Goal: Task Accomplishment & Management: Manage account settings

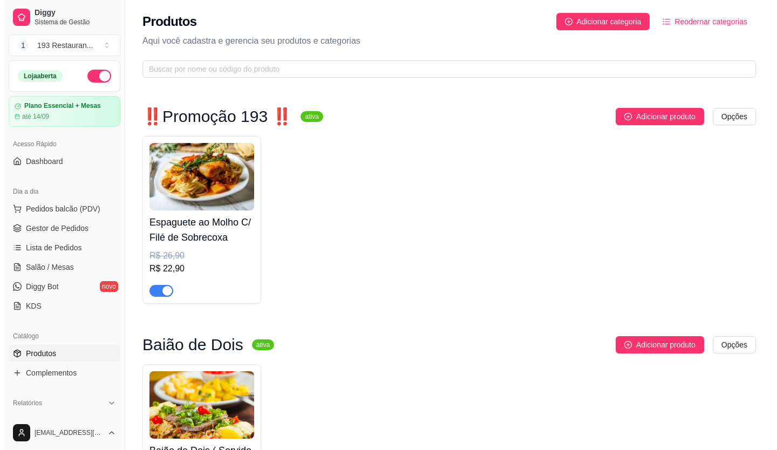
scroll to position [540, 0]
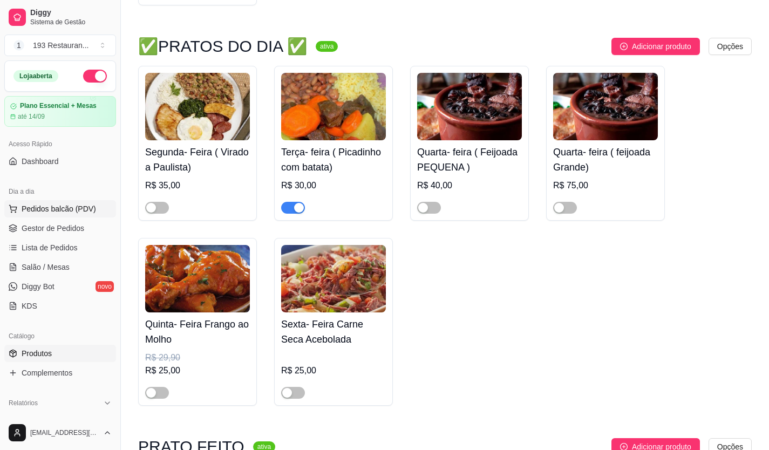
click at [57, 208] on span "Pedidos balcão (PDV)" at bounding box center [59, 208] width 74 height 11
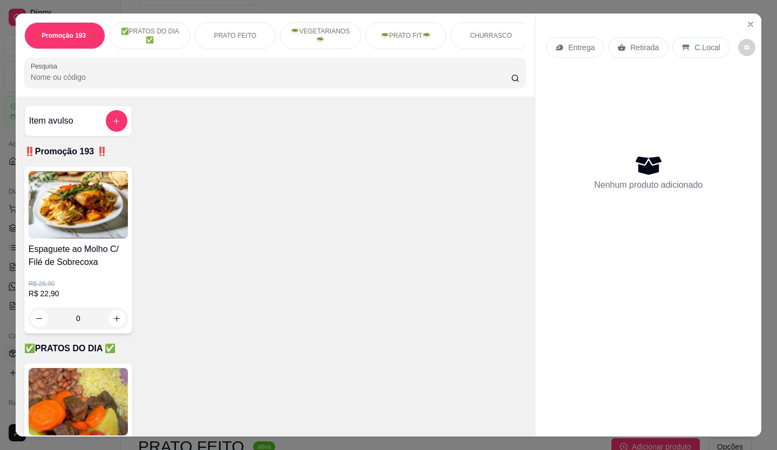
click at [568, 44] on p "Entrega" at bounding box center [581, 47] width 26 height 11
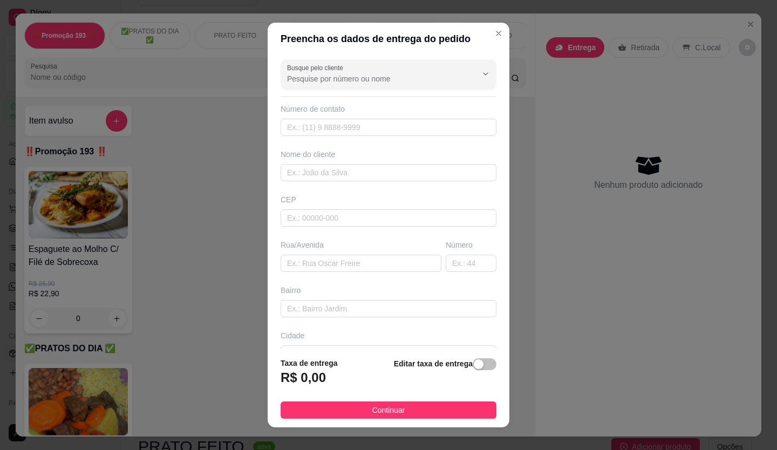
click at [474, 370] on span "button" at bounding box center [485, 364] width 24 height 12
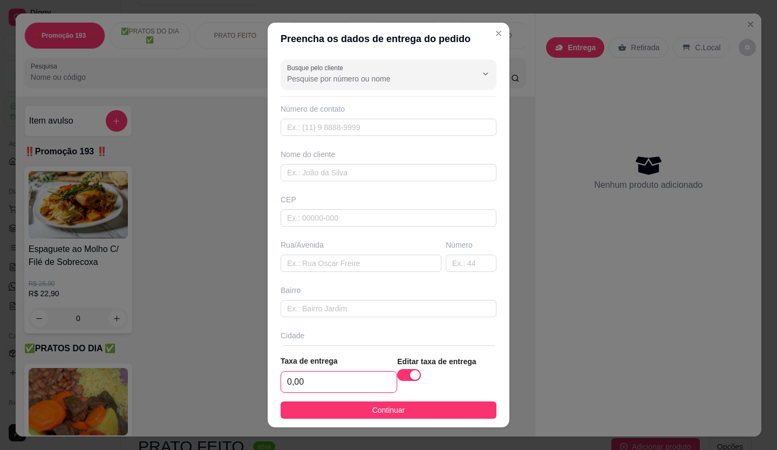
click at [318, 377] on input "0,00" at bounding box center [339, 382] width 116 height 21
type input "2,50"
click at [367, 116] on div "Número de contato" at bounding box center [389, 120] width 216 height 32
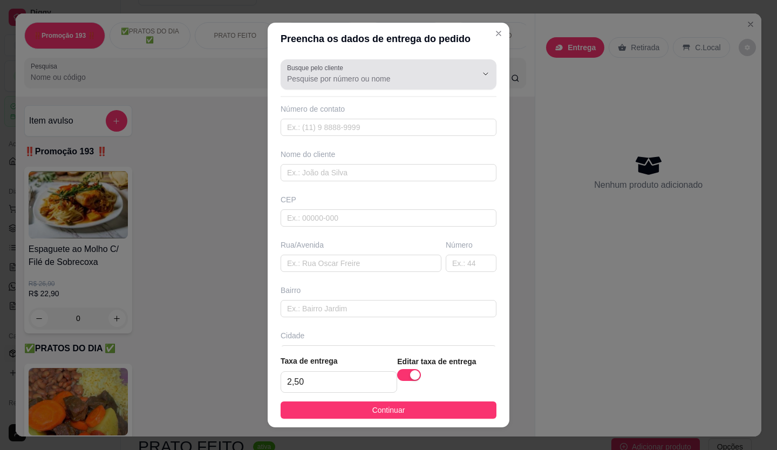
click at [399, 88] on div "Busque pelo cliente" at bounding box center [389, 74] width 216 height 30
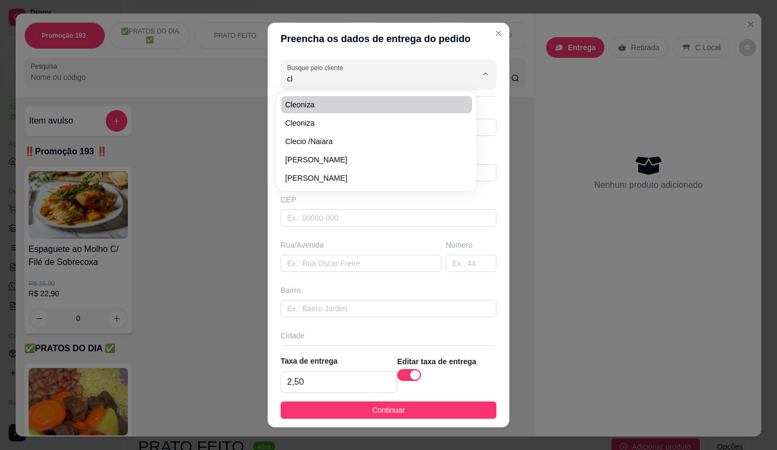
click at [348, 100] on span "Cleoniza" at bounding box center [372, 104] width 172 height 11
type input "Cleoniza"
type input "5511972061975"
type input "Cleoniza"
type input "av santo Antônio"
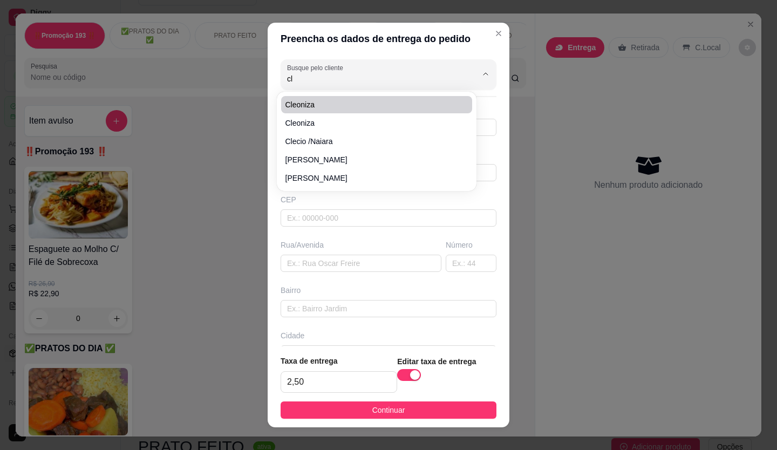
type input "885"
type input "Moretti contabilidade"
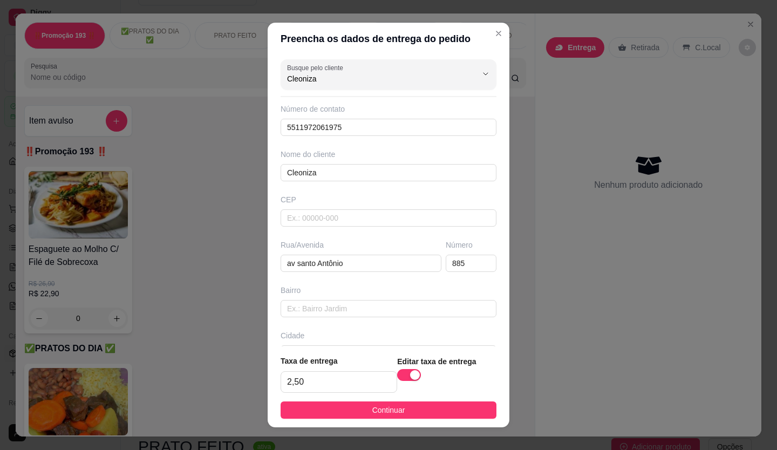
type input "Cleoniza"
drag, startPoint x: 414, startPoint y: 357, endPoint x: 411, endPoint y: 367, distance: 9.6
click at [411, 367] on footer "Taxa de entrega 2,50 Editar taxa de entrega Continuar" at bounding box center [389, 387] width 242 height 81
click at [424, 411] on button "Continuar" at bounding box center [389, 410] width 216 height 17
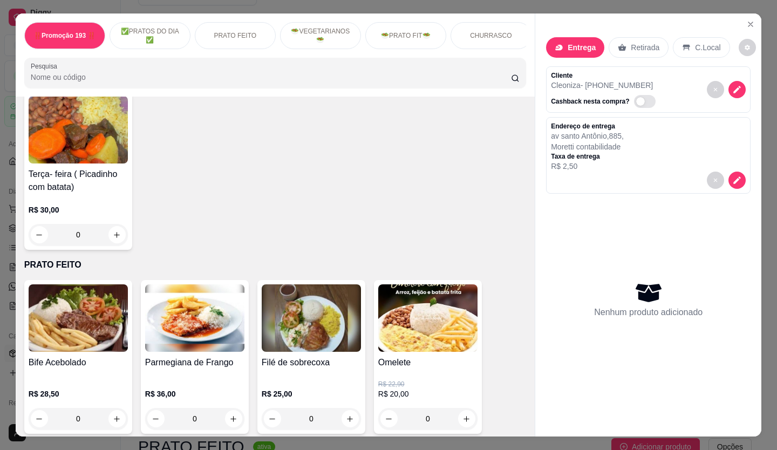
scroll to position [270, 0]
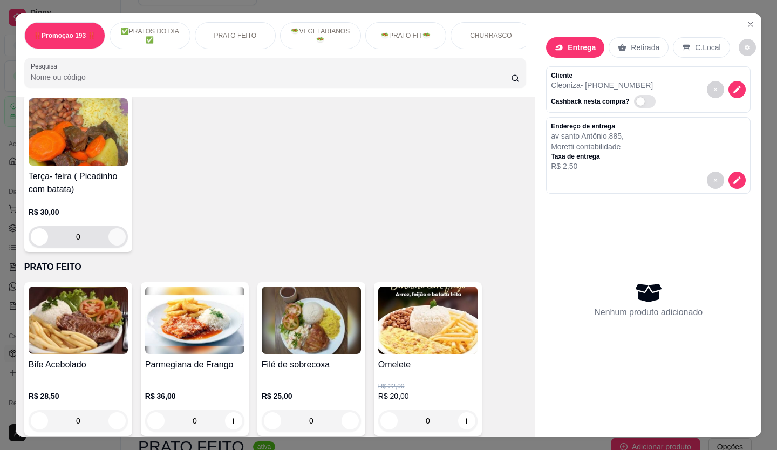
click at [119, 243] on button "increase-product-quantity" at bounding box center [116, 236] width 17 height 17
type input "1"
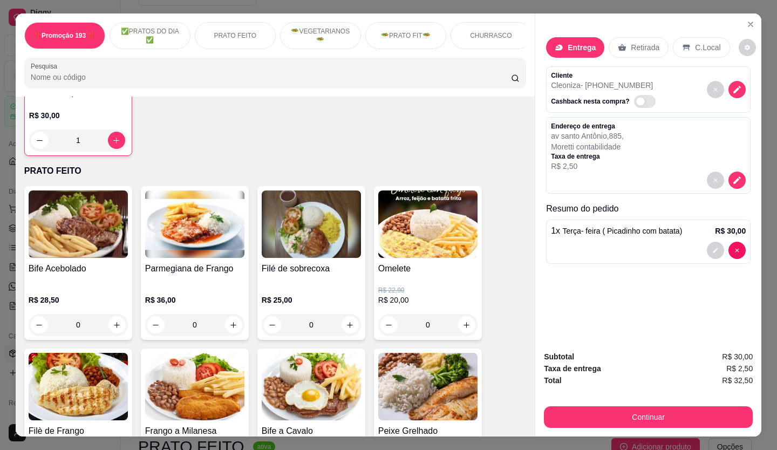
scroll to position [324, 0]
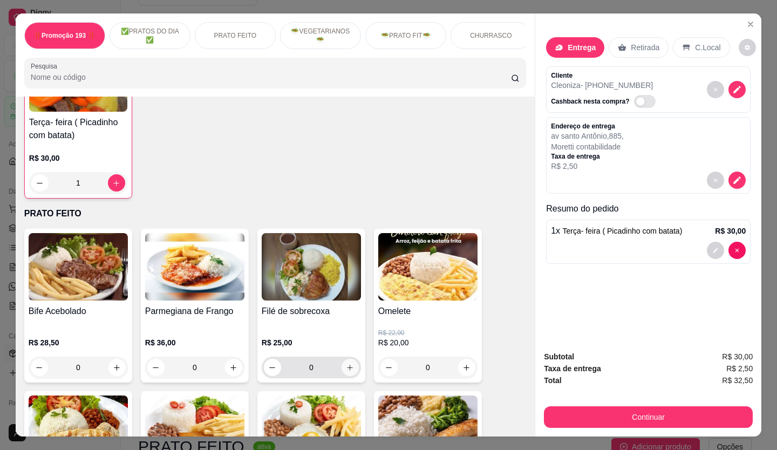
click at [349, 372] on icon "increase-product-quantity" at bounding box center [350, 368] width 8 height 8
type input "1"
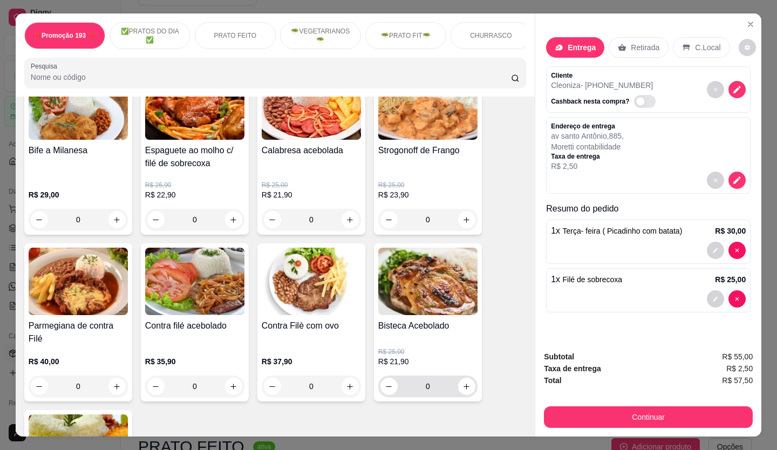
scroll to position [864, 0]
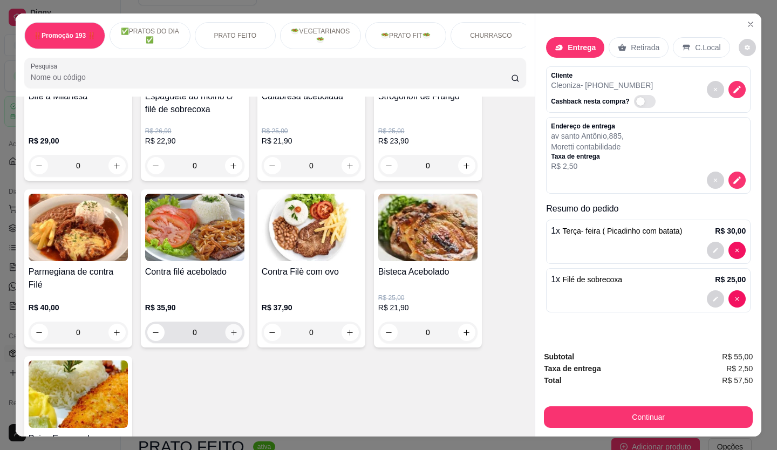
click at [233, 332] on icon "increase-product-quantity" at bounding box center [234, 333] width 8 height 8
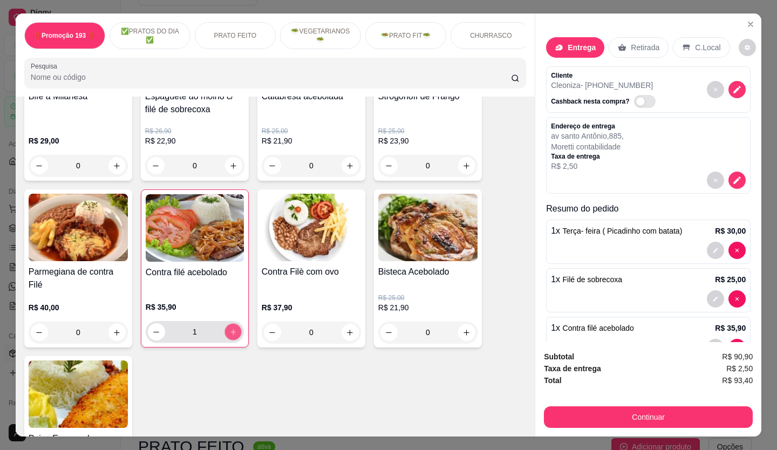
click at [233, 332] on icon "increase-product-quantity" at bounding box center [233, 332] width 8 height 8
type input "2"
click at [591, 329] on span "Contra filé acebolado" at bounding box center [598, 328] width 71 height 9
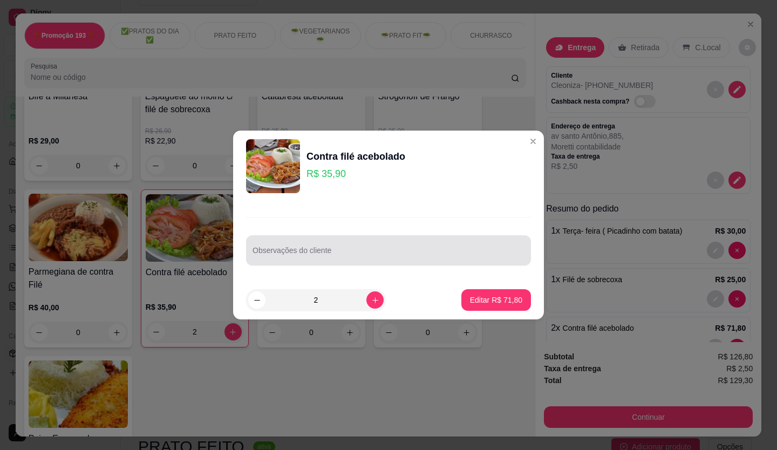
click at [363, 255] on input "Observações do cliente" at bounding box center [389, 254] width 272 height 11
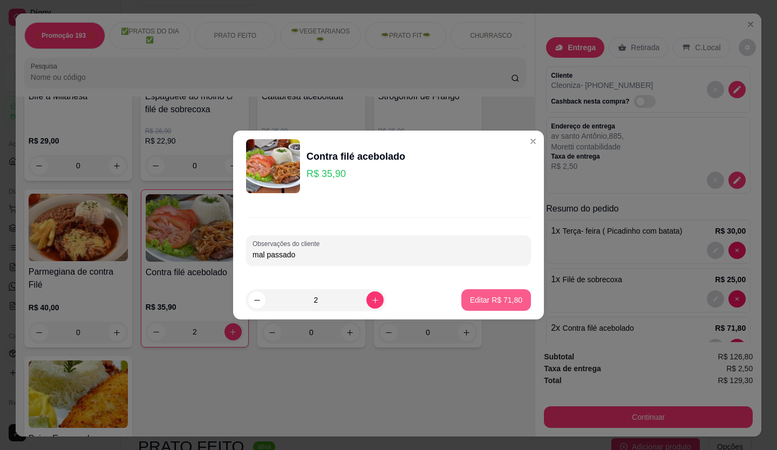
type input "mal passado"
click at [476, 300] on p "Editar R$ 71,80" at bounding box center [496, 300] width 51 height 10
type input "0"
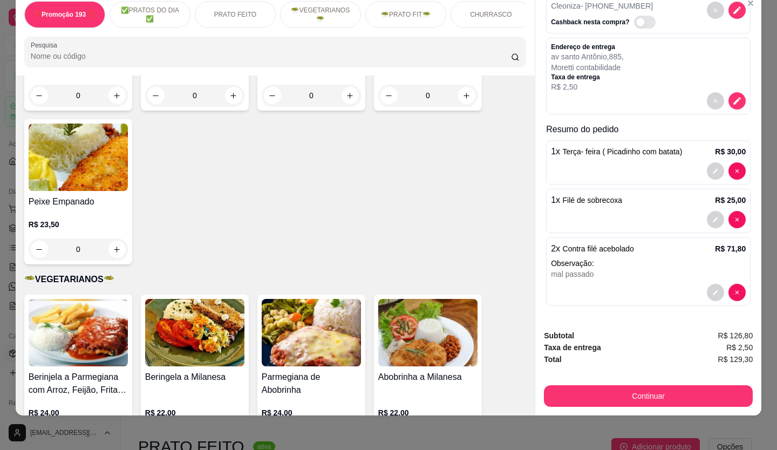
scroll to position [918, 0]
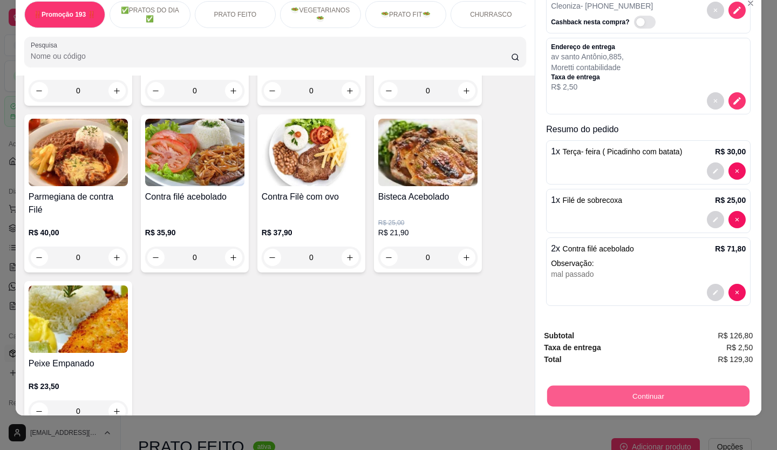
click at [602, 395] on button "Continuar" at bounding box center [648, 396] width 202 height 21
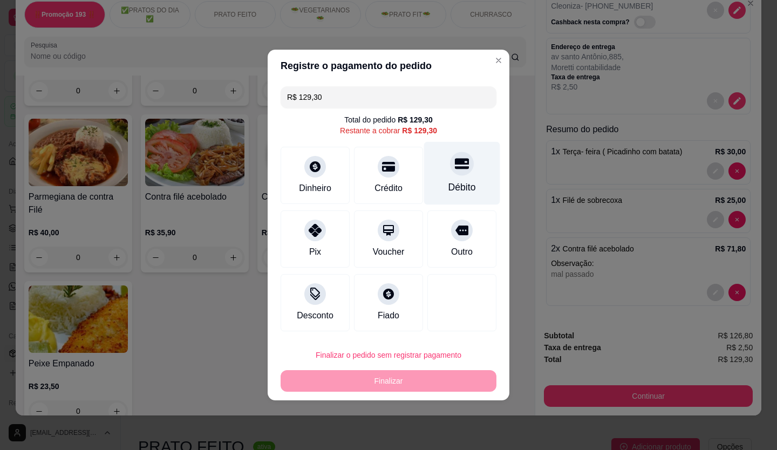
click at [457, 176] on div "Débito" at bounding box center [462, 173] width 76 height 63
type input "R$ 0,00"
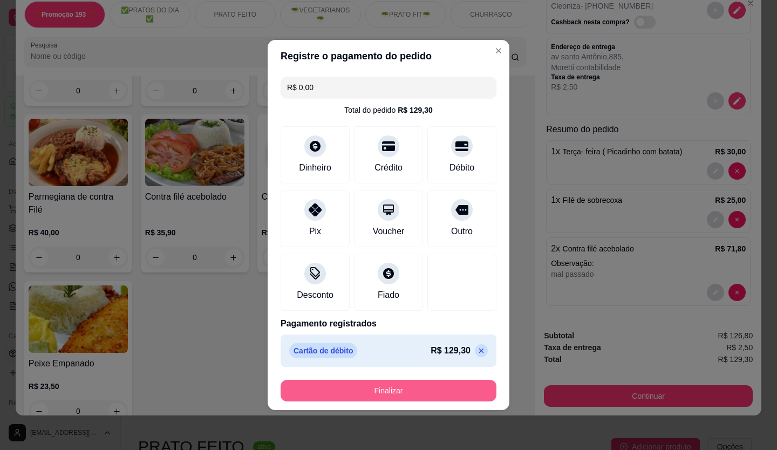
click at [364, 392] on button "Finalizar" at bounding box center [389, 391] width 216 height 22
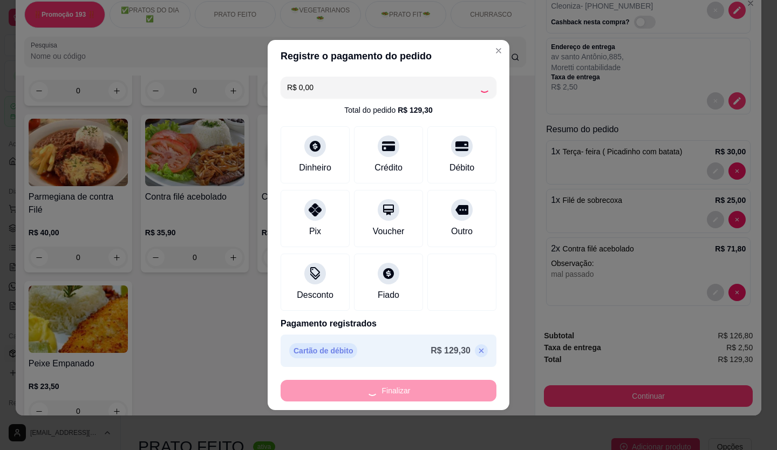
type input "0"
type input "-R$ 129,30"
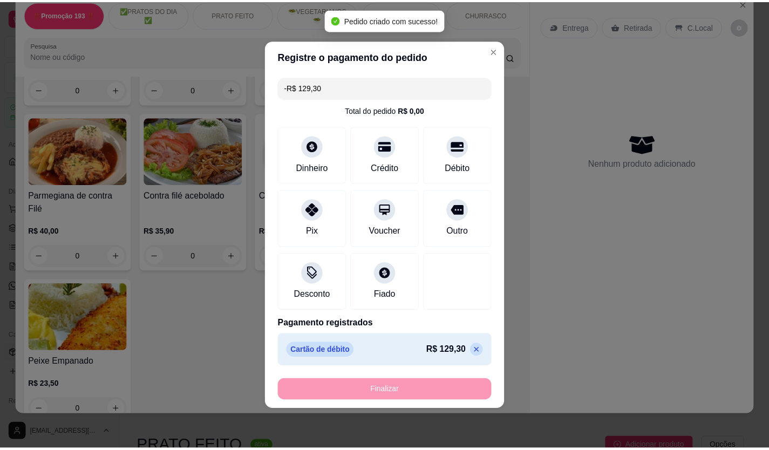
scroll to position [917, 0]
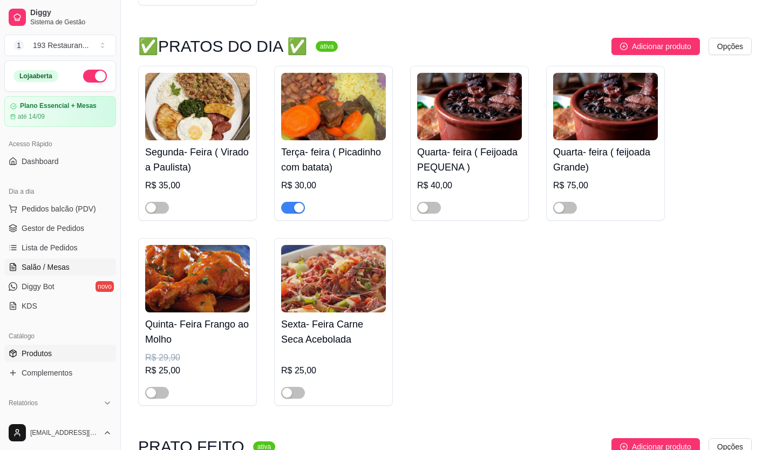
click at [63, 265] on span "Salão / Mesas" at bounding box center [46, 267] width 48 height 11
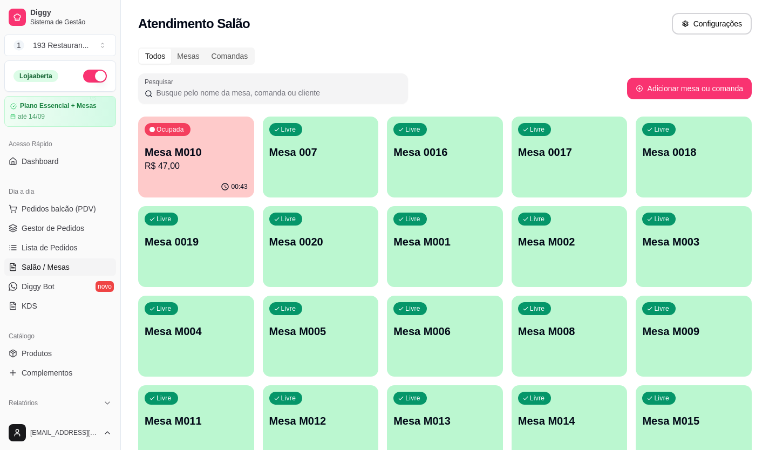
click at [183, 171] on p "R$ 47,00" at bounding box center [196, 166] width 103 height 13
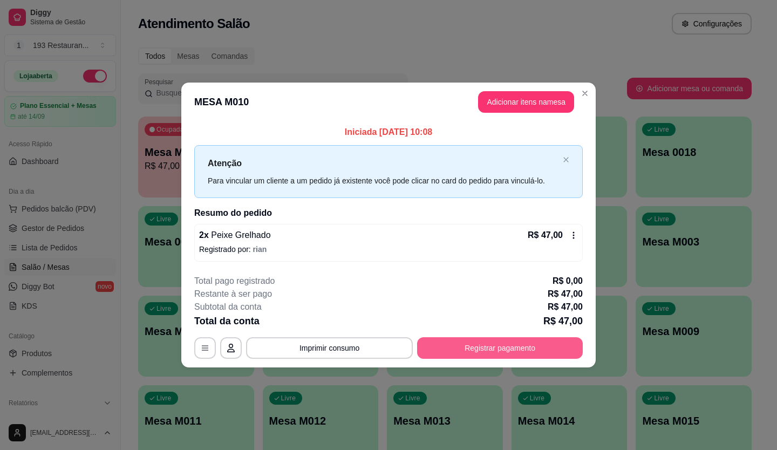
click at [469, 347] on button "Registrar pagamento" at bounding box center [500, 348] width 166 height 22
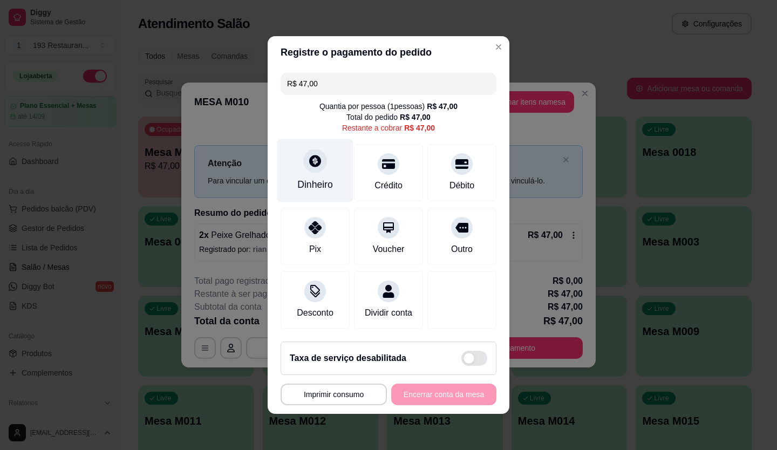
click at [323, 169] on div "Dinheiro" at bounding box center [315, 170] width 76 height 63
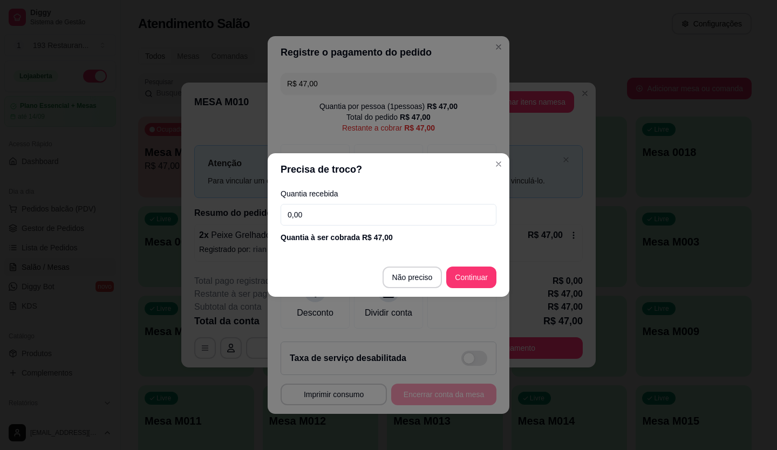
click at [337, 213] on input "0,00" at bounding box center [389, 215] width 216 height 22
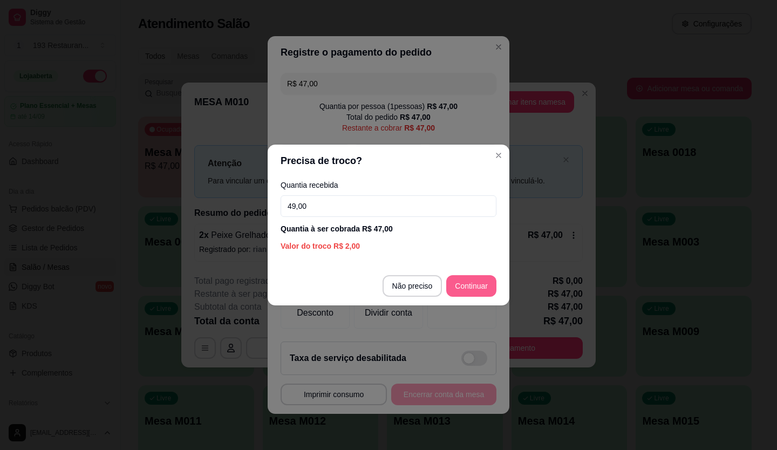
type input "49,00"
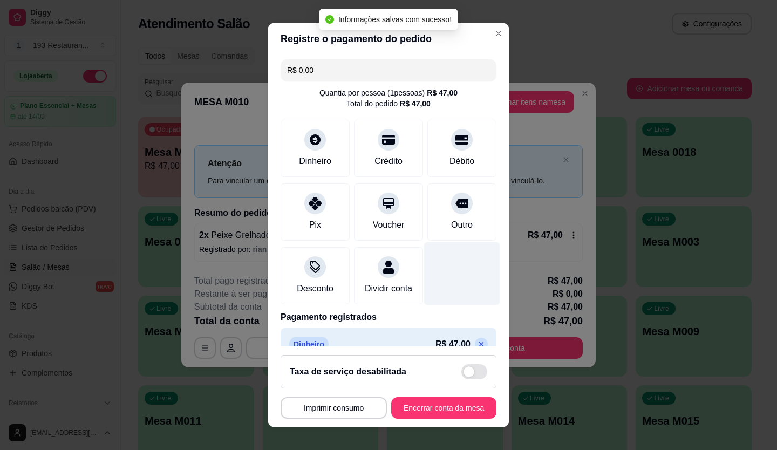
type input "R$ 0,00"
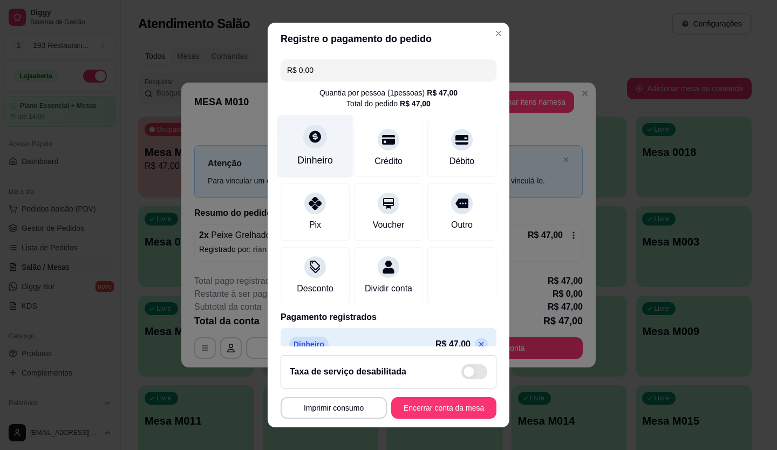
click at [316, 145] on div at bounding box center [315, 137] width 24 height 24
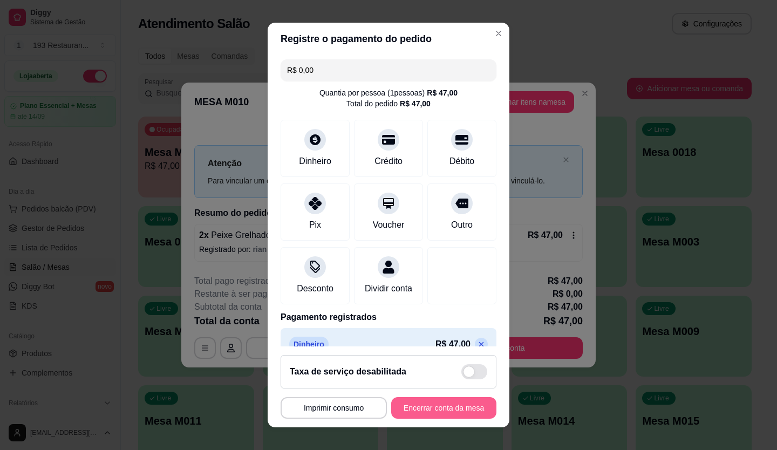
click at [464, 407] on button "Encerrar conta da mesa" at bounding box center [443, 408] width 105 height 22
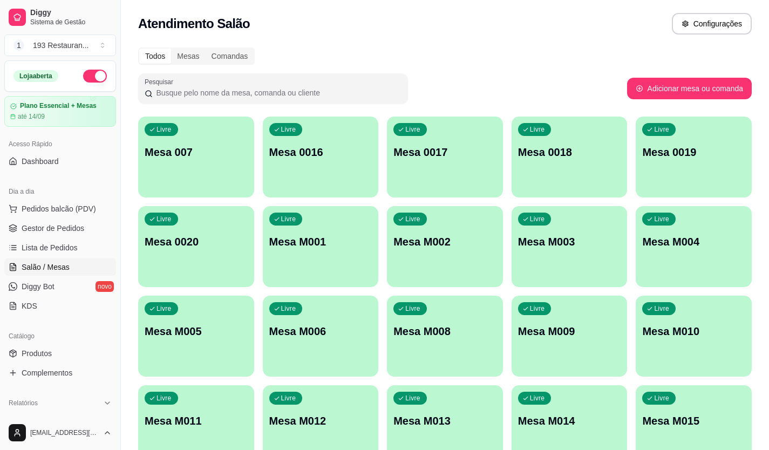
click at [643, 235] on p "Mesa M004" at bounding box center [693, 241] width 103 height 15
click at [535, 329] on p "Mesa M009" at bounding box center [569, 331] width 103 height 15
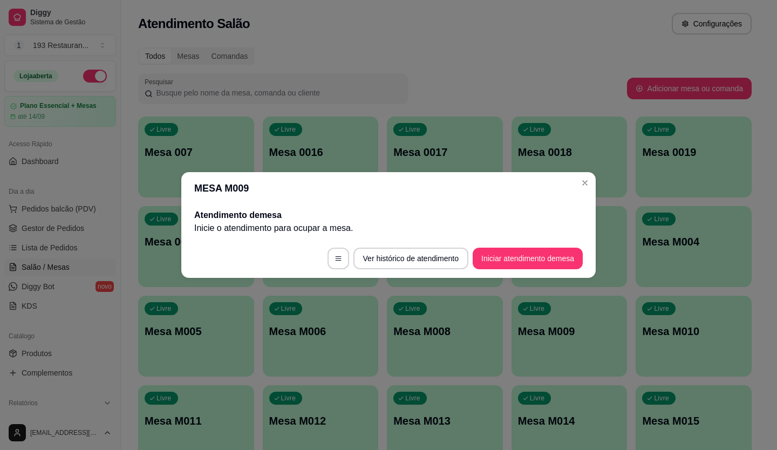
click at [522, 264] on button "Iniciar atendimento de mesa" at bounding box center [528, 259] width 110 height 22
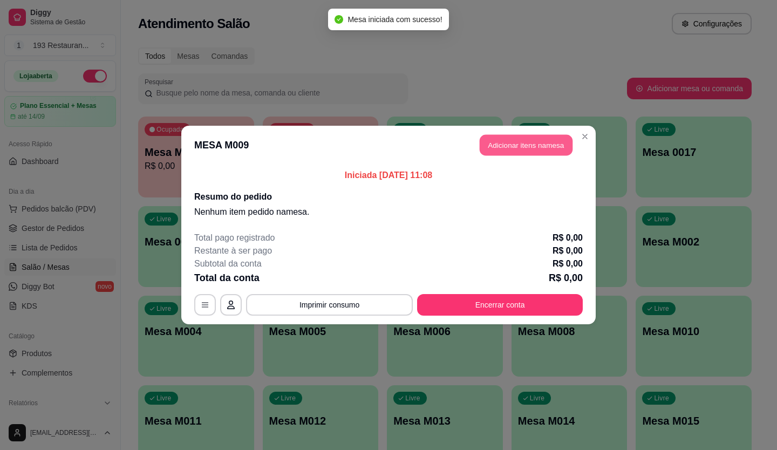
click at [512, 149] on button "Adicionar itens na mesa" at bounding box center [526, 145] width 93 height 21
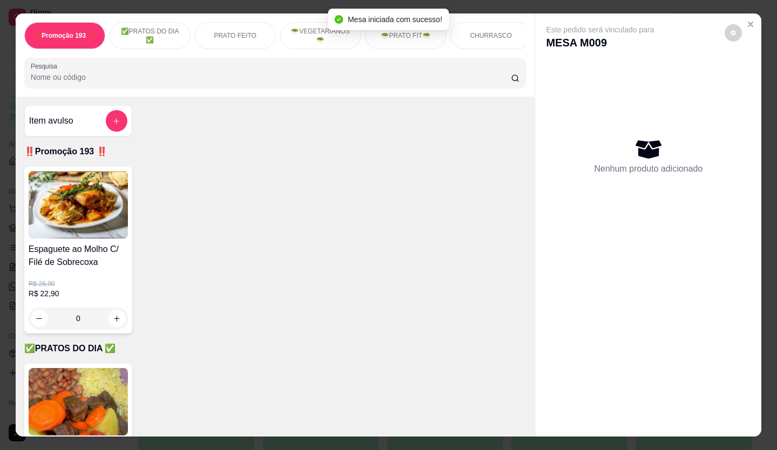
scroll to position [216, 0]
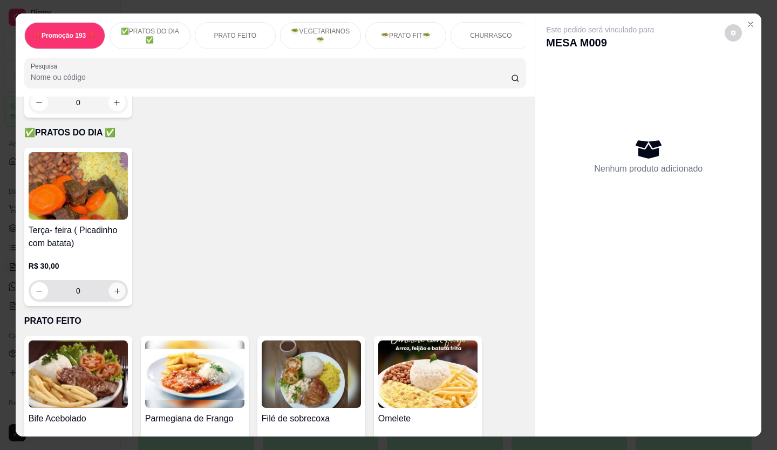
click at [119, 300] on button "increase-product-quantity" at bounding box center [116, 291] width 17 height 17
type input "1"
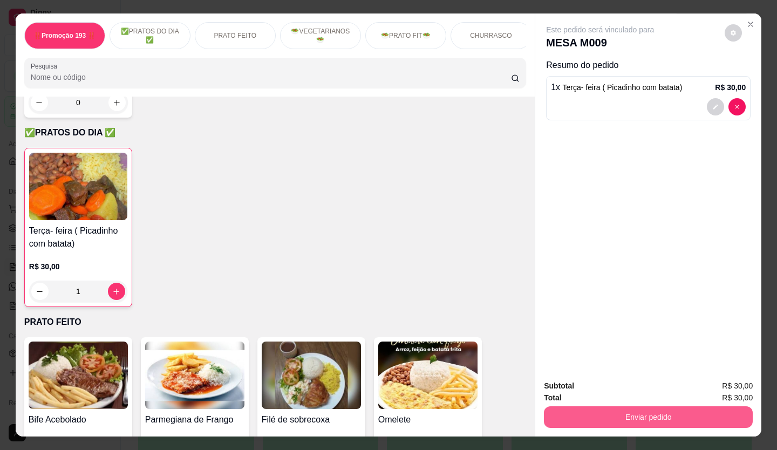
click at [561, 409] on button "Enviar pedido" at bounding box center [648, 417] width 209 height 22
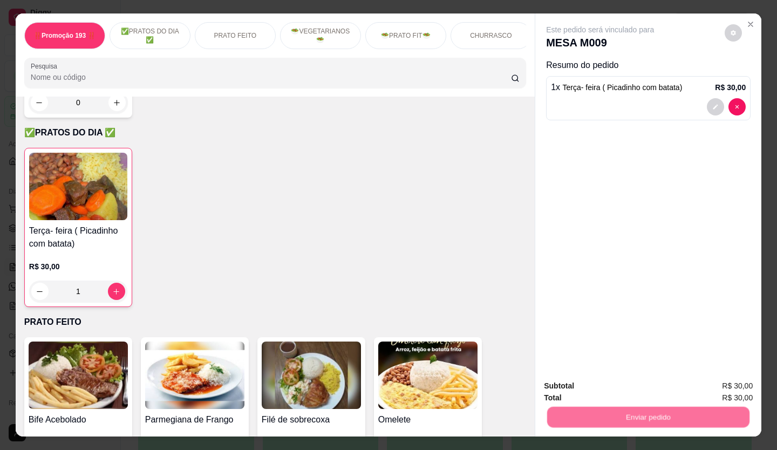
click at [560, 385] on button "Não registrar e enviar pedido" at bounding box center [613, 387] width 109 height 20
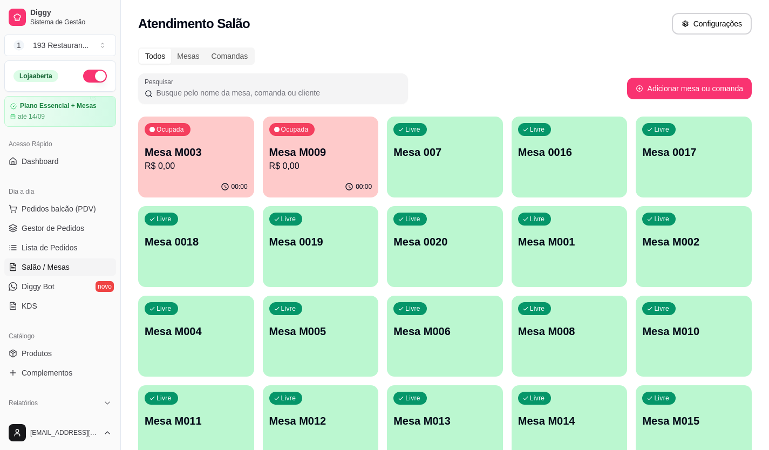
click at [309, 142] on div "Ocupada Mesa M009 R$ 0,00" at bounding box center [321, 147] width 116 height 60
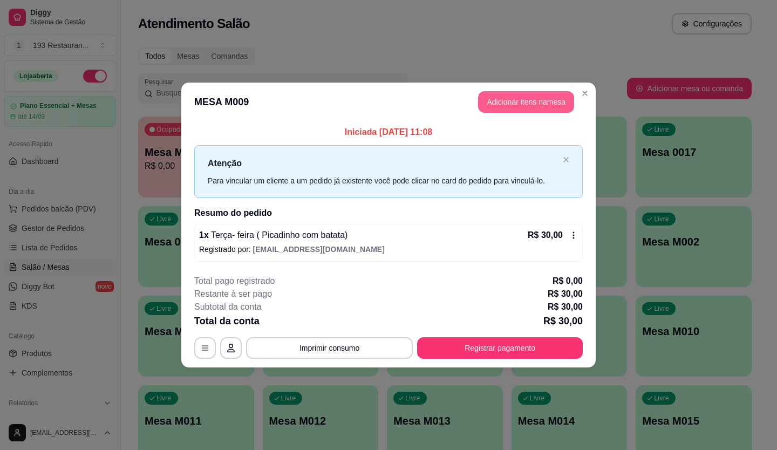
click at [519, 106] on button "Adicionar itens na mesa" at bounding box center [526, 102] width 96 height 22
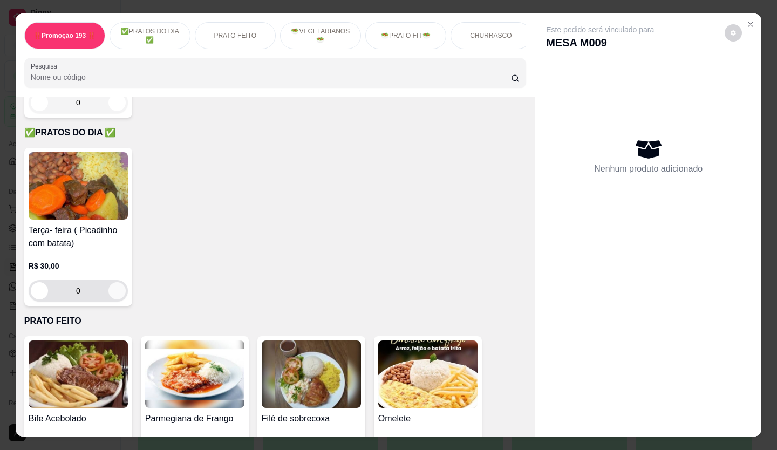
click at [117, 300] on button "increase-product-quantity" at bounding box center [116, 290] width 17 height 17
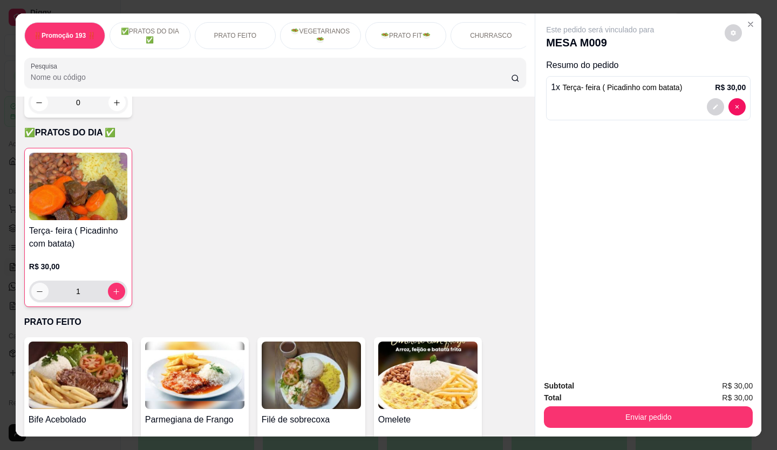
click at [31, 289] on button "decrease-product-quantity" at bounding box center [39, 291] width 17 height 17
type input "0"
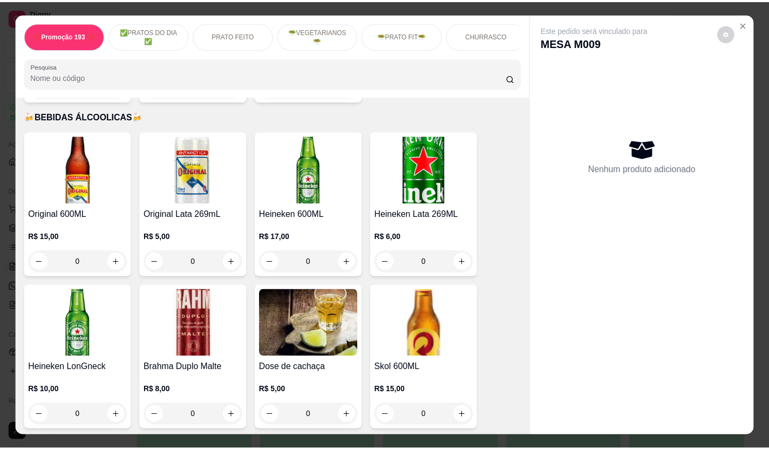
scroll to position [3824, 0]
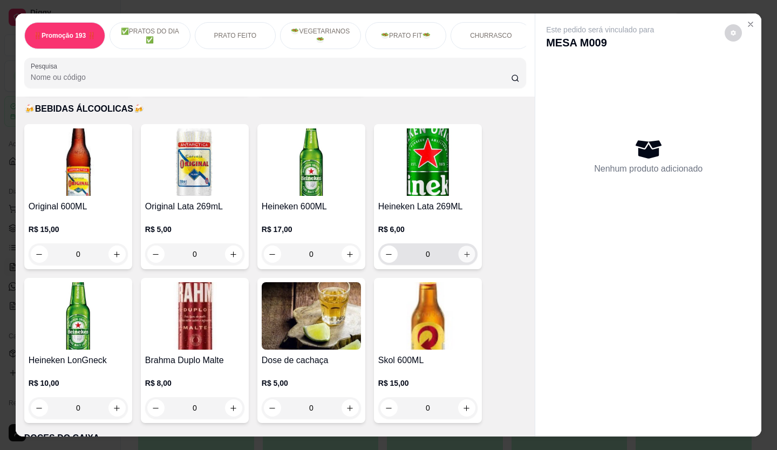
click at [463, 250] on icon "increase-product-quantity" at bounding box center [467, 254] width 8 height 8
type input "1"
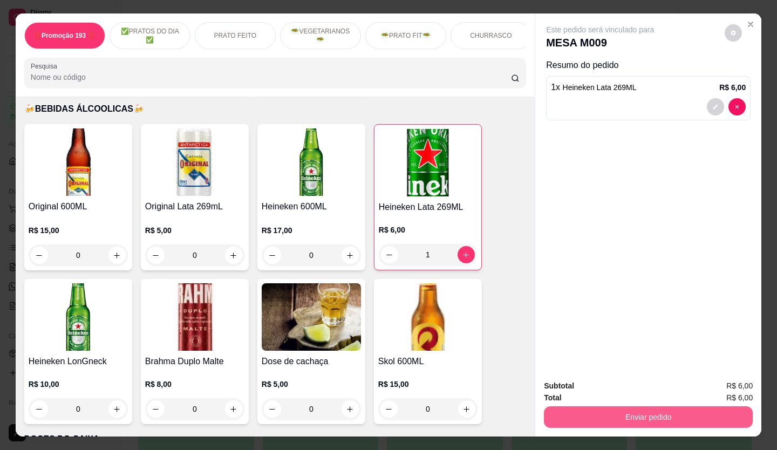
click at [602, 412] on button "Enviar pedido" at bounding box center [648, 417] width 209 height 22
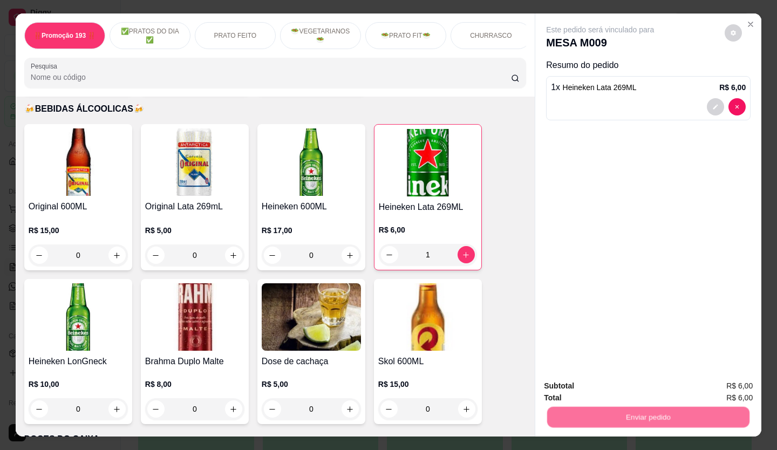
click at [588, 383] on button "Não registrar e enviar pedido" at bounding box center [613, 386] width 112 height 21
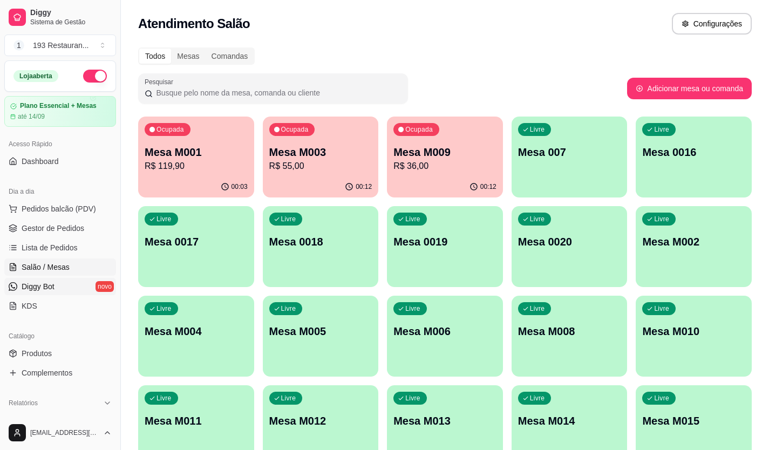
click at [52, 285] on span "Diggy Bot" at bounding box center [38, 286] width 33 height 11
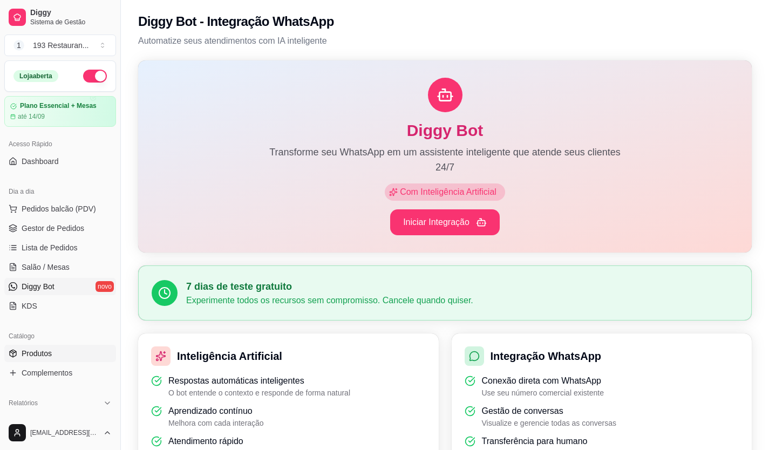
click at [67, 355] on link "Produtos" at bounding box center [60, 353] width 112 height 17
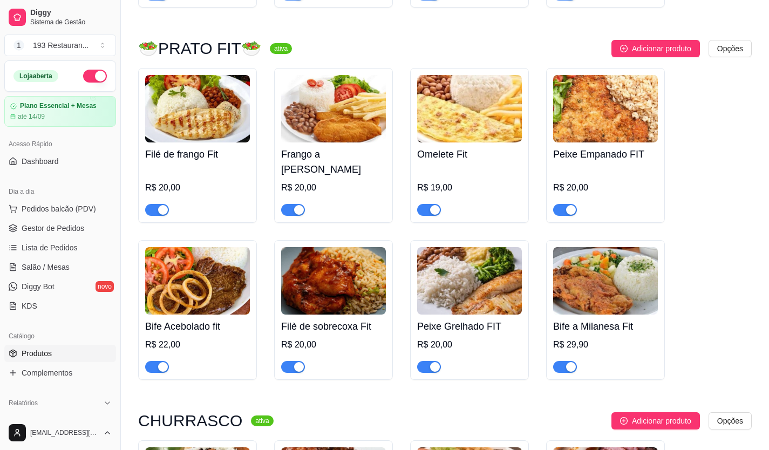
scroll to position [2483, 0]
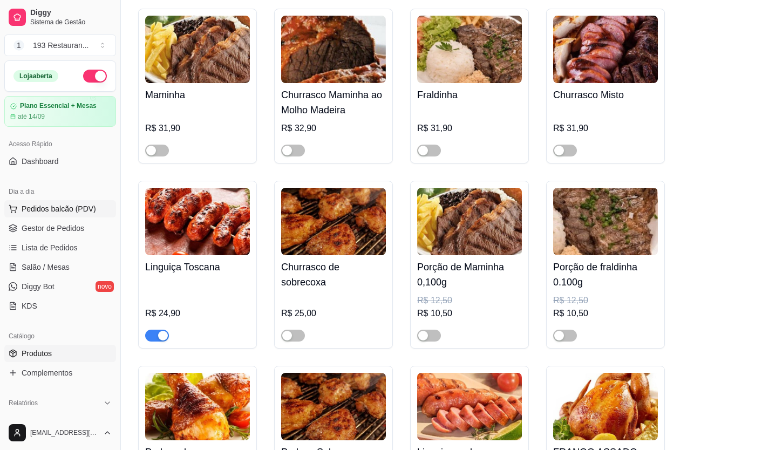
click at [48, 211] on span "Pedidos balcão (PDV)" at bounding box center [59, 208] width 74 height 11
click at [47, 248] on span "Lista de Pedidos" at bounding box center [50, 247] width 56 height 11
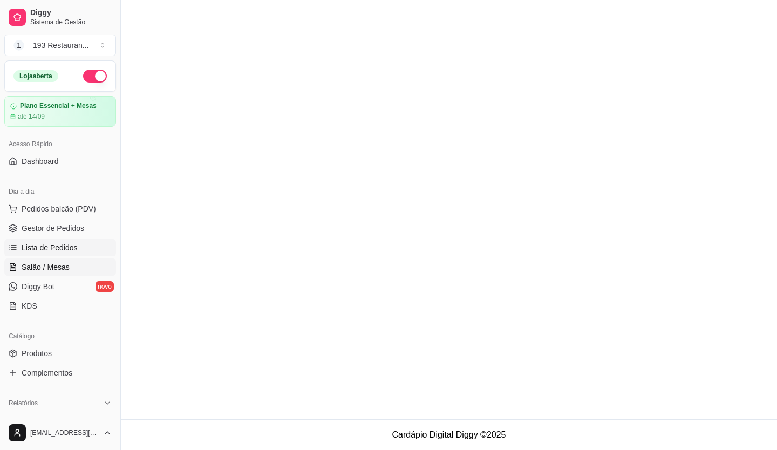
click at [41, 268] on span "Salão / Mesas" at bounding box center [46, 267] width 48 height 11
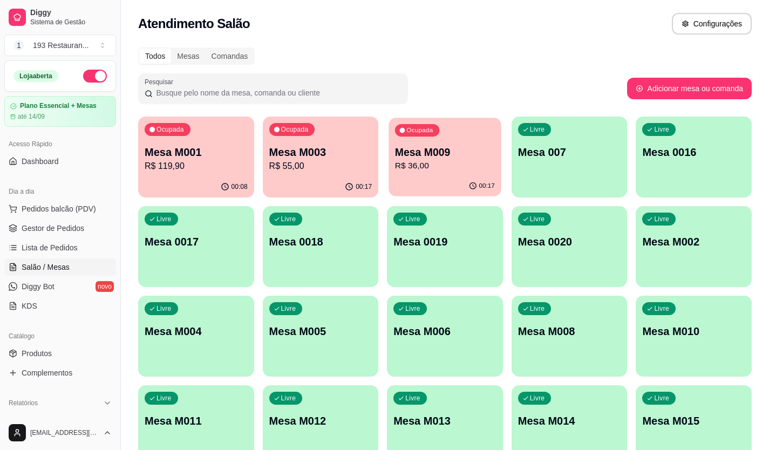
click at [444, 168] on p "R$ 36,00" at bounding box center [445, 166] width 100 height 12
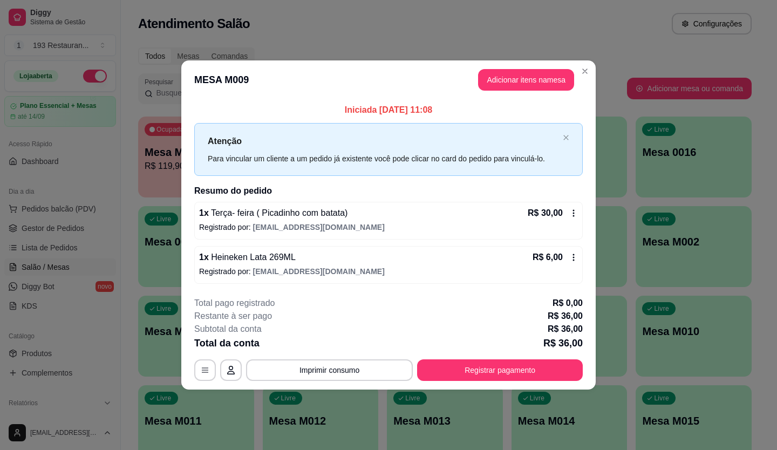
click at [444, 168] on div "Atenção Para vincular um cliente a um pedido já existente você pode clicar no c…" at bounding box center [388, 149] width 389 height 52
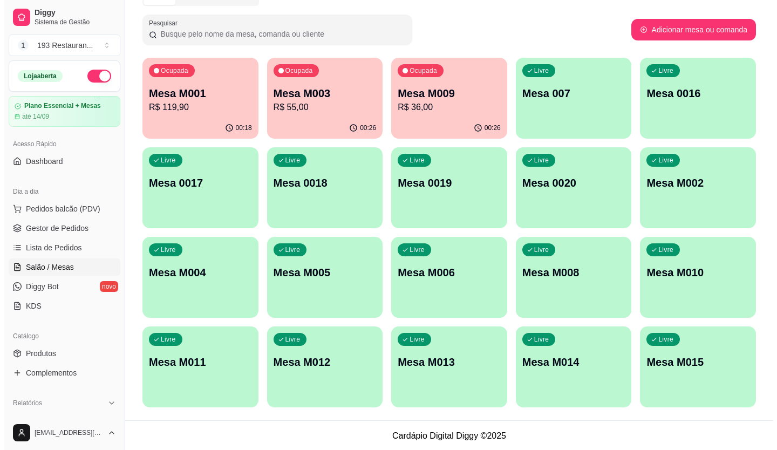
scroll to position [60, 0]
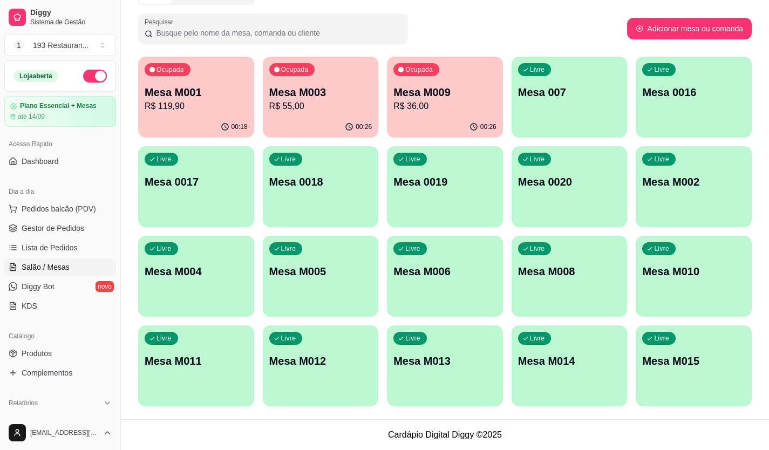
click at [303, 293] on div "Livre Mesa M005" at bounding box center [321, 270] width 116 height 68
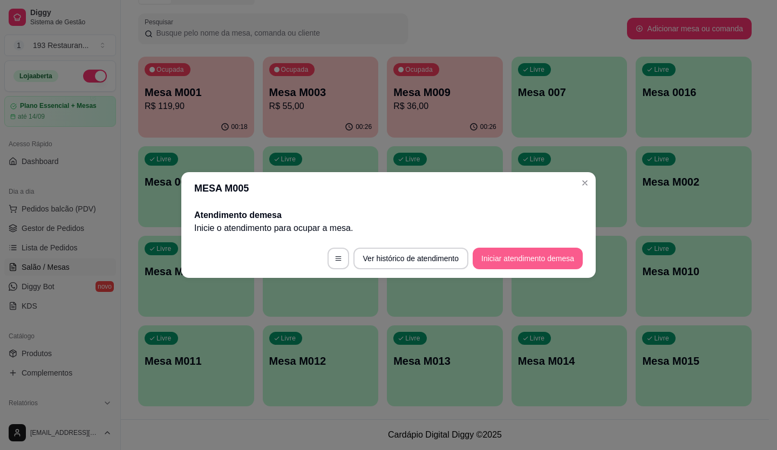
click at [523, 257] on button "Iniciar atendimento de mesa" at bounding box center [528, 259] width 110 height 22
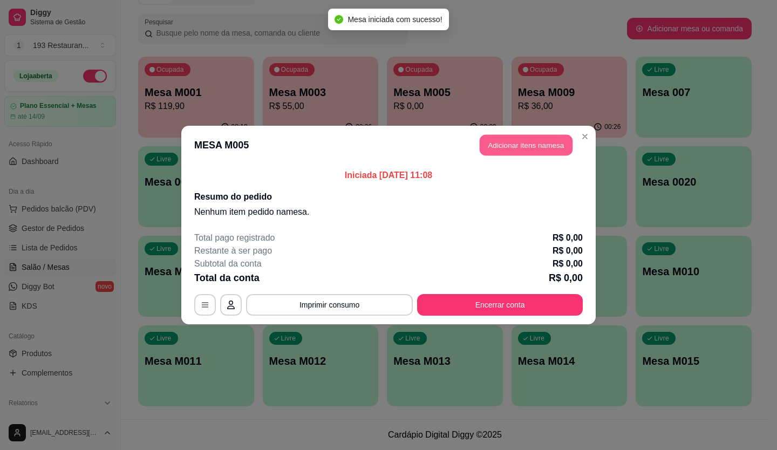
click at [530, 146] on button "Adicionar itens na mesa" at bounding box center [526, 145] width 93 height 21
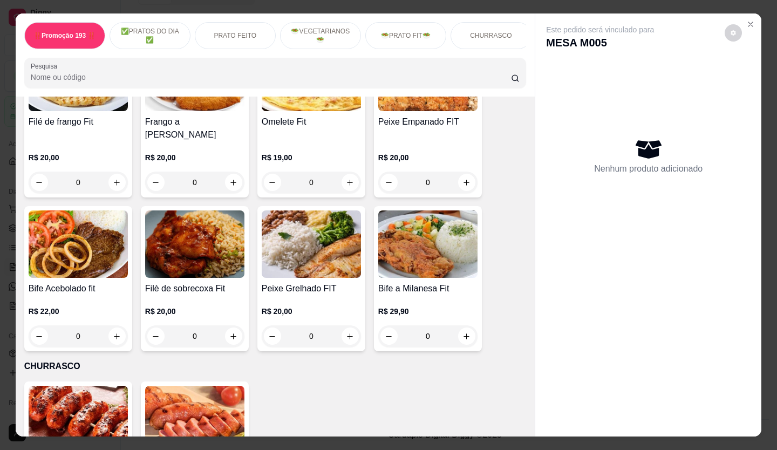
scroll to position [1565, 0]
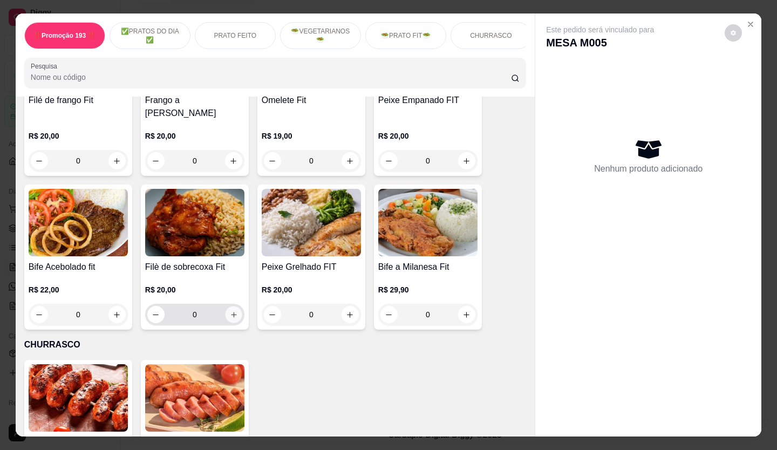
click at [225, 307] on button "increase-product-quantity" at bounding box center [233, 315] width 17 height 17
type input "1"
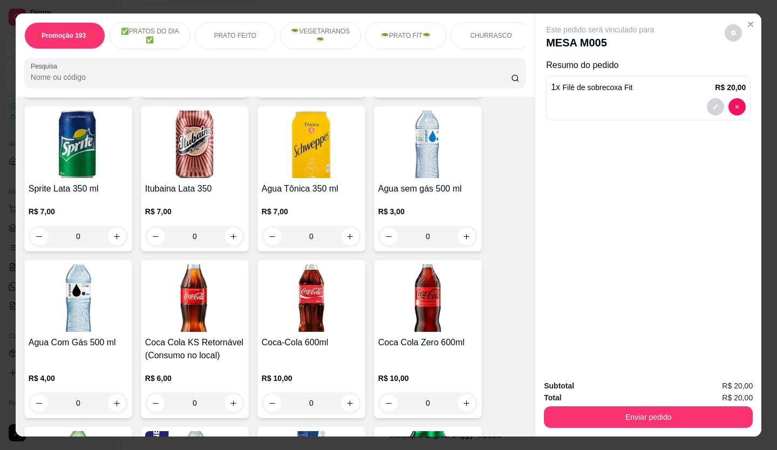
scroll to position [3023, 0]
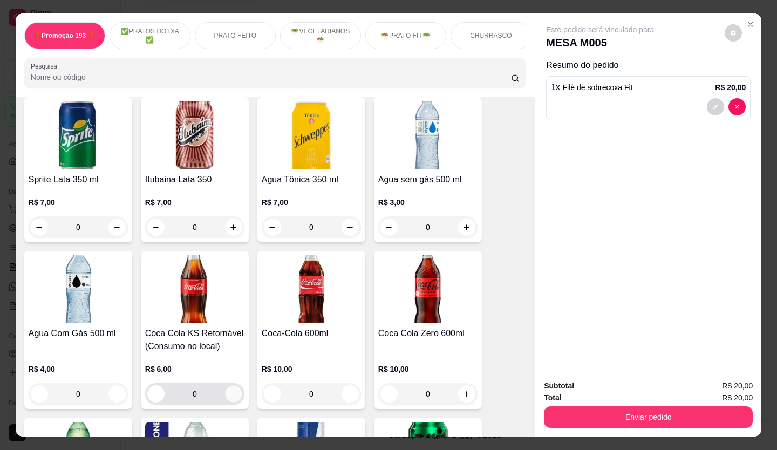
click at [230, 390] on icon "increase-product-quantity" at bounding box center [234, 394] width 8 height 8
type input "1"
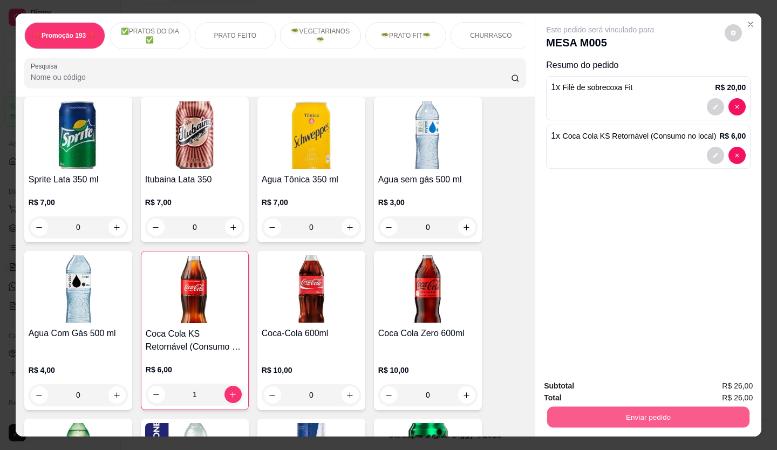
click at [569, 407] on button "Enviar pedido" at bounding box center [648, 417] width 202 height 21
click at [559, 391] on button "Não registrar e enviar pedido" at bounding box center [613, 387] width 109 height 20
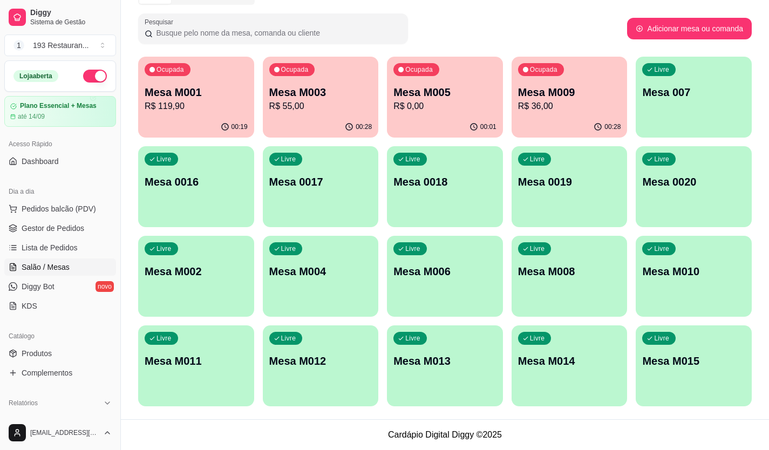
click at [442, 116] on button "Ocupada Mesa M005 R$ 0,00 00:01" at bounding box center [445, 97] width 116 height 81
click at [323, 106] on p "R$ 55,00" at bounding box center [320, 106] width 103 height 13
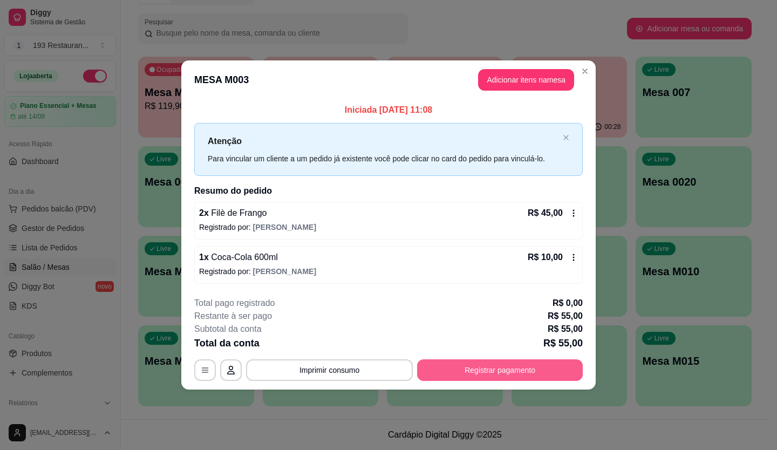
click at [513, 371] on button "Registrar pagamento" at bounding box center [500, 370] width 166 height 22
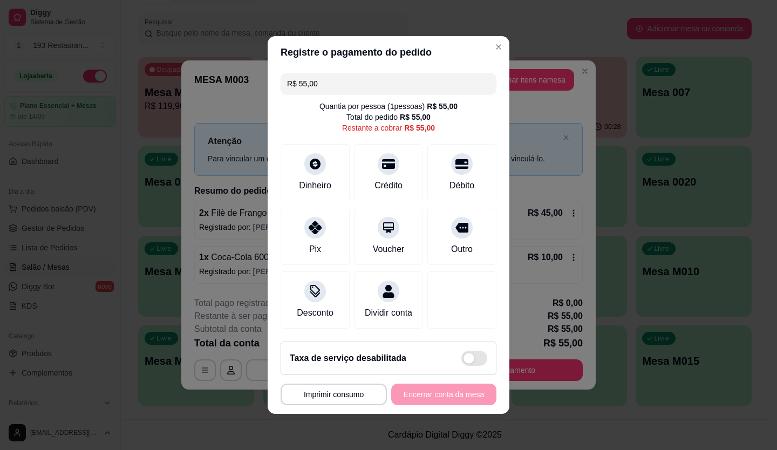
click at [417, 113] on div "R$ 55,00" at bounding box center [415, 117] width 31 height 11
click at [402, 101] on div "Quantia por pessoa ( 1 pessoas) R$ 55,00" at bounding box center [389, 106] width 138 height 11
click at [416, 101] on div "Quantia por pessoa ( 1 pessoas) R$ 55,00" at bounding box center [389, 106] width 138 height 11
click at [359, 79] on input "R$ 55,00" at bounding box center [388, 84] width 203 height 22
click at [386, 114] on div "Total do pedido R$ 55,00" at bounding box center [389, 117] width 84 height 11
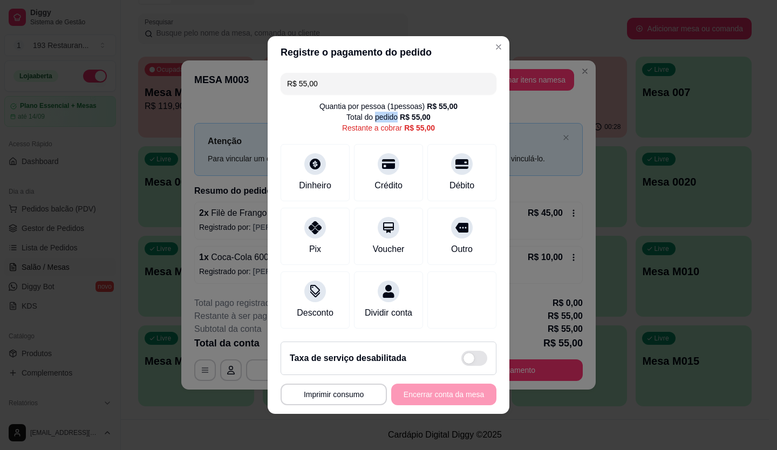
click at [386, 119] on div "Quantia por pessoa ( 1 pessoas) R$ 55,00 Total do pedido R$ 55,00 Restante a co…" at bounding box center [389, 117] width 216 height 32
click at [469, 143] on div "Débito" at bounding box center [462, 170] width 76 height 63
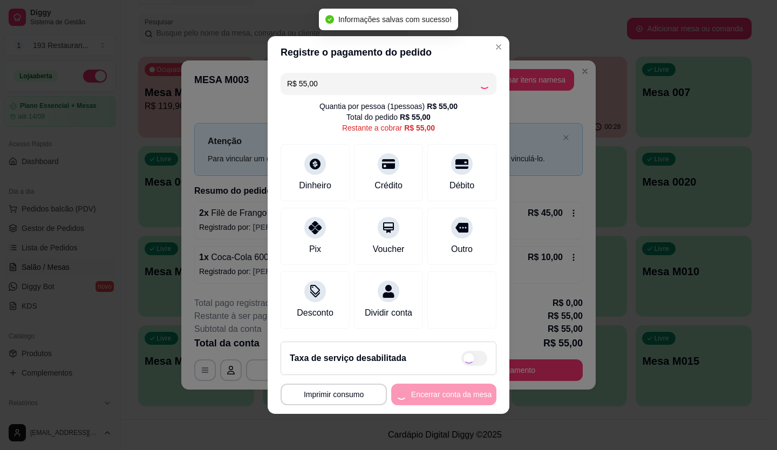
type input "R$ 0,00"
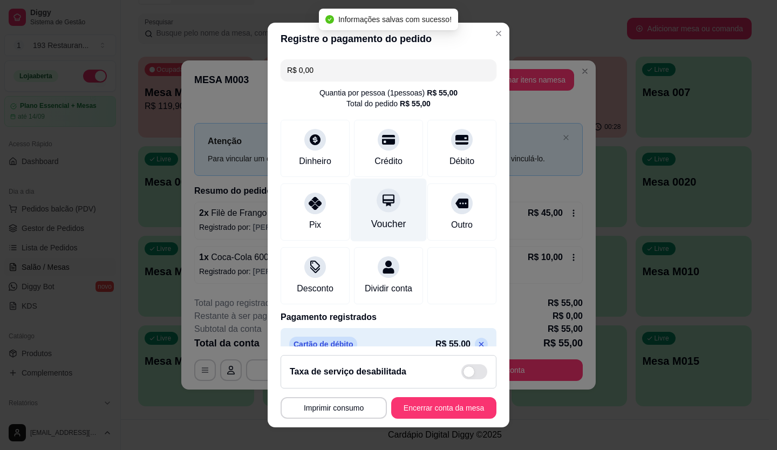
click at [377, 207] on div at bounding box center [389, 200] width 24 height 24
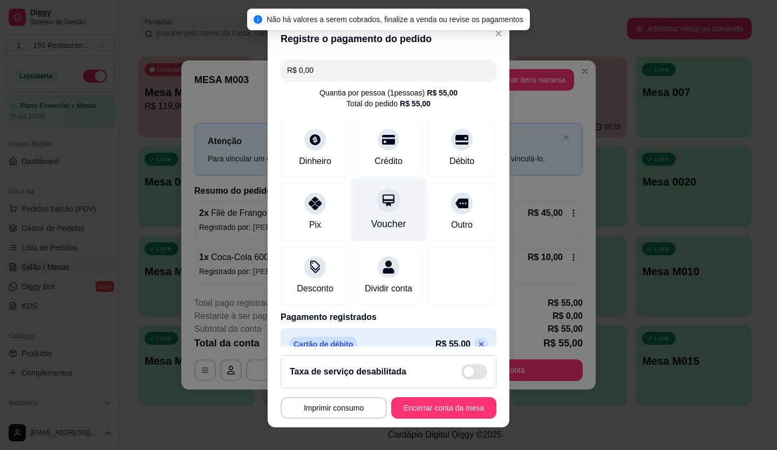
click at [382, 201] on icon at bounding box center [389, 200] width 14 height 14
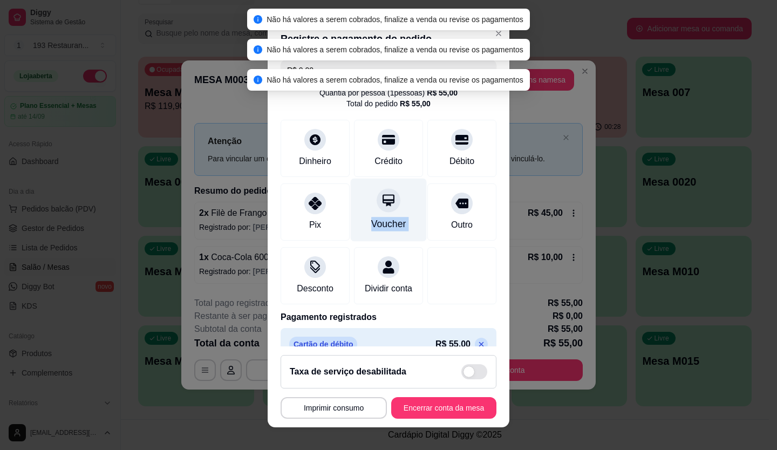
click at [382, 201] on icon at bounding box center [389, 200] width 14 height 14
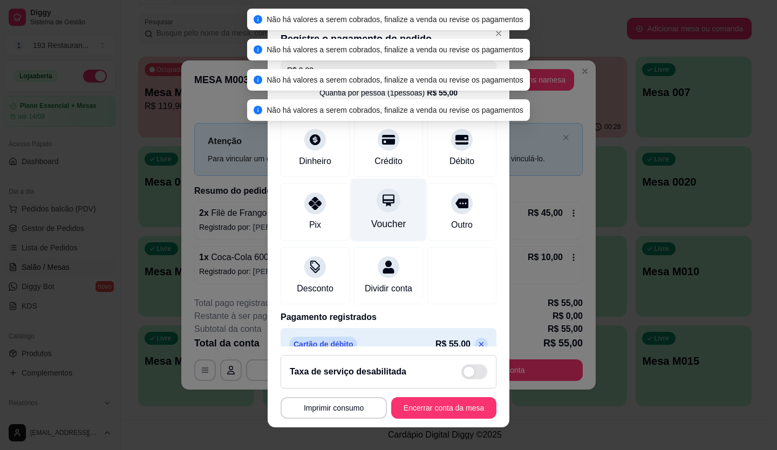
click at [383, 200] on icon at bounding box center [389, 200] width 12 height 12
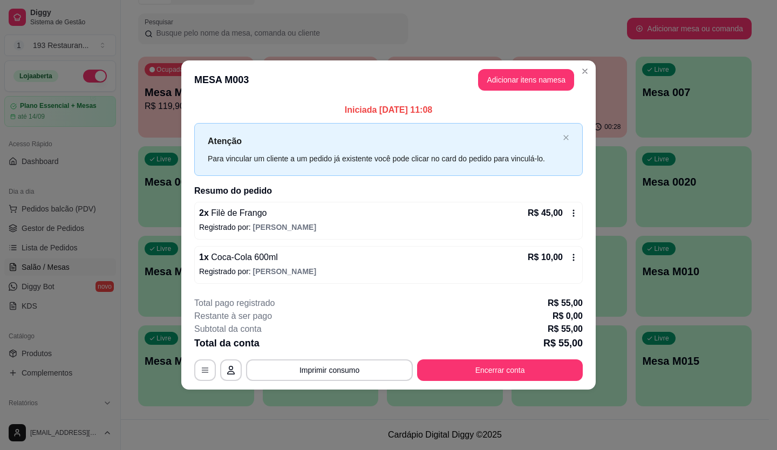
click at [262, 263] on p "1 x Coca-Cola 600ml" at bounding box center [238, 257] width 79 height 13
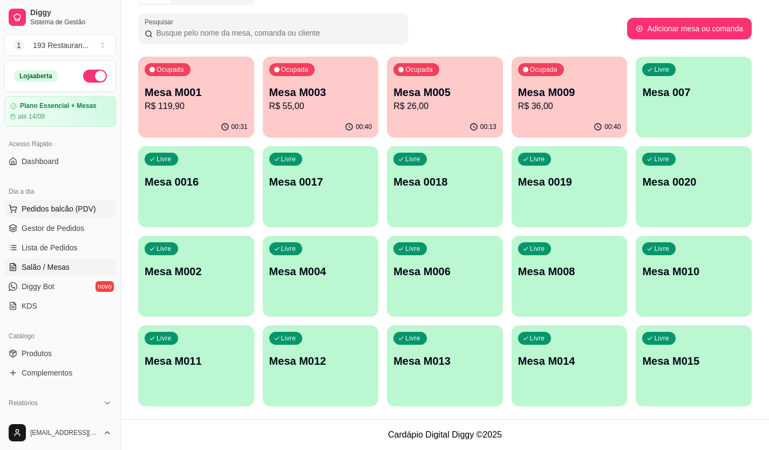
click at [86, 203] on span "Pedidos balcão (PDV)" at bounding box center [59, 208] width 74 height 11
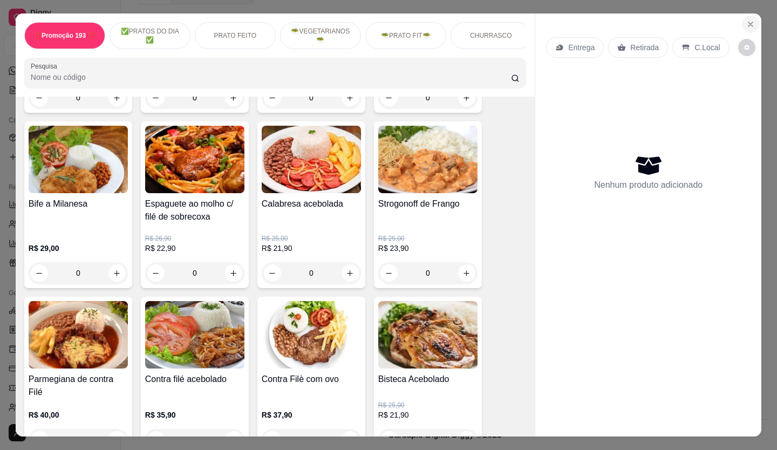
click at [751, 13] on section "‼️Promoção 193 ‼️ ✅PRATOS DO DIA ✅ PRATO FEITO 🥗VEGETARIANOS🥗 🥗PRATO FIT🥗 CHURR…" at bounding box center [389, 224] width 746 height 423
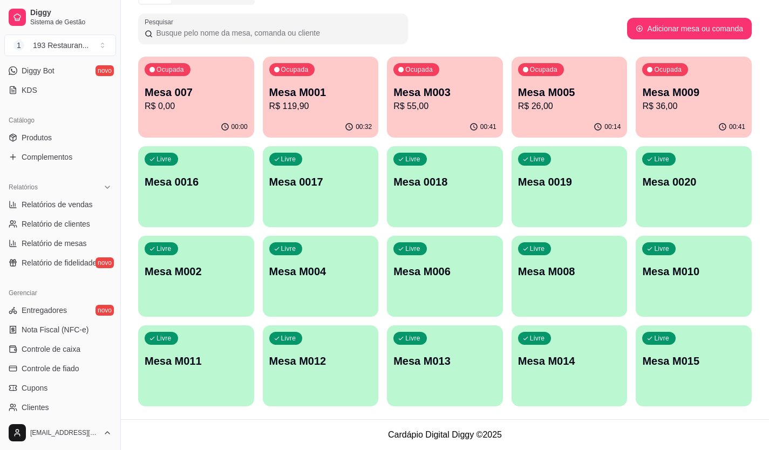
click at [433, 418] on div "Todos Mesas Comandas Pesquisar Adicionar mesa ou comanda Ocupada Mesa 007 R$ 0,…" at bounding box center [445, 200] width 648 height 438
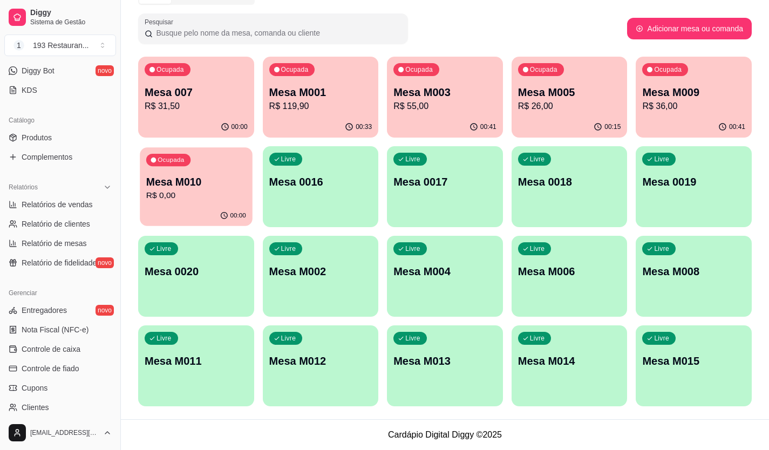
click at [189, 172] on div "Ocupada Mesa M010 R$ 0,00" at bounding box center [196, 176] width 112 height 58
click at [326, 119] on div "00:34" at bounding box center [321, 127] width 116 height 21
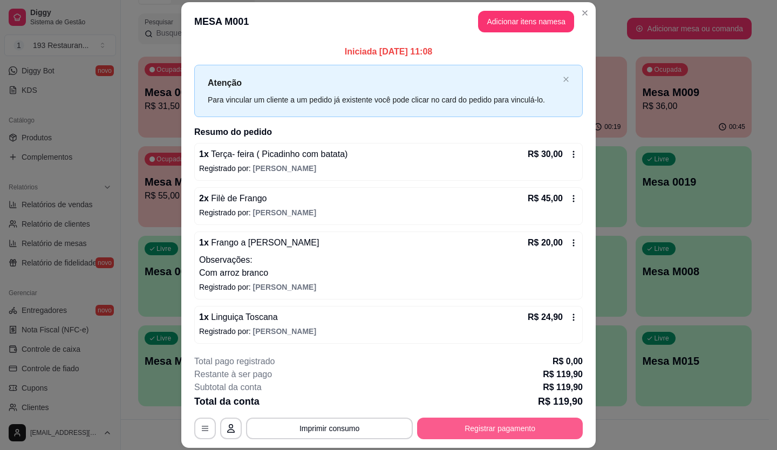
click at [540, 428] on button "Registrar pagamento" at bounding box center [500, 429] width 166 height 22
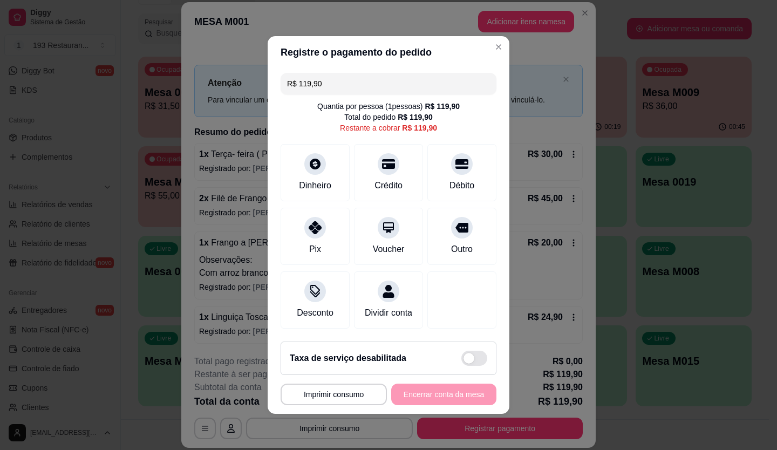
drag, startPoint x: 353, startPoint y: 71, endPoint x: 97, endPoint y: 125, distance: 261.5
click at [97, 125] on div "**********" at bounding box center [388, 225] width 777 height 450
click at [446, 171] on div "Débito" at bounding box center [462, 170] width 76 height 63
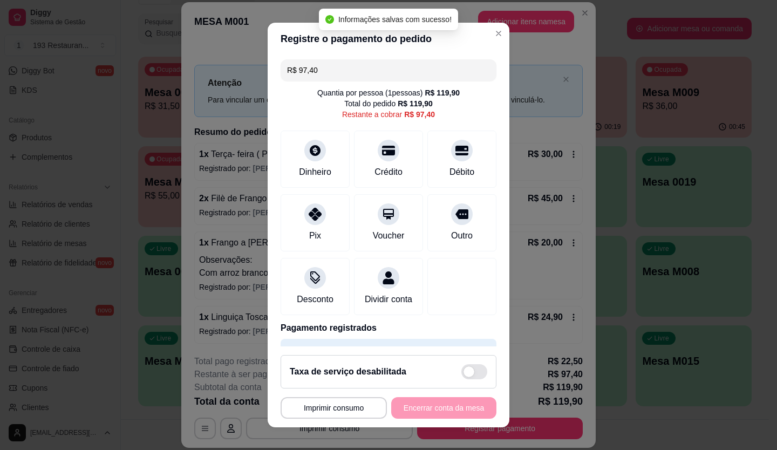
click at [429, 406] on div "**********" at bounding box center [389, 408] width 216 height 22
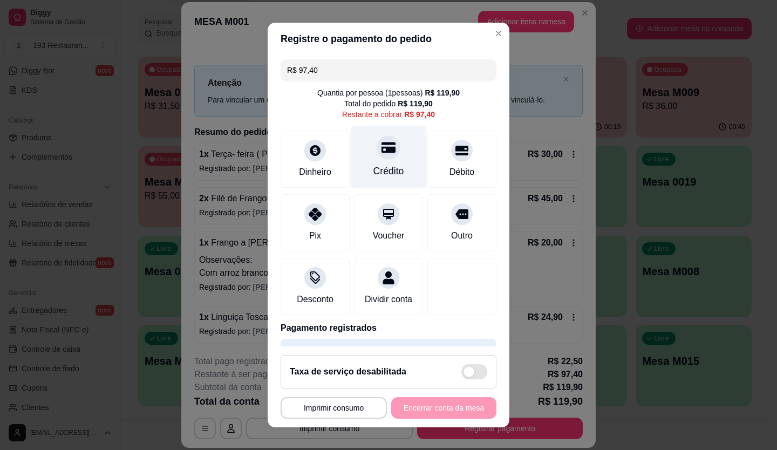
click at [372, 161] on div "Crédito" at bounding box center [389, 156] width 76 height 63
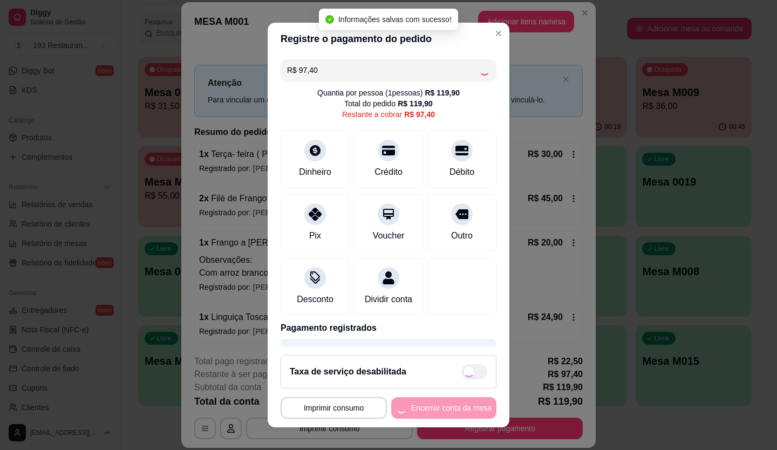
type input "R$ 0,00"
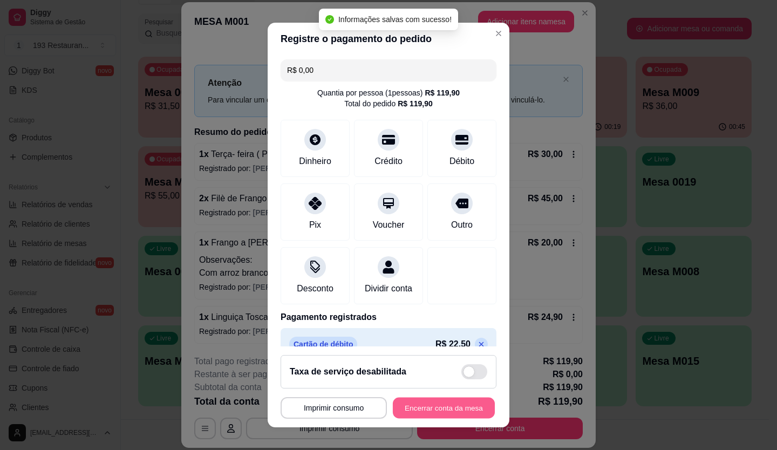
click at [413, 410] on button "Encerrar conta da mesa" at bounding box center [444, 408] width 102 height 21
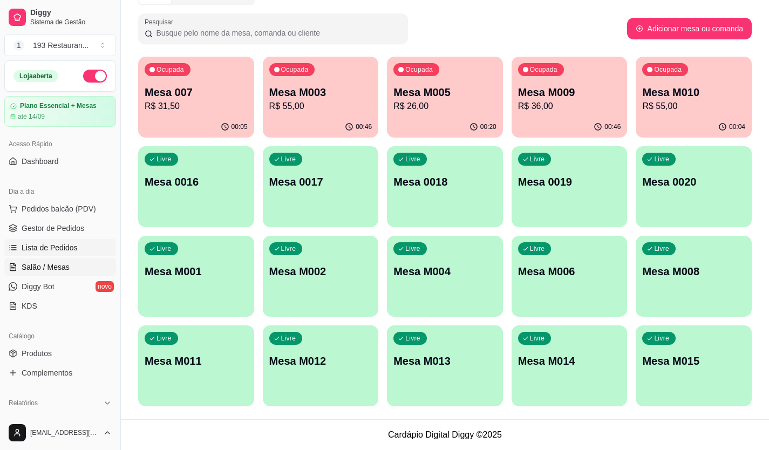
click at [63, 253] on link "Lista de Pedidos" at bounding box center [60, 247] width 112 height 17
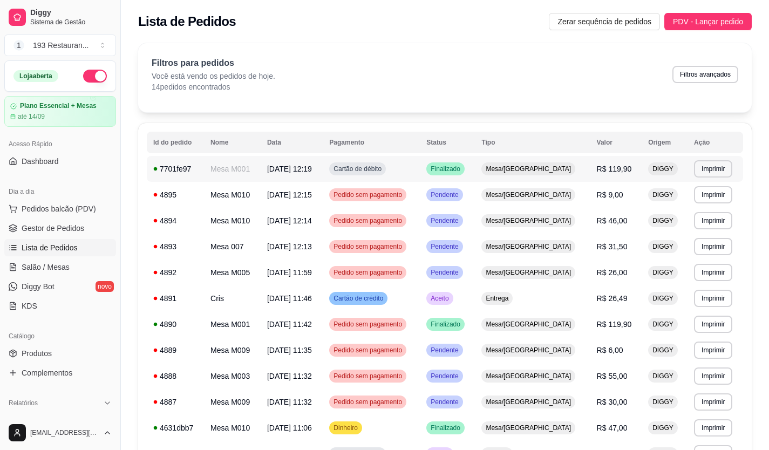
click at [475, 165] on td "Finalizado" at bounding box center [447, 169] width 55 height 26
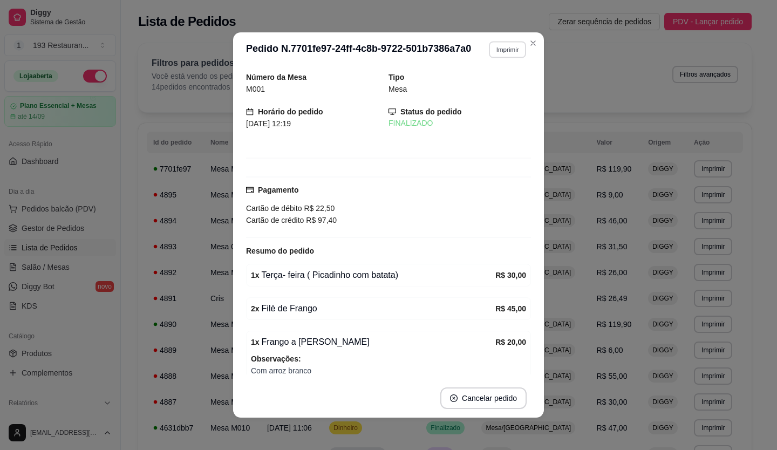
click at [504, 53] on button "Imprimir" at bounding box center [507, 49] width 37 height 17
click at [474, 111] on button "CAIXA" at bounding box center [485, 108] width 78 height 17
click at [474, 111] on div "Status do pedido FINALIZADO" at bounding box center [460, 118] width 143 height 24
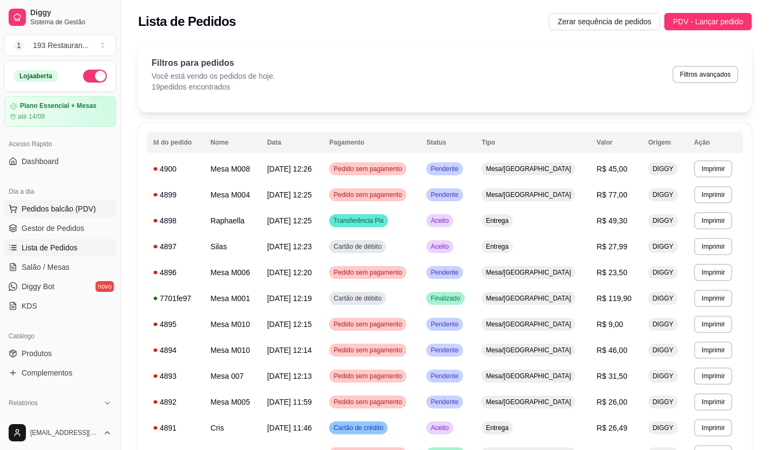
click at [69, 211] on span "Pedidos balcão (PDV)" at bounding box center [59, 208] width 74 height 11
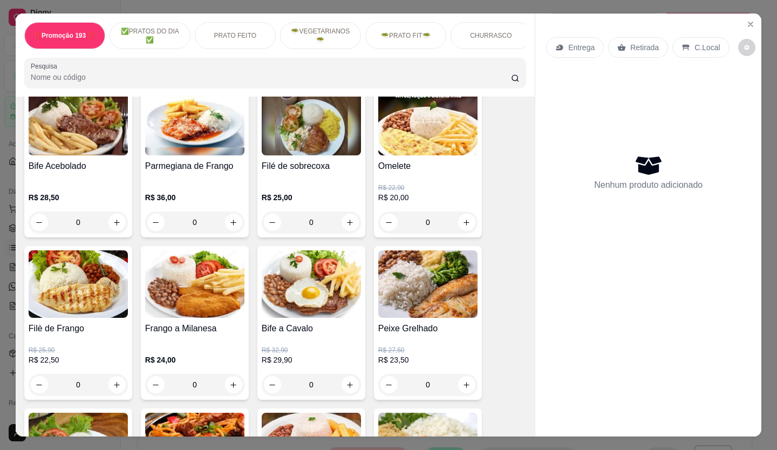
scroll to position [486, 0]
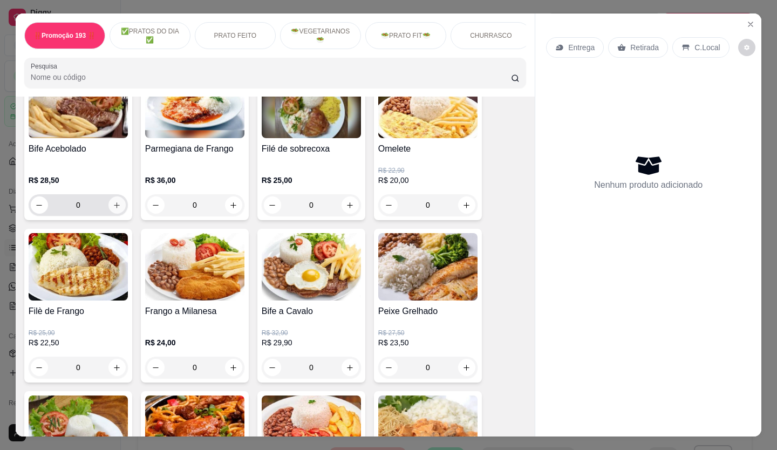
click at [118, 208] on button "increase-product-quantity" at bounding box center [116, 204] width 17 height 17
type input "1"
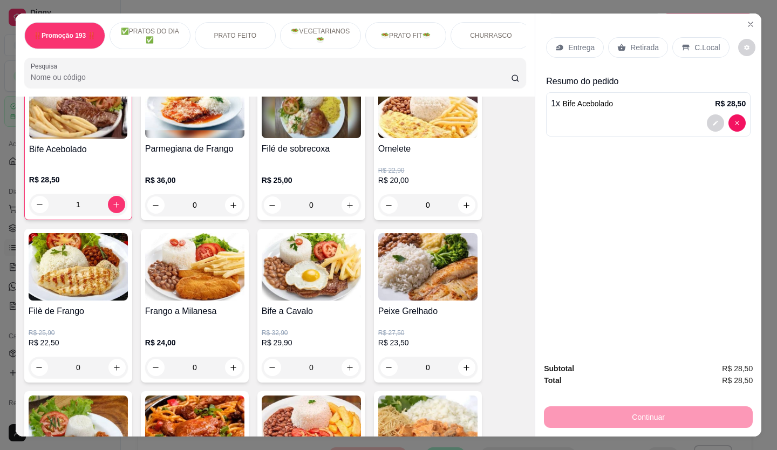
scroll to position [486, 0]
click at [630, 48] on p "Retirada" at bounding box center [644, 47] width 29 height 11
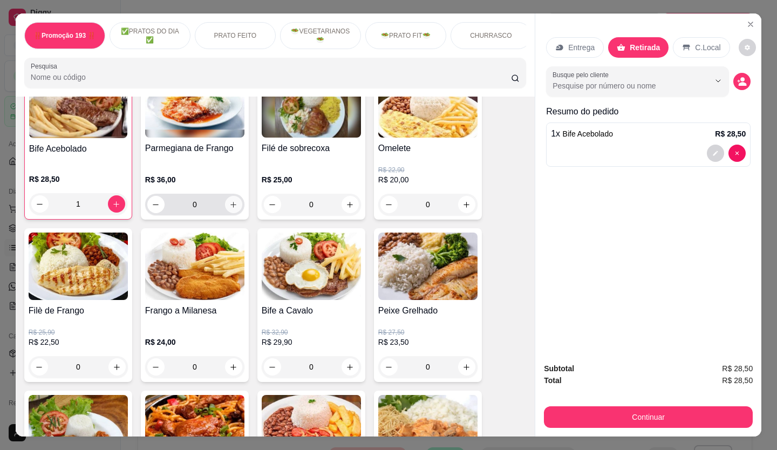
click at [234, 208] on button "increase-product-quantity" at bounding box center [233, 204] width 17 height 17
type input "1"
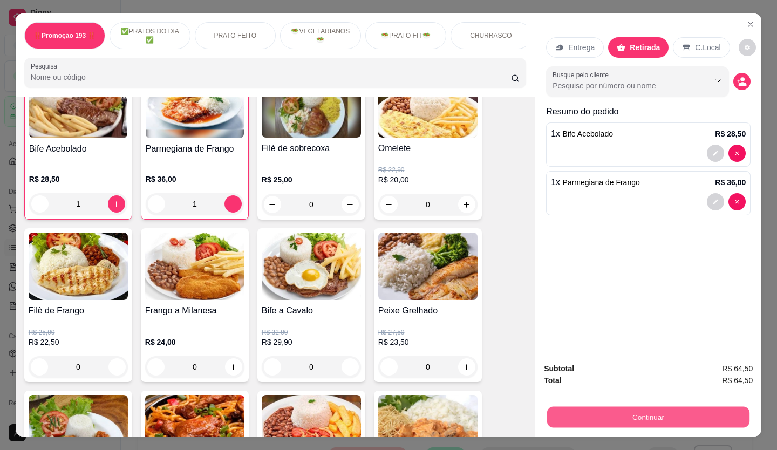
click at [655, 409] on button "Continuar" at bounding box center [648, 417] width 202 height 21
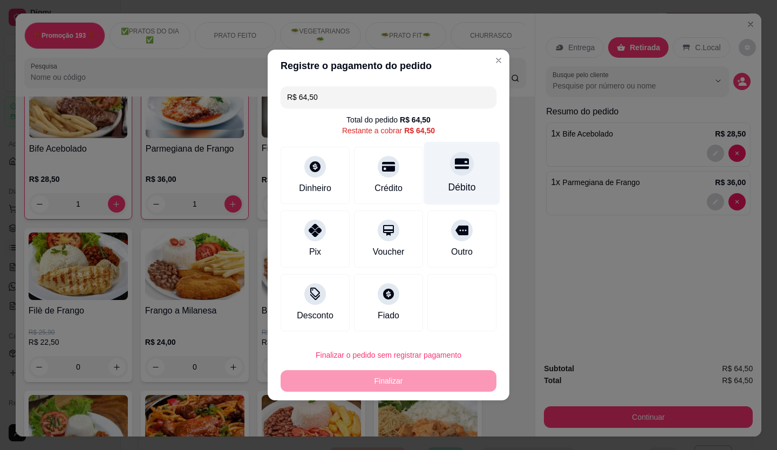
click at [457, 167] on icon at bounding box center [462, 164] width 14 height 11
type input "R$ 0,00"
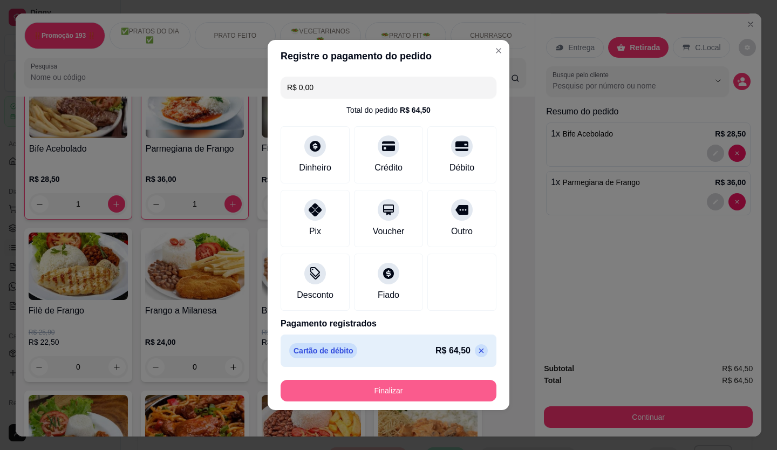
click at [467, 388] on button "Finalizar" at bounding box center [389, 391] width 216 height 22
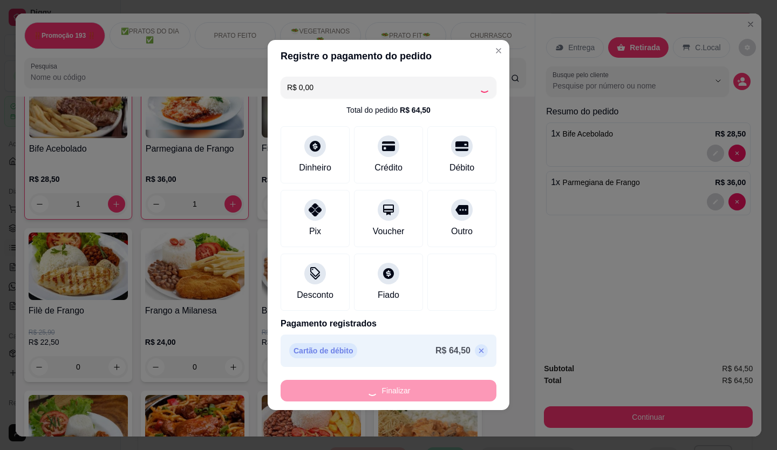
type input "0"
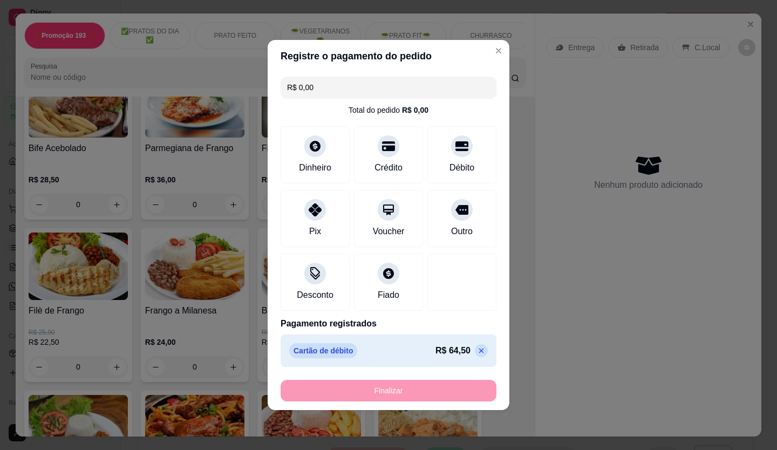
type input "-R$ 64,50"
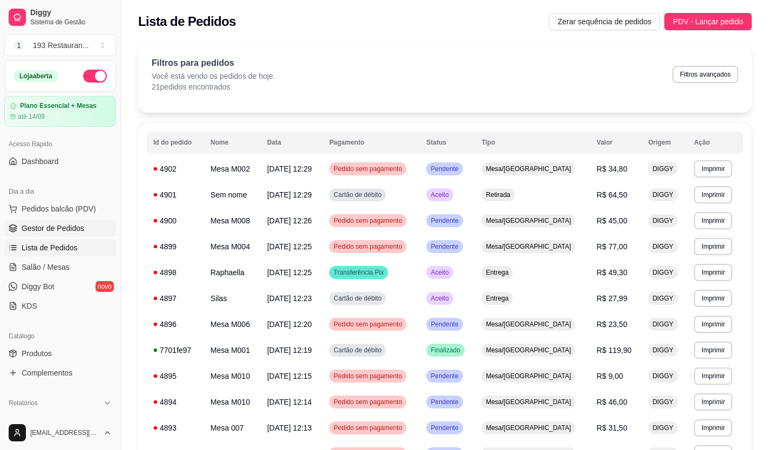
click at [53, 231] on span "Gestor de Pedidos" at bounding box center [53, 228] width 63 height 11
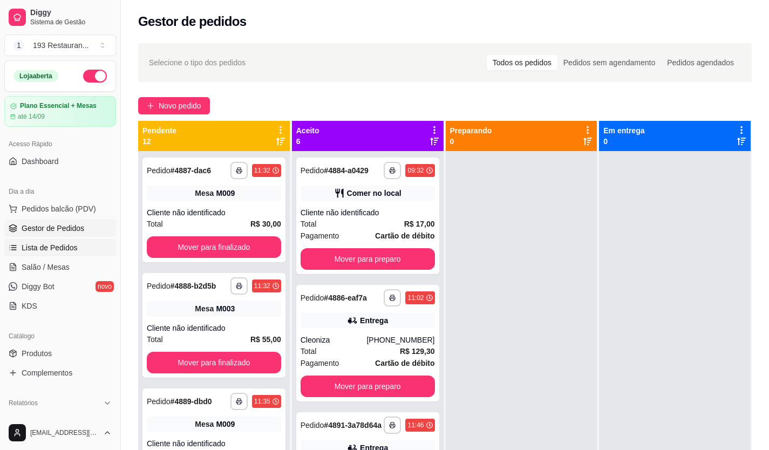
click at [71, 249] on span "Lista de Pedidos" at bounding box center [50, 247] width 56 height 11
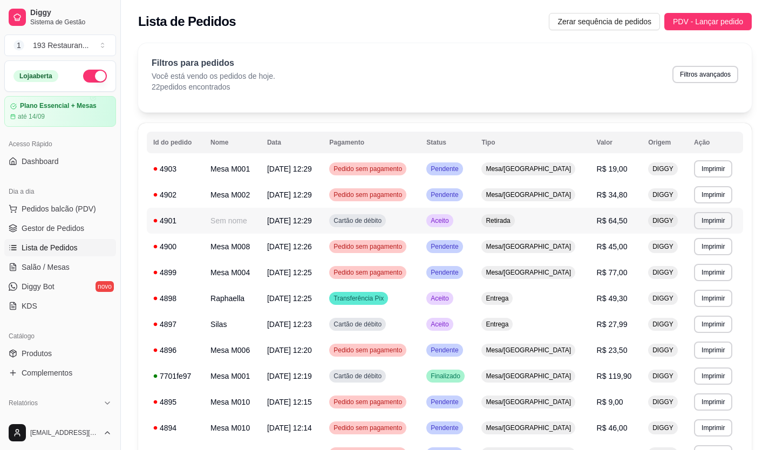
click at [514, 227] on div "Retirada" at bounding box center [497, 220] width 33 height 13
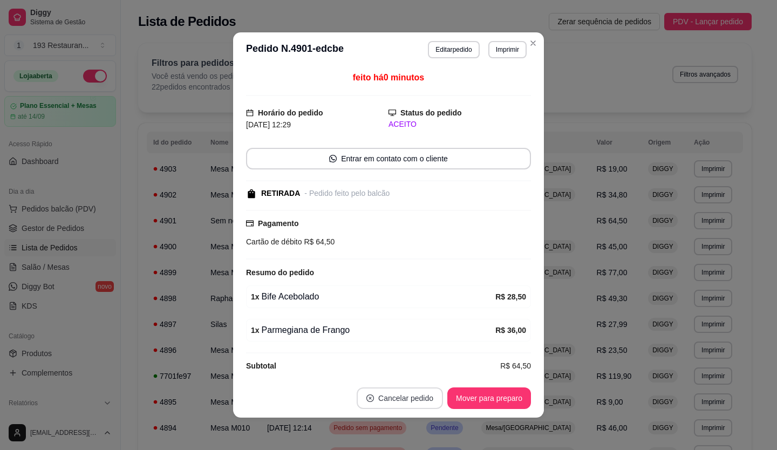
click at [415, 402] on button "Cancelar pedido" at bounding box center [400, 399] width 86 height 22
click at [435, 374] on button "Sim" at bounding box center [426, 371] width 42 height 21
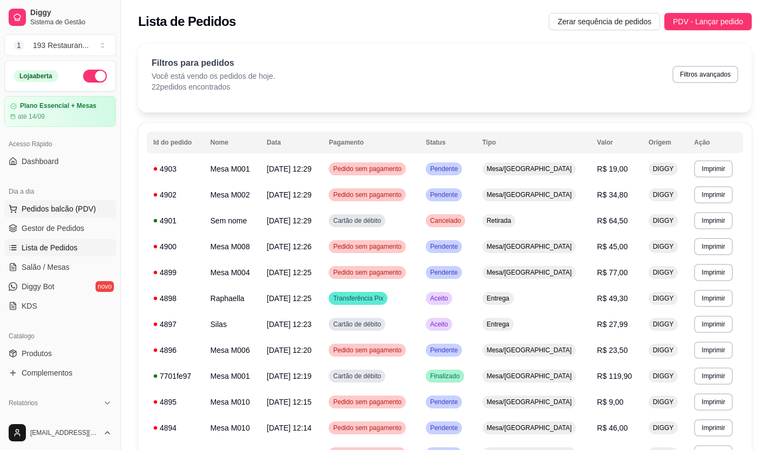
click at [43, 209] on span "Pedidos balcão (PDV)" at bounding box center [59, 208] width 74 height 11
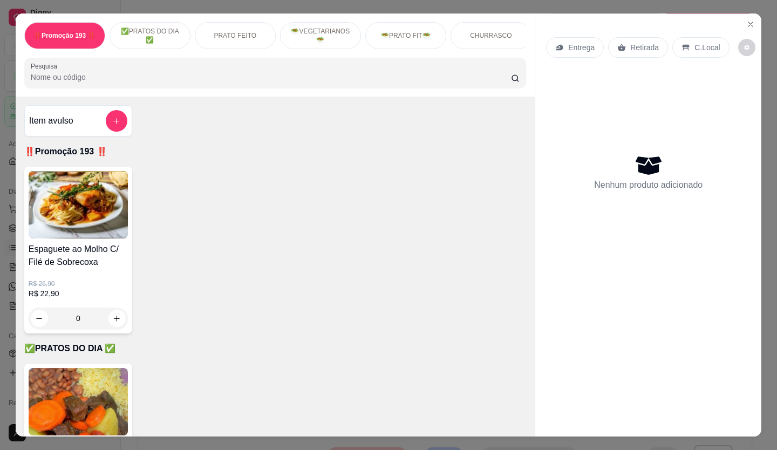
click at [652, 46] on p "Retirada" at bounding box center [644, 47] width 29 height 11
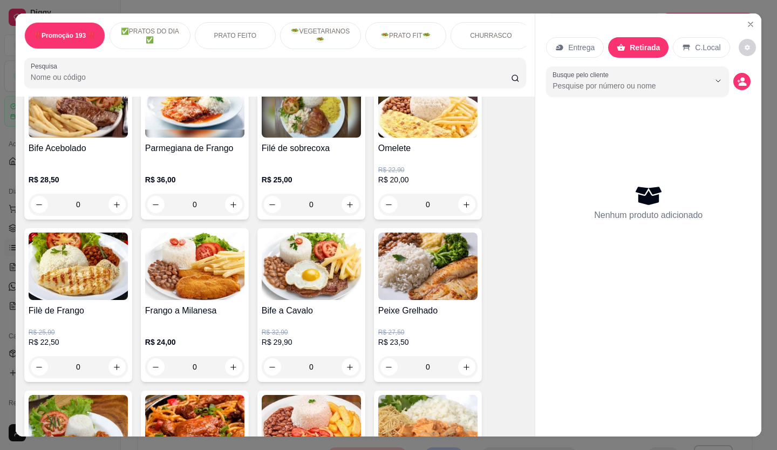
scroll to position [540, 0]
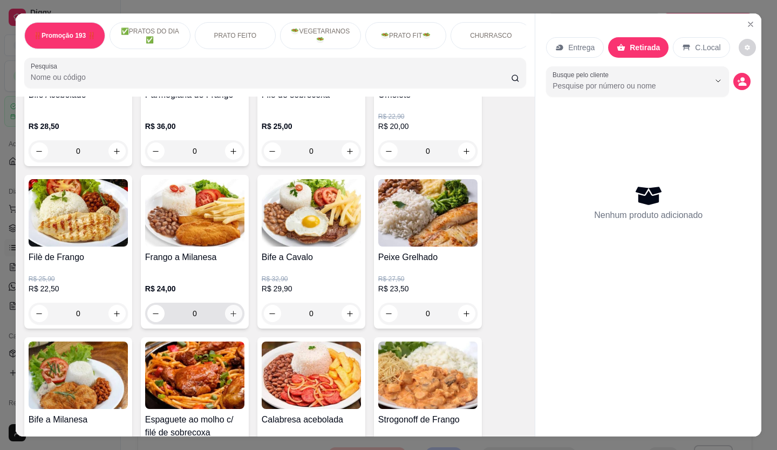
click at [232, 316] on icon "increase-product-quantity" at bounding box center [233, 314] width 8 height 8
type input "1"
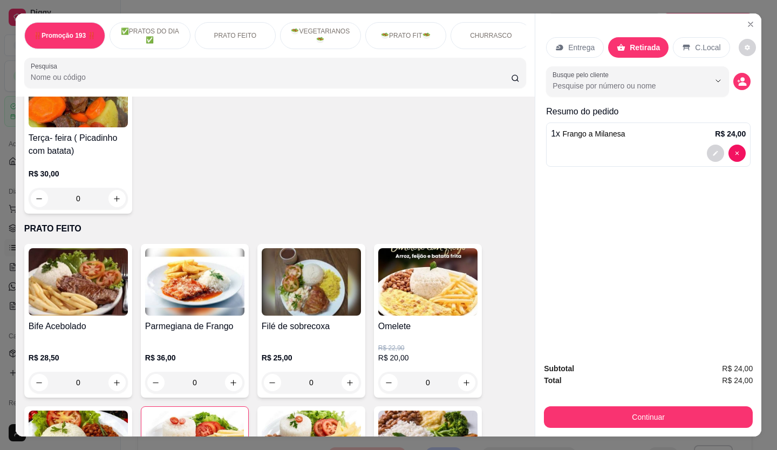
scroll to position [324, 0]
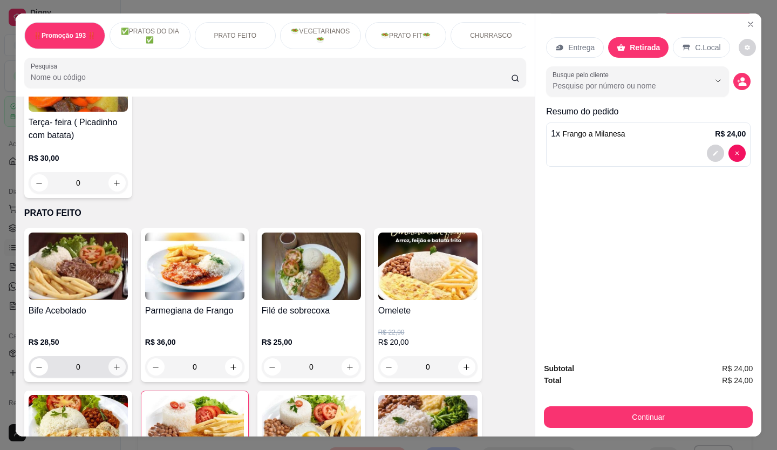
click at [115, 370] on icon "increase-product-quantity" at bounding box center [117, 367] width 8 height 8
type input "1"
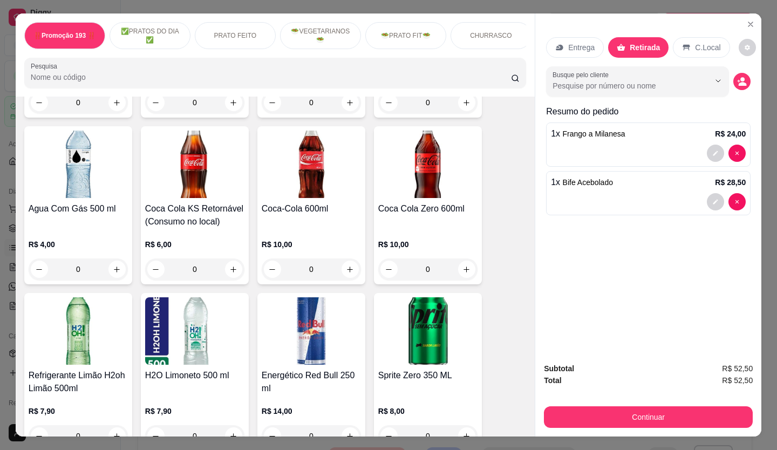
scroll to position [3077, 0]
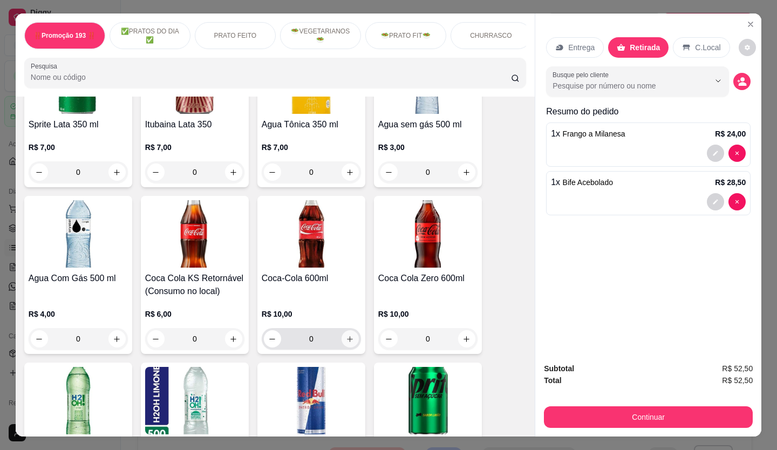
click at [349, 335] on icon "increase-product-quantity" at bounding box center [350, 339] width 8 height 8
type input "1"
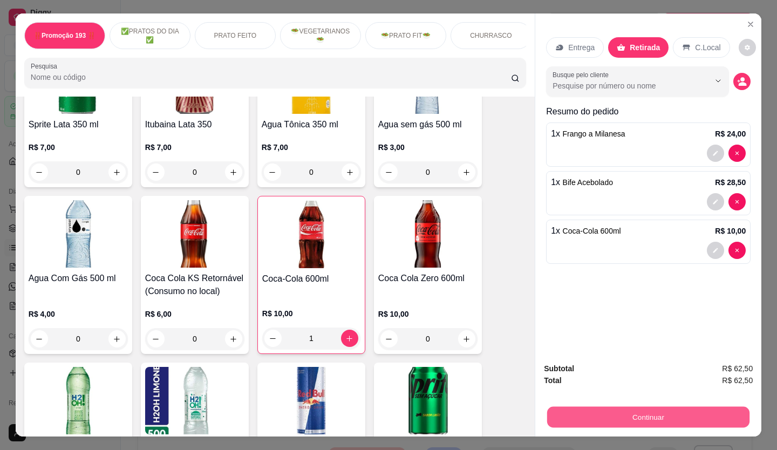
click at [639, 411] on button "Continuar" at bounding box center [648, 417] width 202 height 21
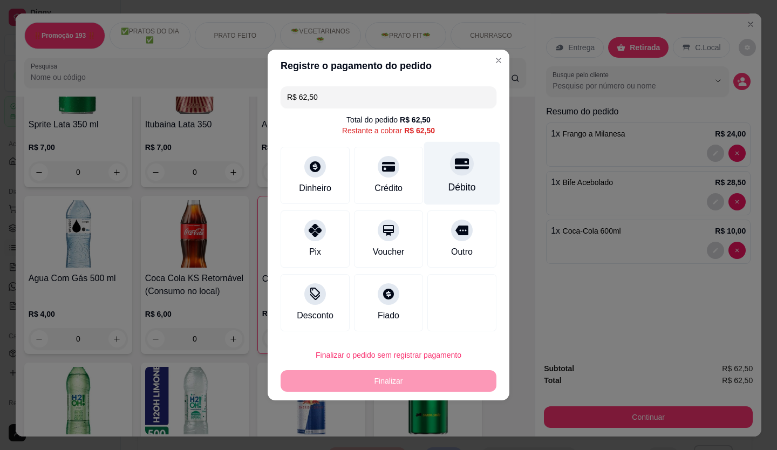
click at [475, 162] on div "Débito" at bounding box center [462, 173] width 76 height 63
type input "R$ 0,00"
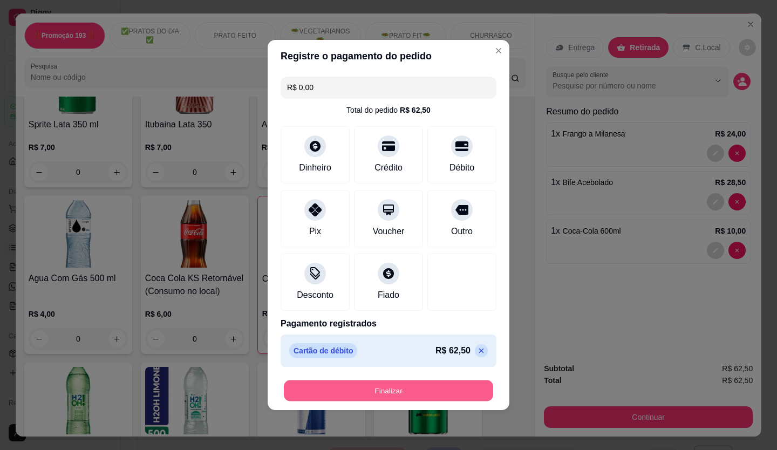
click at [397, 393] on button "Finalizar" at bounding box center [388, 391] width 209 height 21
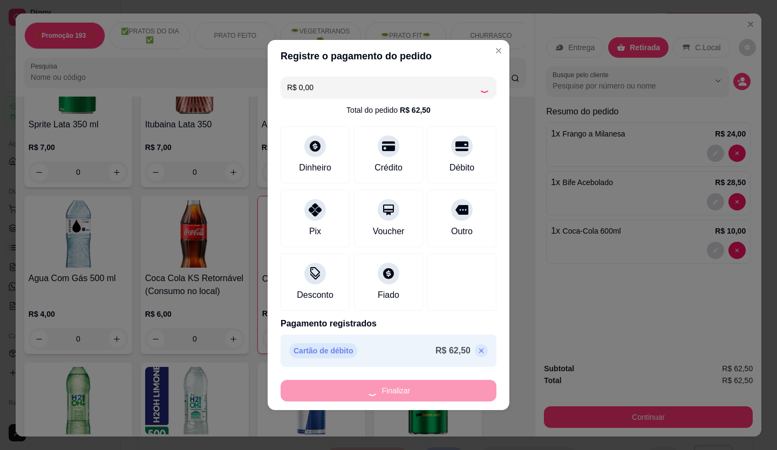
type input "0"
type input "-R$ 62,50"
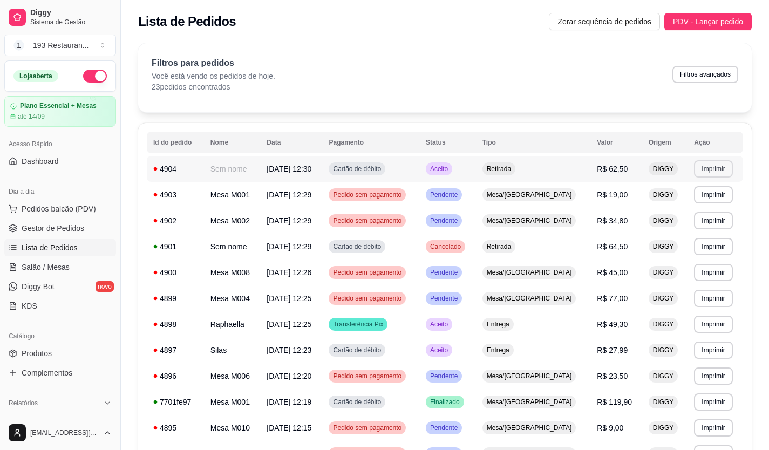
click at [708, 166] on button "Imprimir" at bounding box center [713, 168] width 38 height 17
click at [698, 227] on button "CAIXA" at bounding box center [692, 228] width 78 height 17
click at [48, 260] on link "Salão / Mesas" at bounding box center [60, 267] width 112 height 17
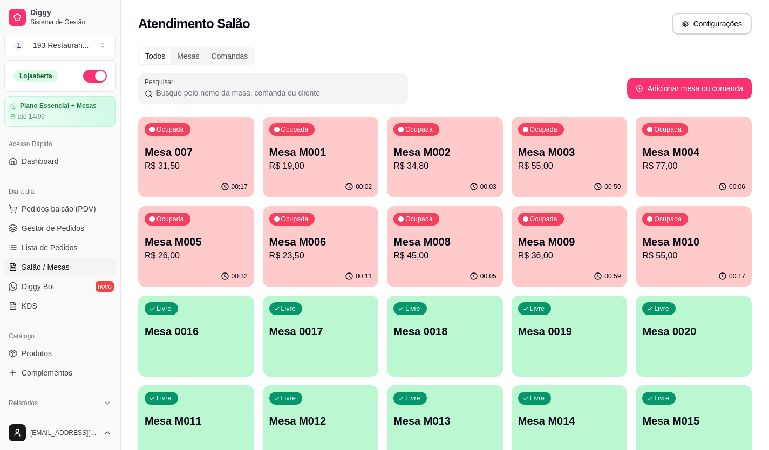
drag, startPoint x: 48, startPoint y: 257, endPoint x: 90, endPoint y: 173, distance: 94.1
click at [49, 253] on ul "Pedidos balcão (PDV) Gestor de Pedidos Lista de Pedidos Salão / Mesas Diggy Bot…" at bounding box center [60, 257] width 112 height 114
click at [553, 144] on div "Ocupada Mesa M003 R$ 55,00" at bounding box center [570, 147] width 116 height 60
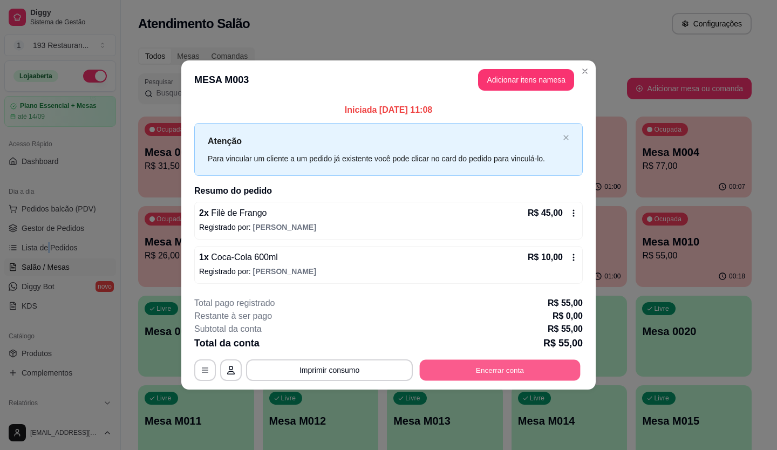
click at [512, 364] on button "Encerrar conta" at bounding box center [500, 369] width 161 height 21
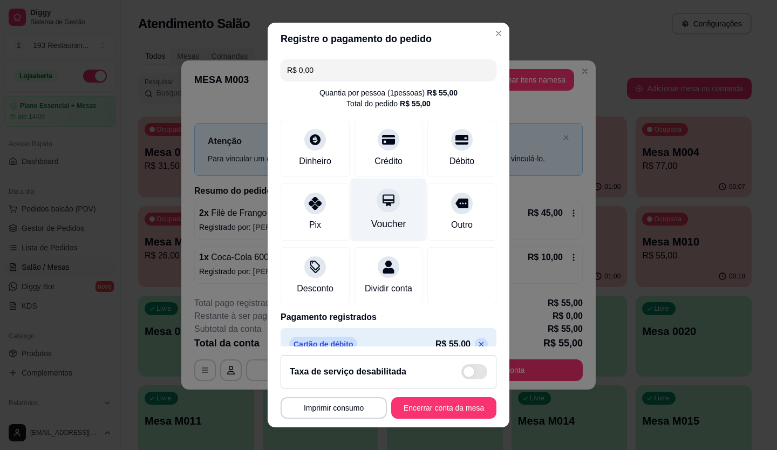
click at [377, 206] on div at bounding box center [389, 200] width 24 height 24
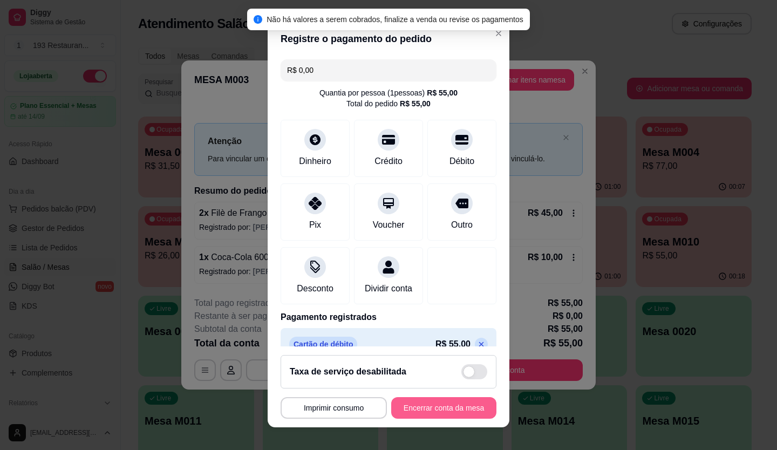
click at [441, 409] on button "Encerrar conta da mesa" at bounding box center [443, 408] width 105 height 22
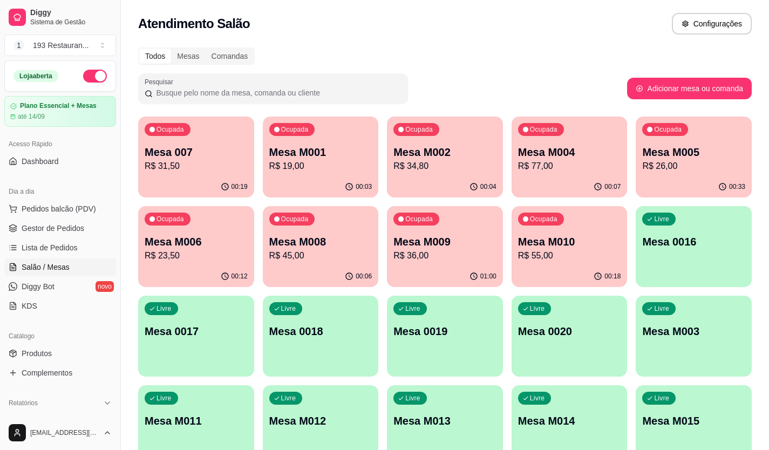
click at [437, 251] on p "R$ 36,00" at bounding box center [444, 255] width 103 height 13
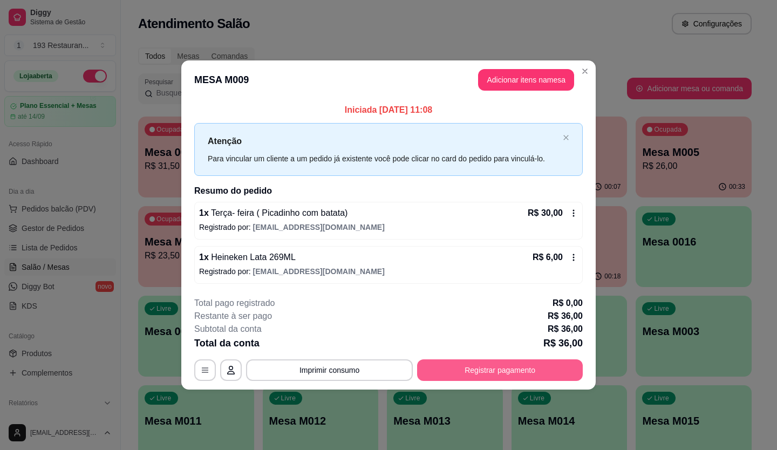
click at [477, 371] on button "Registrar pagamento" at bounding box center [500, 370] width 166 height 22
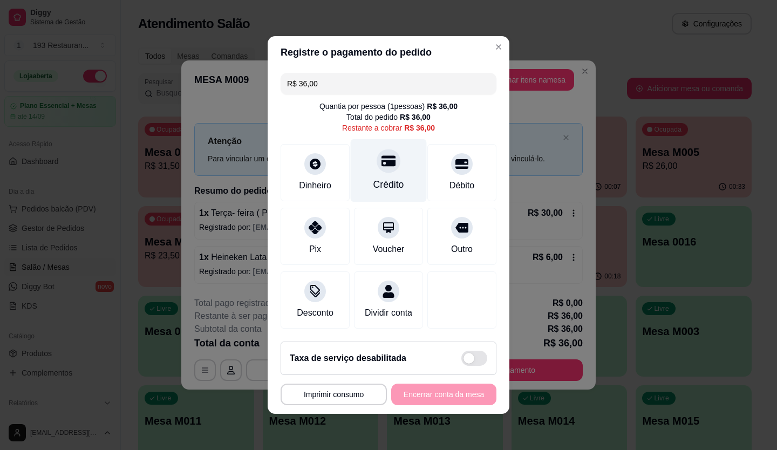
click at [392, 156] on div at bounding box center [389, 161] width 24 height 24
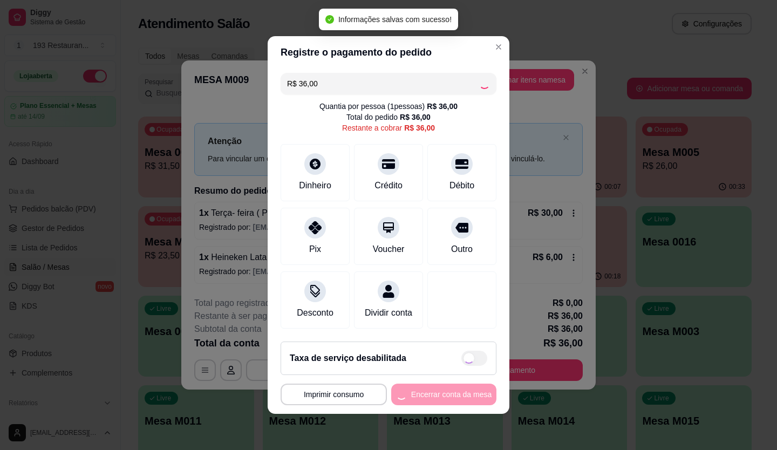
type input "R$ 0,00"
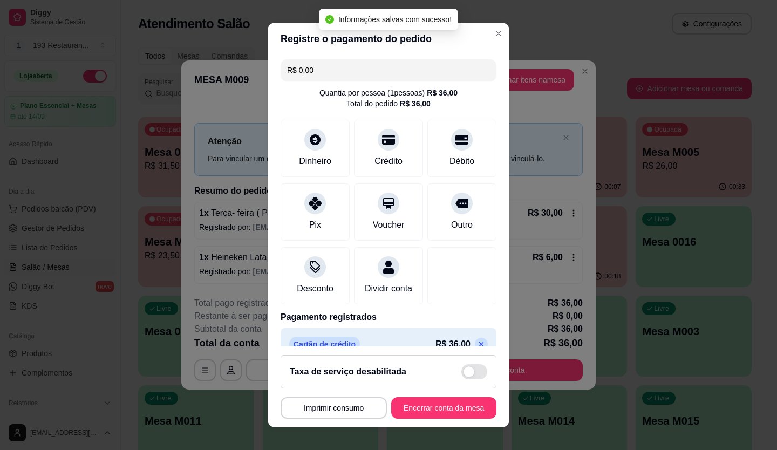
click at [466, 396] on footer "**********" at bounding box center [389, 387] width 242 height 81
click at [466, 405] on button "Encerrar conta da mesa" at bounding box center [443, 408] width 105 height 22
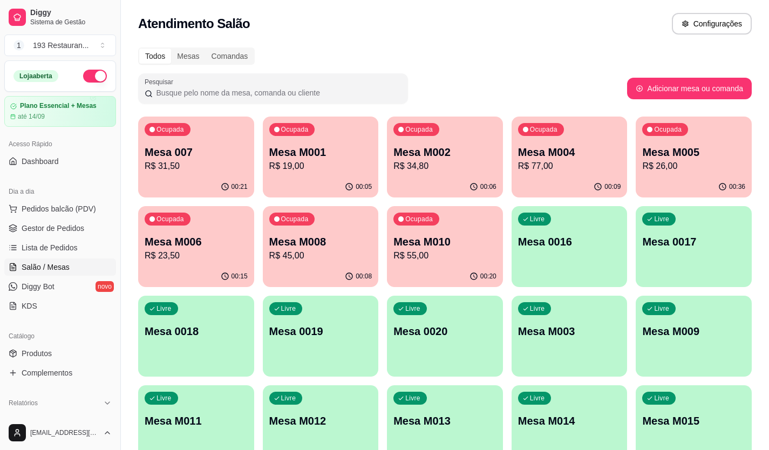
click at [652, 179] on div "00:36" at bounding box center [694, 187] width 116 height 21
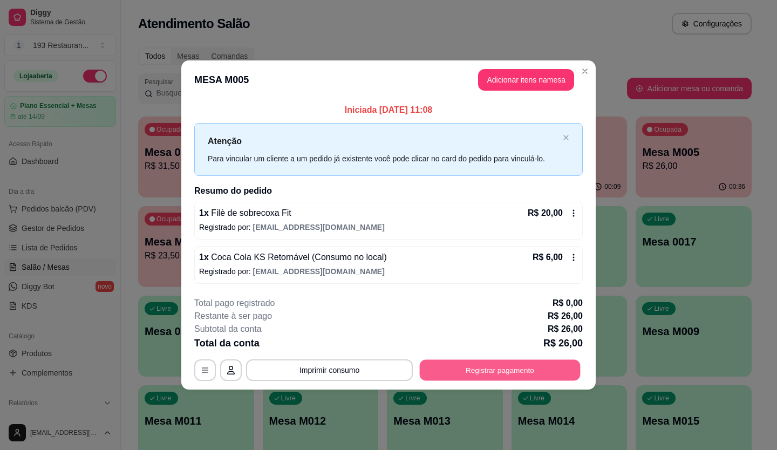
click at [528, 366] on button "Registrar pagamento" at bounding box center [500, 369] width 161 height 21
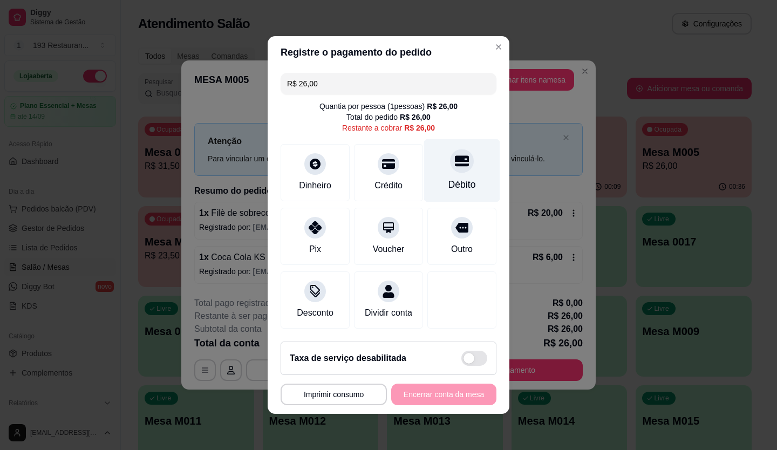
click at [470, 147] on div "Débito" at bounding box center [462, 170] width 76 height 63
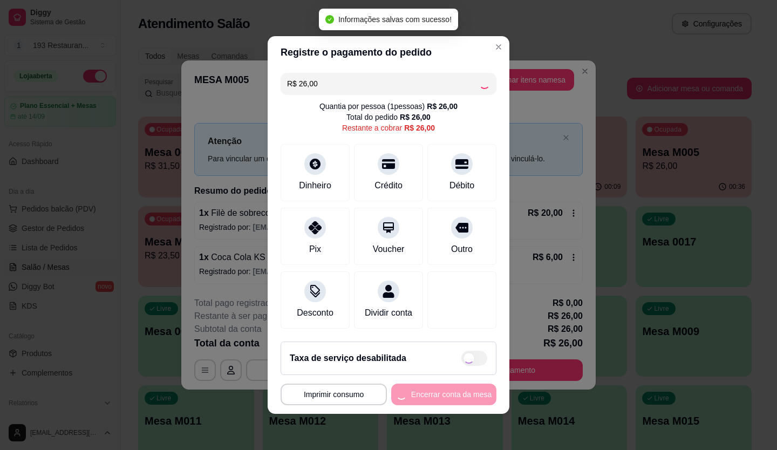
type input "R$ 0,00"
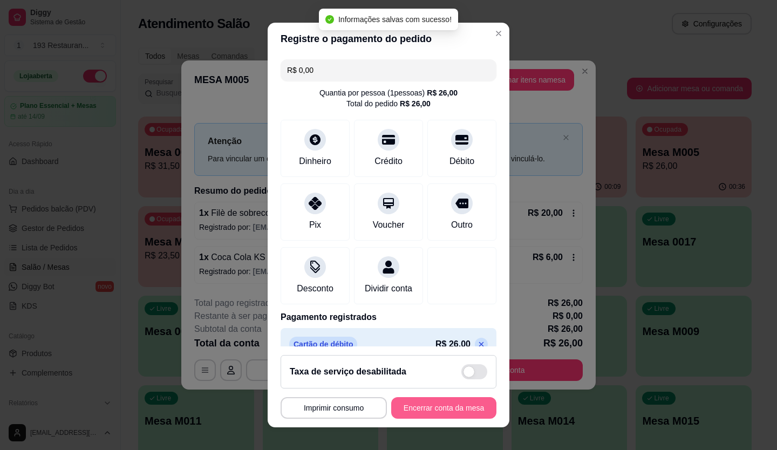
click at [454, 398] on button "Encerrar conta da mesa" at bounding box center [443, 408] width 105 height 22
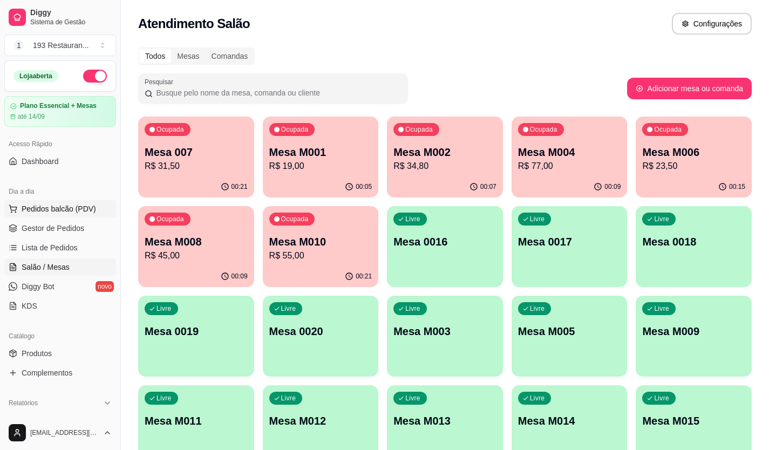
click at [69, 210] on span "Pedidos balcão (PDV)" at bounding box center [59, 208] width 74 height 11
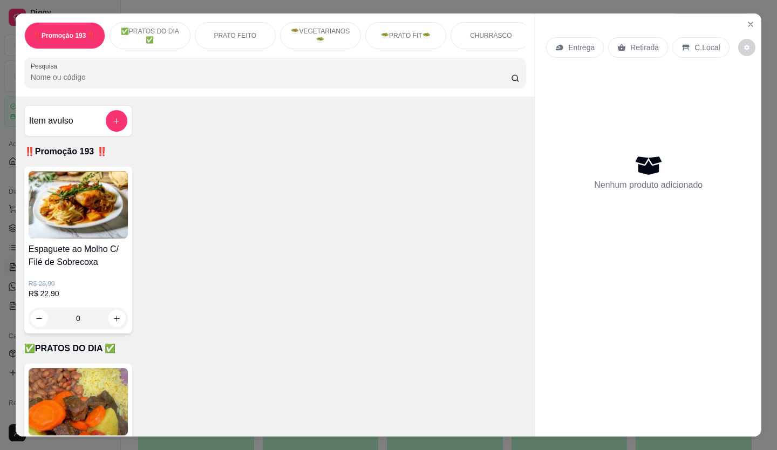
click at [582, 46] on p "Entrega" at bounding box center [581, 47] width 26 height 11
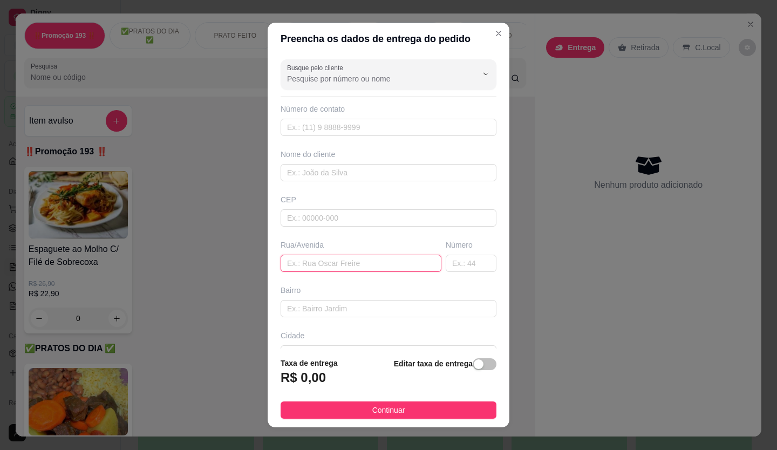
click at [364, 268] on input "text" at bounding box center [361, 263] width 161 height 17
type input "rua [PERSON_NAME]"
click at [446, 259] on input "text" at bounding box center [471, 263] width 51 height 17
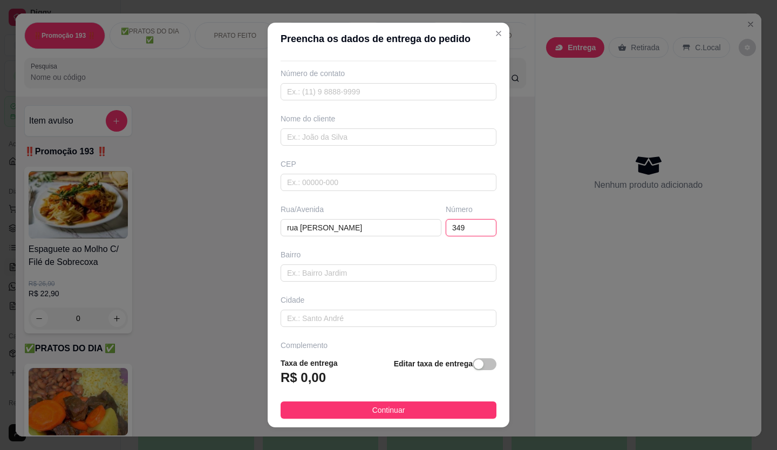
scroll to position [70, 0]
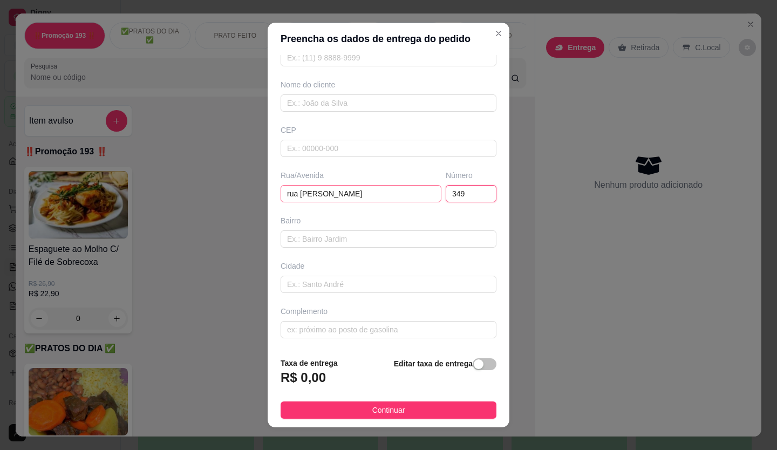
type input "349"
click at [368, 195] on input "rua [PERSON_NAME]" at bounding box center [361, 193] width 161 height 17
type input "[STREET_ADDRESS][PERSON_NAME]"
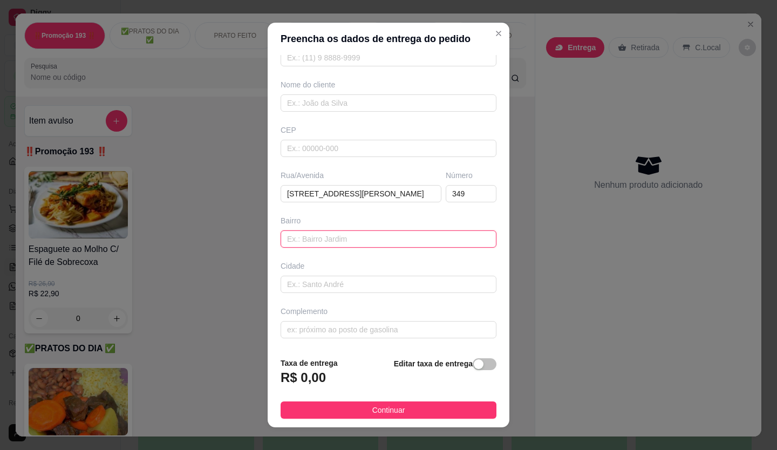
click at [350, 242] on input "text" at bounding box center [389, 238] width 216 height 17
type input "osasco"
click at [473, 365] on span "button" at bounding box center [485, 364] width 24 height 12
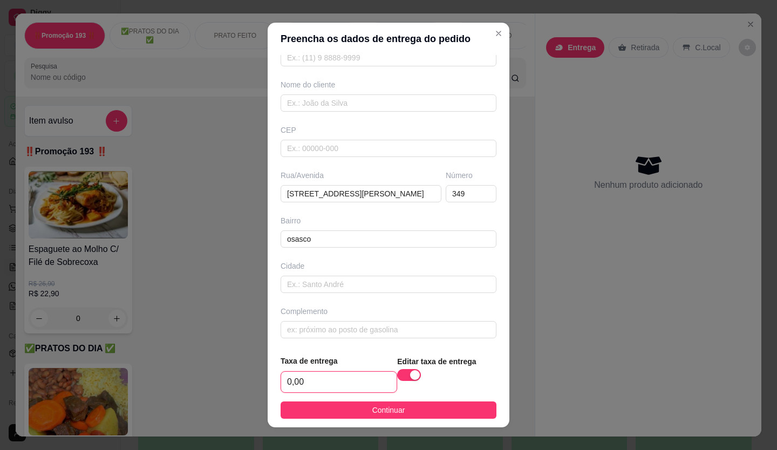
click at [354, 384] on input "0,00" at bounding box center [339, 382] width 116 height 21
type input "2,50"
click at [338, 104] on input "text" at bounding box center [389, 102] width 216 height 17
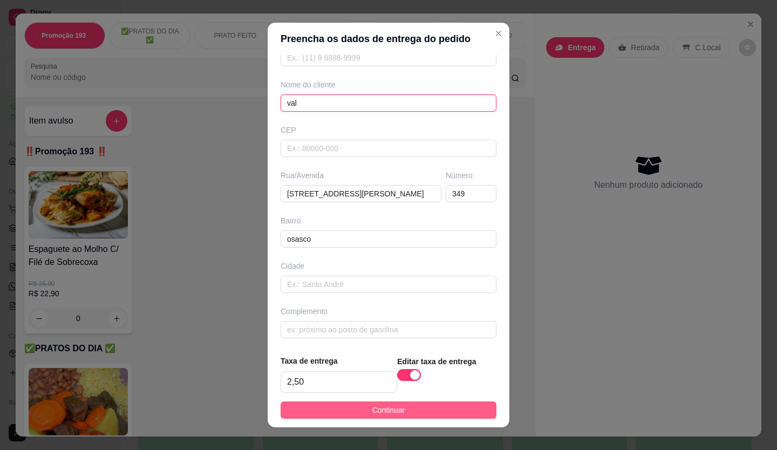
type input "val"
click at [390, 406] on span "Continuar" at bounding box center [388, 410] width 33 height 12
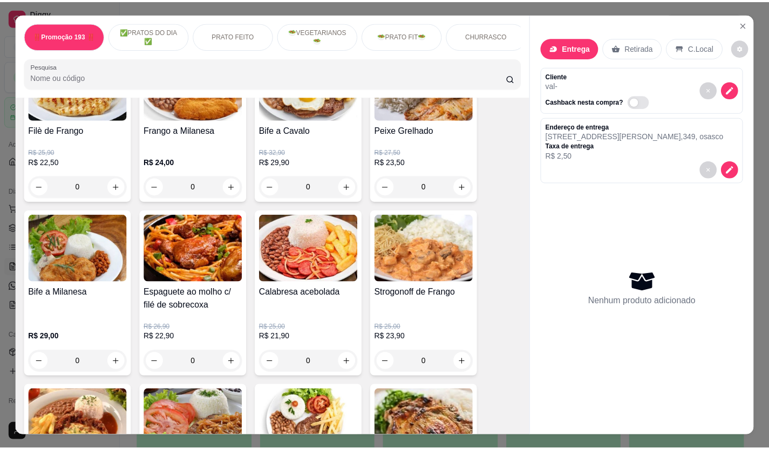
scroll to position [648, 0]
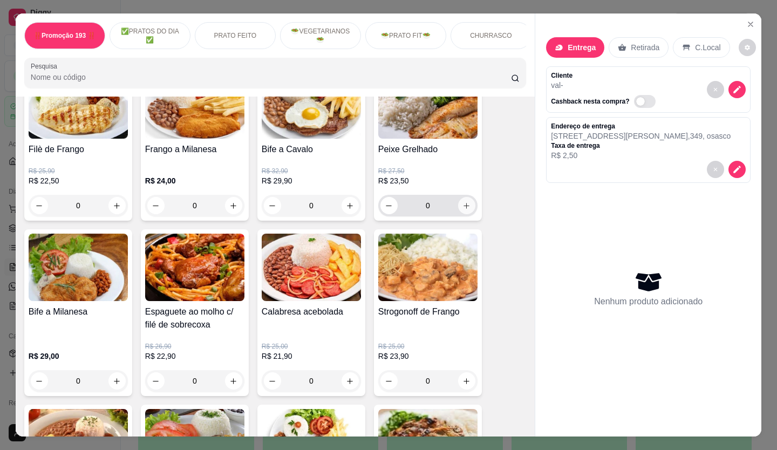
click at [463, 214] on button "increase-product-quantity" at bounding box center [466, 205] width 17 height 17
type input "1"
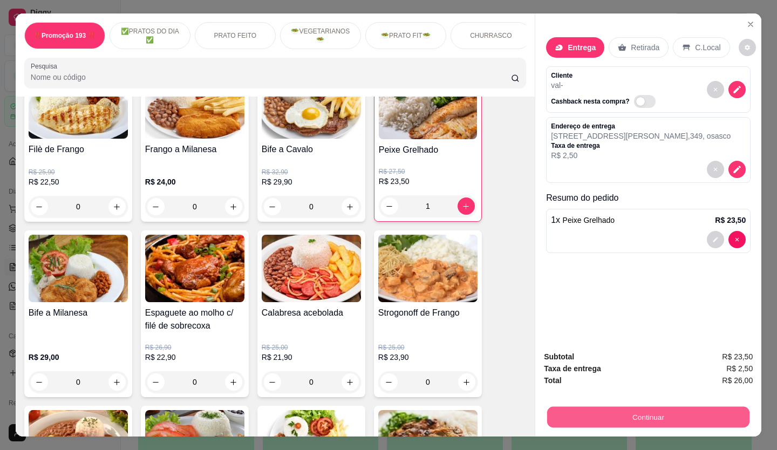
click at [610, 413] on button "Continuar" at bounding box center [648, 417] width 202 height 21
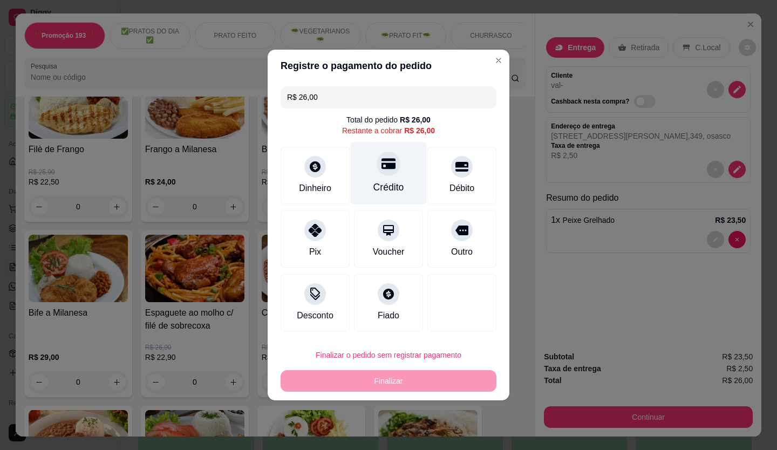
click at [382, 166] on icon at bounding box center [389, 164] width 14 height 14
type input "R$ 0,00"
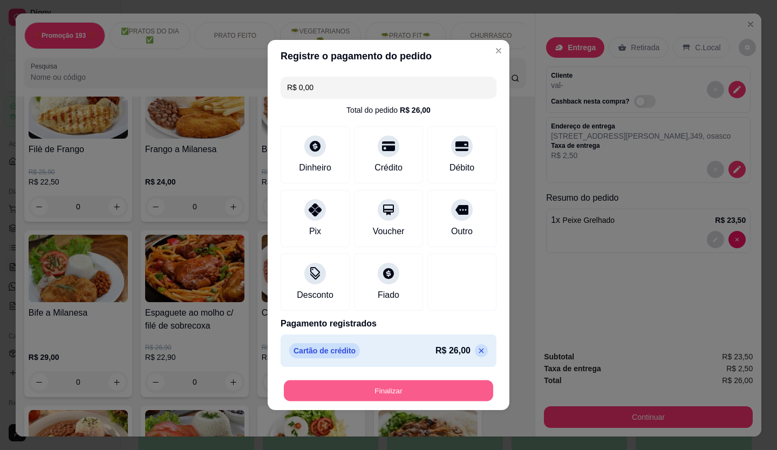
click at [406, 401] on button "Finalizar" at bounding box center [388, 391] width 209 height 21
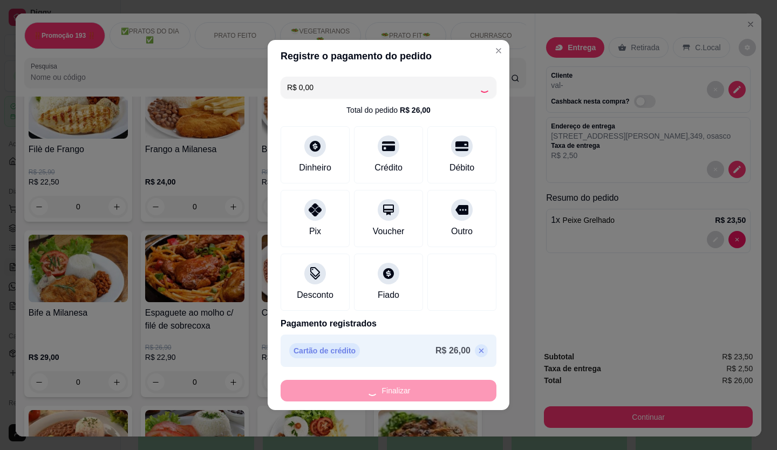
type input "0"
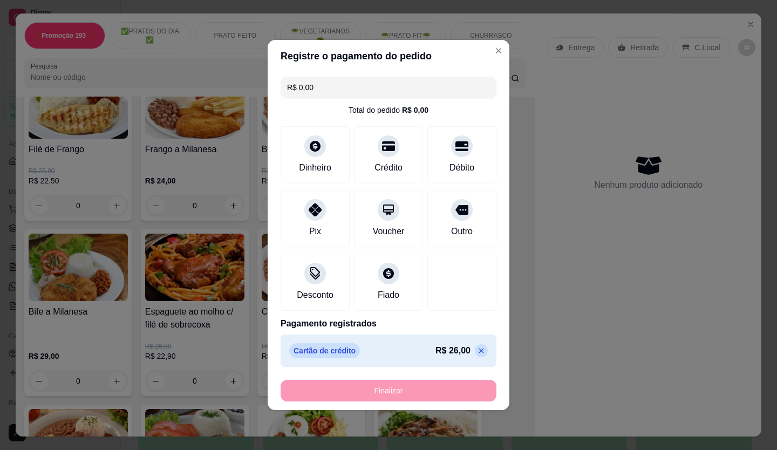
type input "-R$ 26,00"
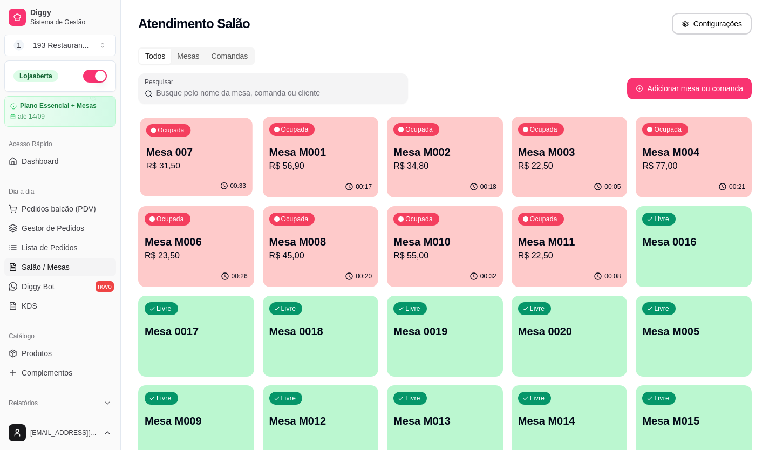
click at [185, 164] on p "R$ 31,50" at bounding box center [196, 166] width 100 height 12
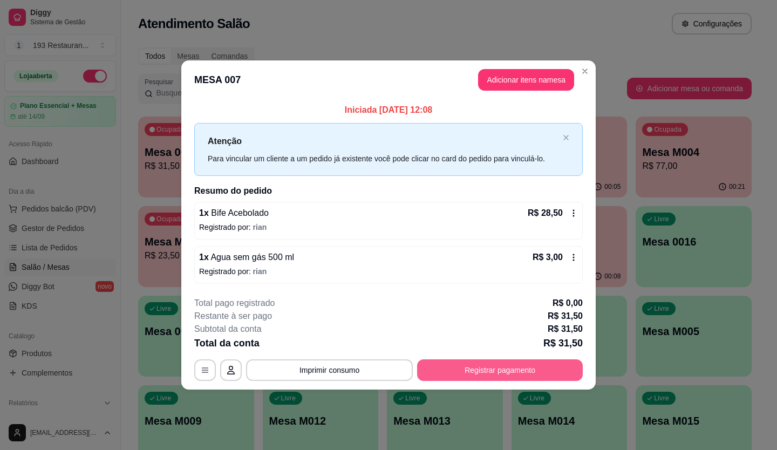
click at [535, 364] on button "Registrar pagamento" at bounding box center [500, 370] width 166 height 22
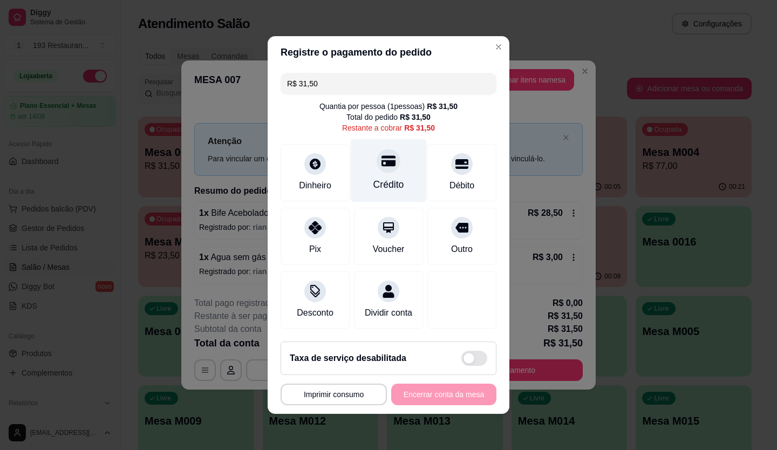
click at [385, 156] on icon at bounding box center [389, 161] width 14 height 11
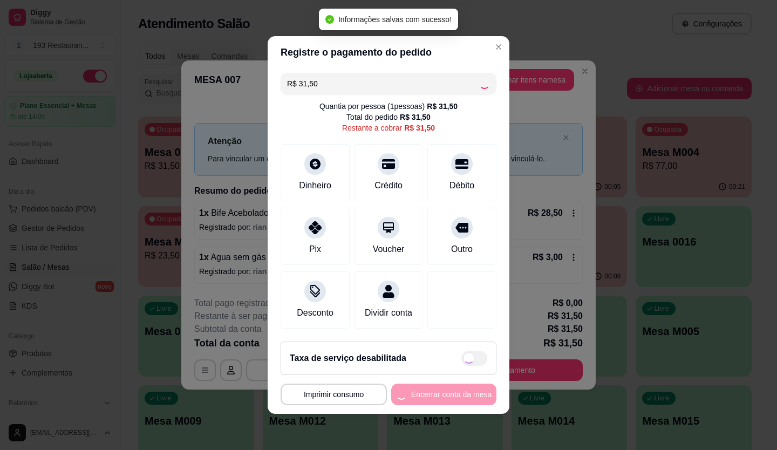
type input "R$ 0,00"
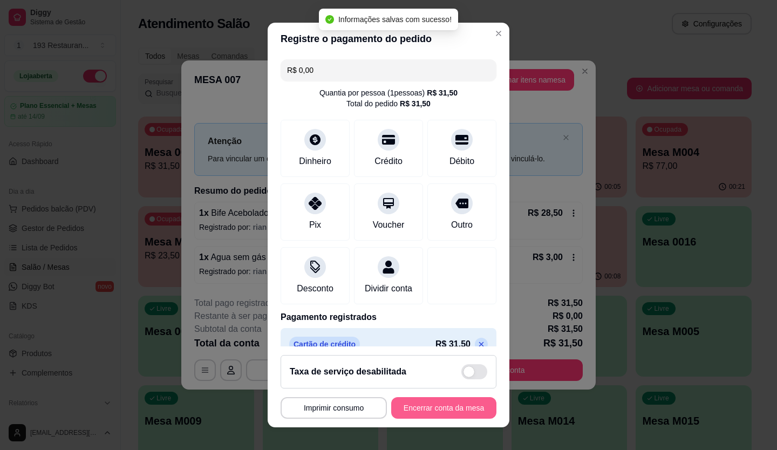
click at [448, 400] on button "Encerrar conta da mesa" at bounding box center [443, 408] width 105 height 22
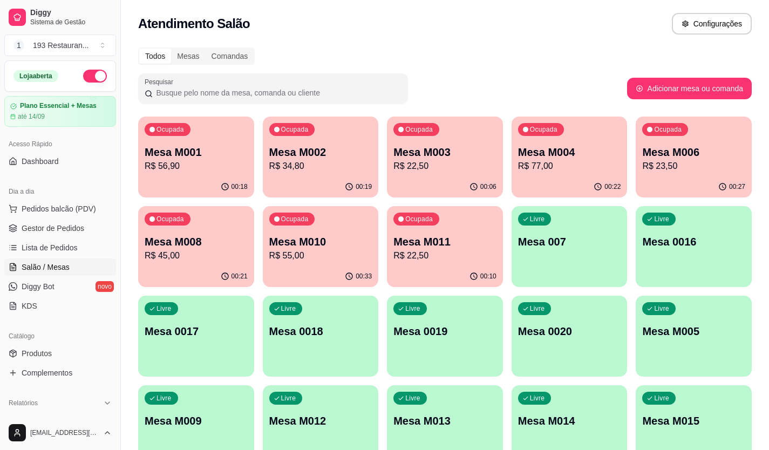
click at [699, 140] on div "Ocupada Mesa M006 R$ 23,50" at bounding box center [694, 147] width 116 height 60
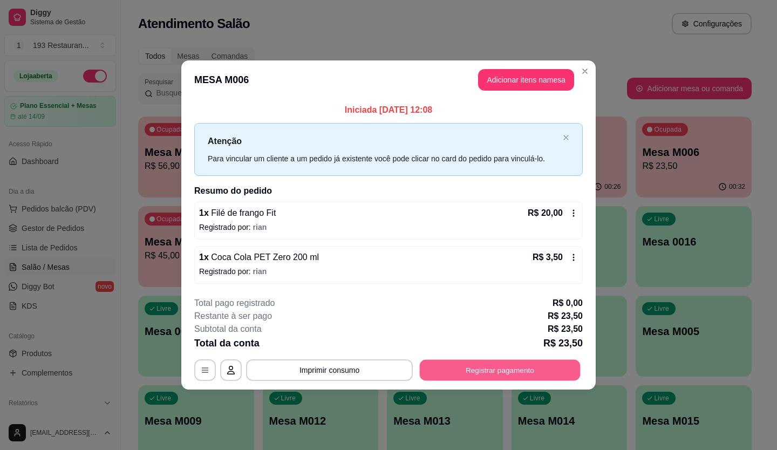
click at [508, 360] on button "Registrar pagamento" at bounding box center [500, 369] width 161 height 21
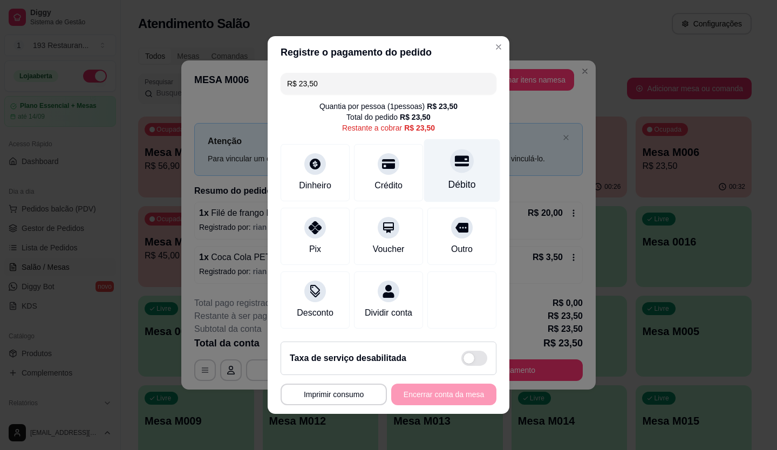
click at [450, 165] on div at bounding box center [462, 161] width 24 height 24
type input "R$ 0,00"
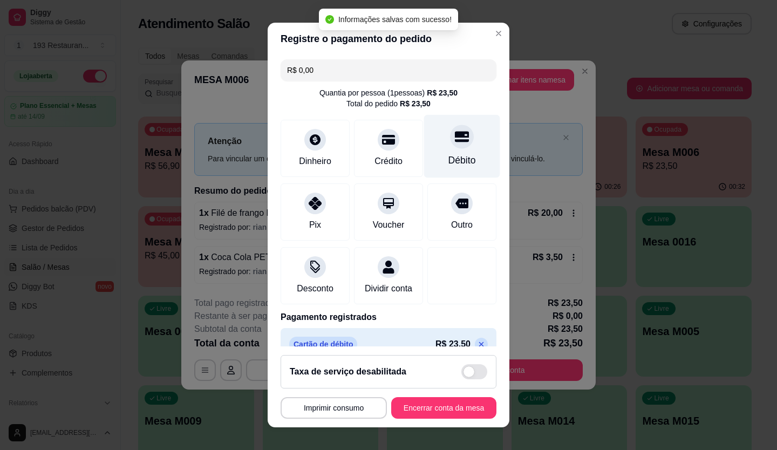
click at [449, 158] on div "Débito" at bounding box center [463, 160] width 28 height 14
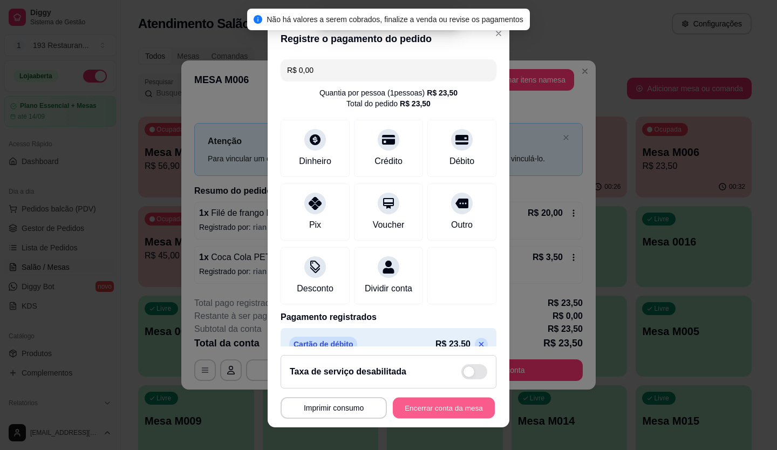
click at [439, 410] on button "Encerrar conta da mesa" at bounding box center [444, 408] width 102 height 21
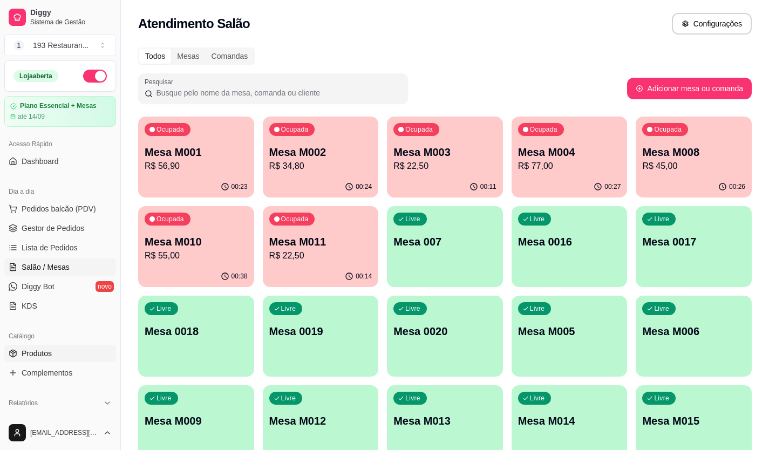
click at [39, 354] on span "Produtos" at bounding box center [37, 353] width 30 height 11
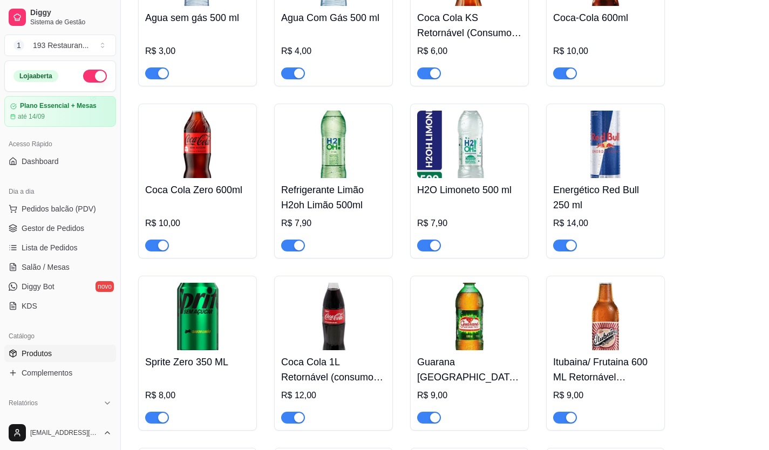
scroll to position [5128, 0]
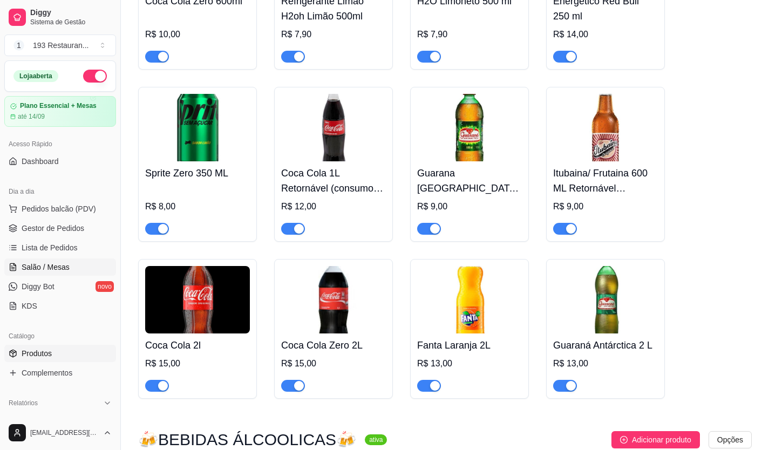
click at [55, 272] on span "Salão / Mesas" at bounding box center [46, 267] width 48 height 11
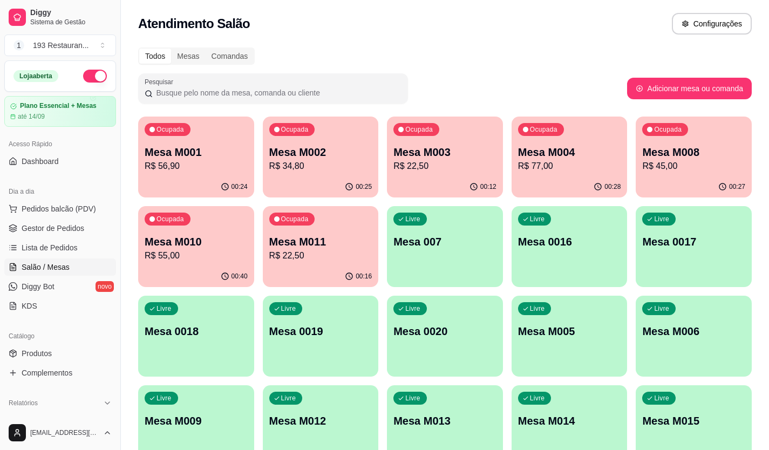
click at [701, 165] on p "R$ 45,00" at bounding box center [693, 166] width 103 height 13
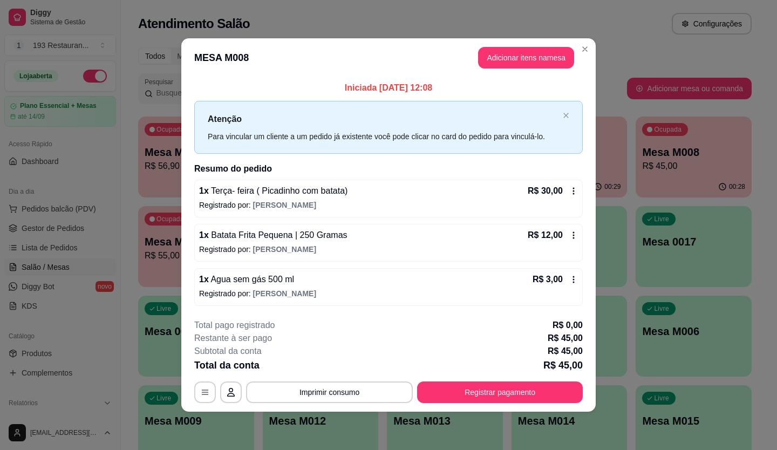
click at [575, 235] on icon at bounding box center [573, 235] width 9 height 9
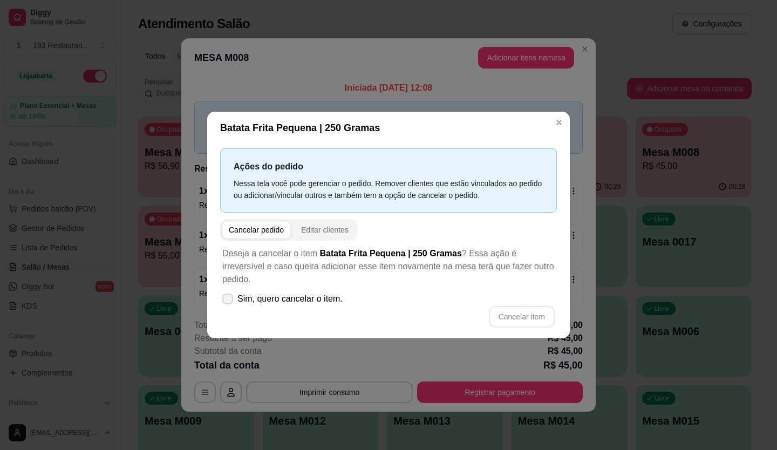
click at [240, 293] on span "Sim, quero cancelar o item." at bounding box center [290, 299] width 105 height 13
click at [229, 301] on input "Sim, quero cancelar o item." at bounding box center [225, 304] width 7 height 7
checkbox input "true"
click at [521, 306] on button "Cancelar item" at bounding box center [522, 317] width 66 height 22
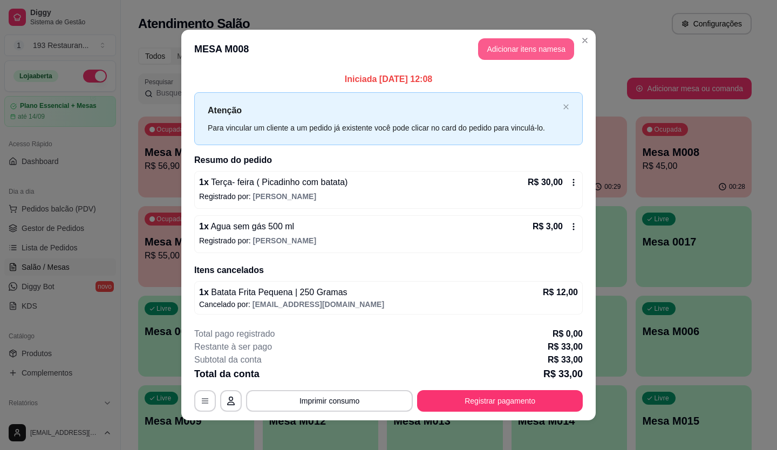
click at [498, 52] on button "Adicionar itens na mesa" at bounding box center [526, 49] width 96 height 22
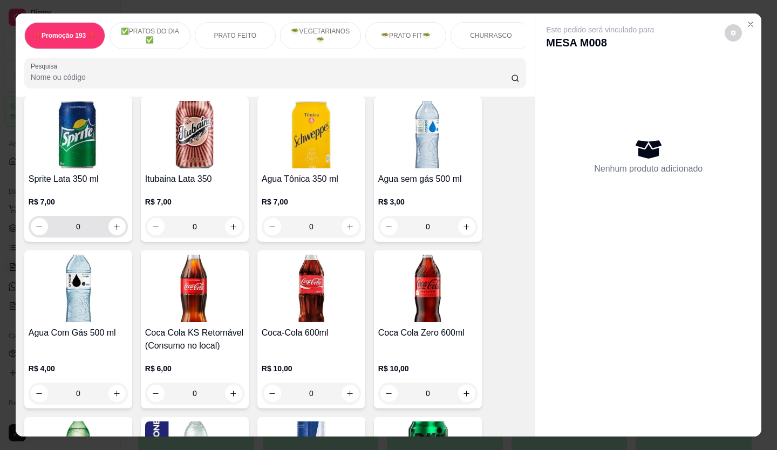
scroll to position [3023, 0]
click at [229, 389] on icon "increase-product-quantity" at bounding box center [233, 393] width 8 height 8
type input "1"
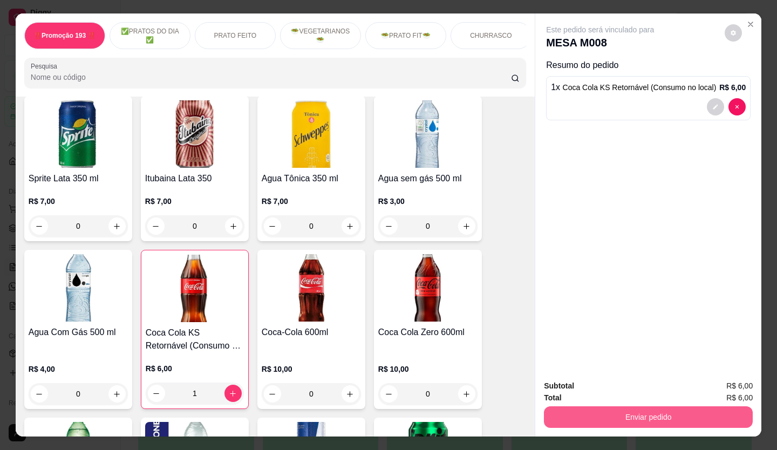
click at [622, 412] on button "Enviar pedido" at bounding box center [648, 417] width 209 height 22
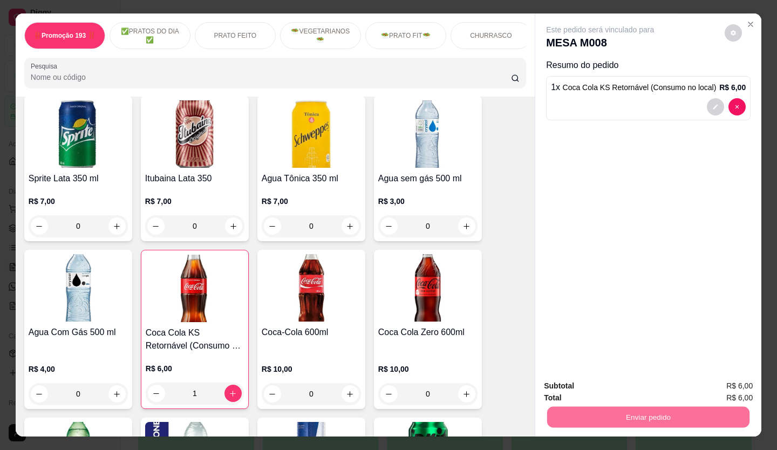
click at [614, 388] on button "Não registrar e enviar pedido" at bounding box center [613, 386] width 112 height 21
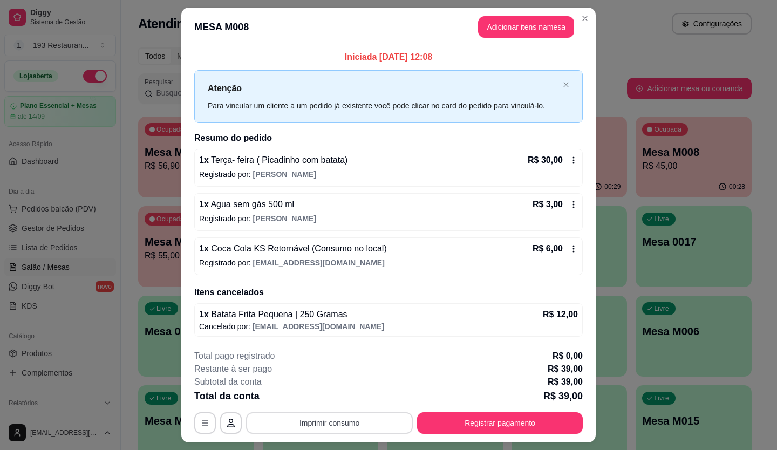
click at [327, 425] on button "Imprimir consumo" at bounding box center [329, 423] width 167 height 22
click at [316, 396] on button "CAIXA" at bounding box center [329, 397] width 78 height 17
click at [451, 404] on div "**********" at bounding box center [388, 392] width 389 height 84
click at [445, 423] on button "Registrar pagamento" at bounding box center [500, 423] width 166 height 22
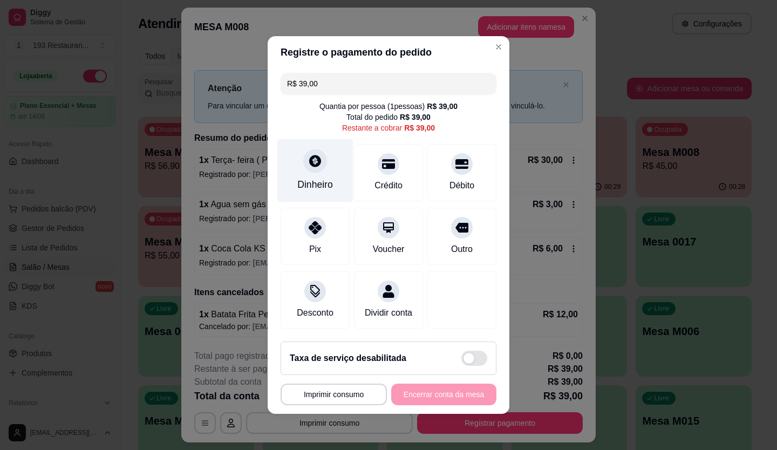
click at [295, 165] on div "Dinheiro" at bounding box center [315, 170] width 76 height 63
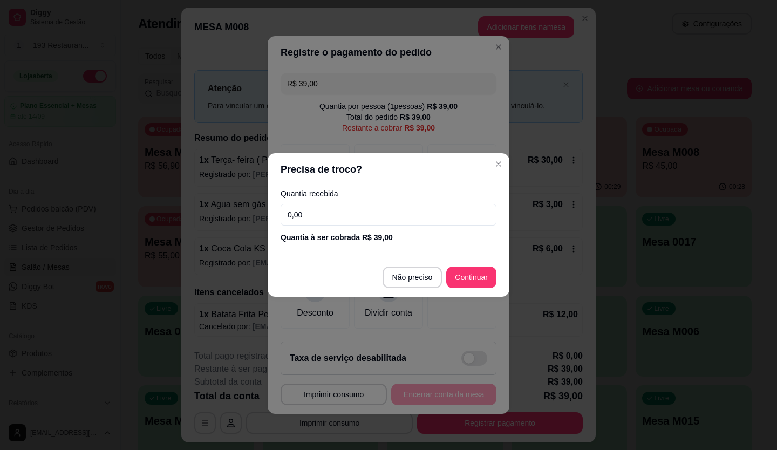
click at [360, 213] on input "0,00" at bounding box center [389, 215] width 216 height 22
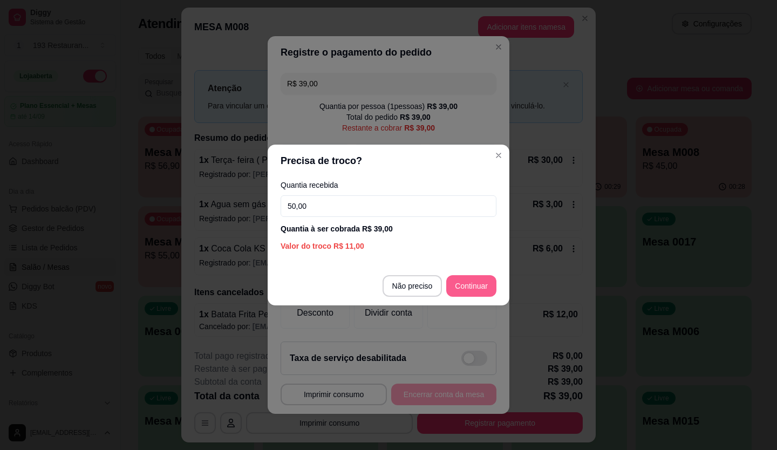
type input "50,00"
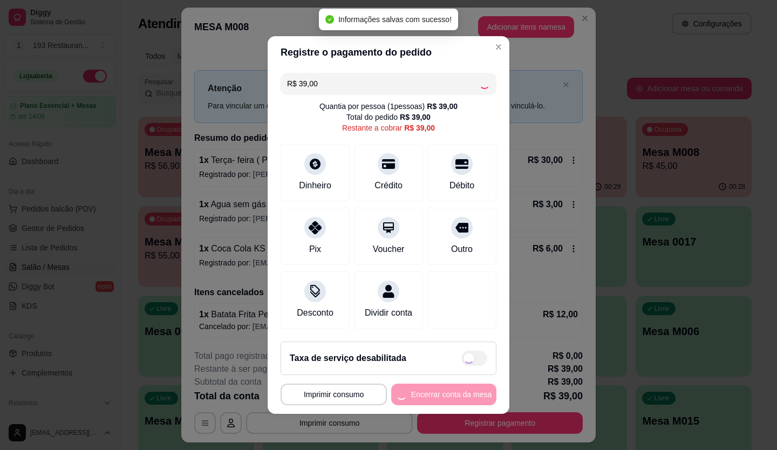
type input "R$ 0,00"
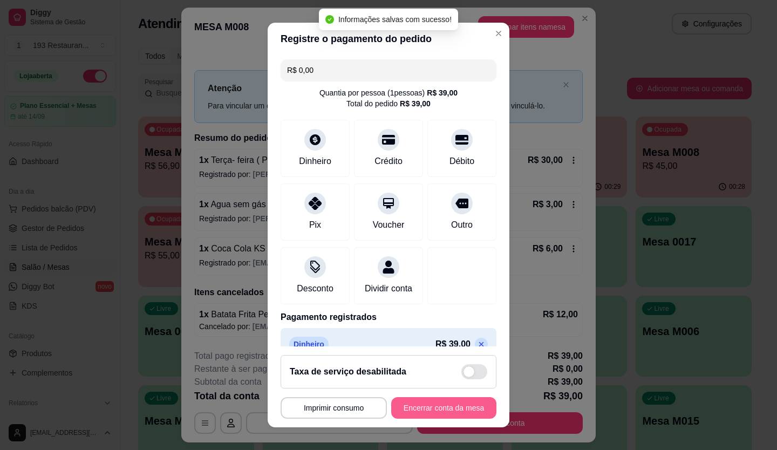
click at [456, 408] on button "Encerrar conta da mesa" at bounding box center [443, 408] width 105 height 22
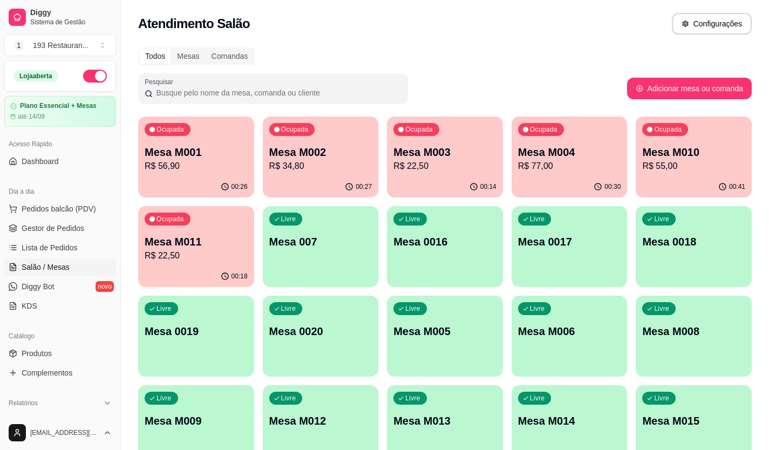
click at [723, 164] on p "R$ 55,00" at bounding box center [693, 166] width 103 height 13
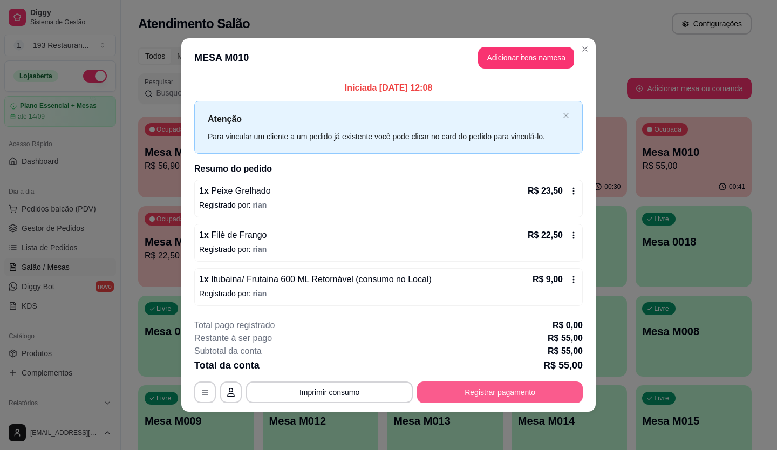
click at [511, 390] on button "Registrar pagamento" at bounding box center [500, 393] width 166 height 22
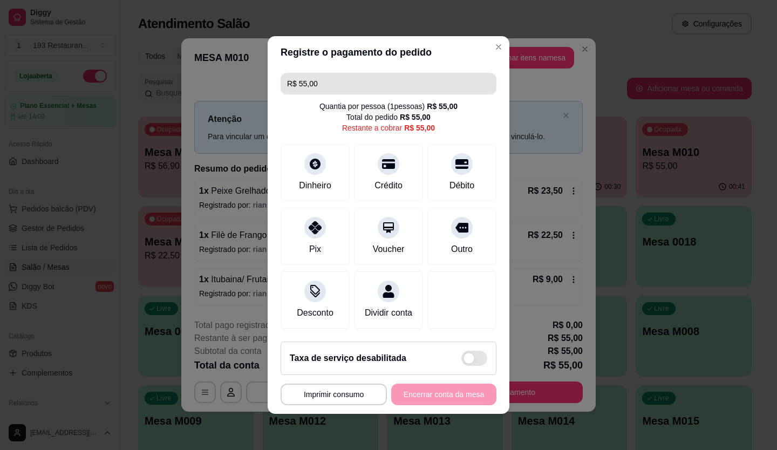
click at [332, 85] on input "R$ 55,00" at bounding box center [388, 84] width 203 height 22
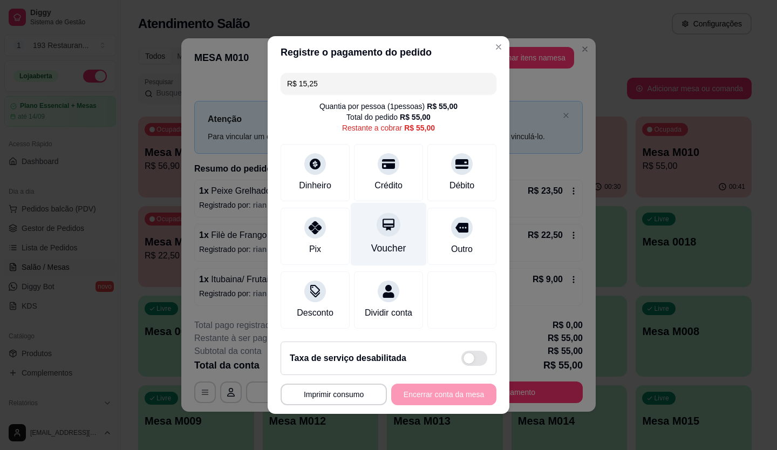
click at [397, 214] on div "Voucher" at bounding box center [389, 234] width 76 height 63
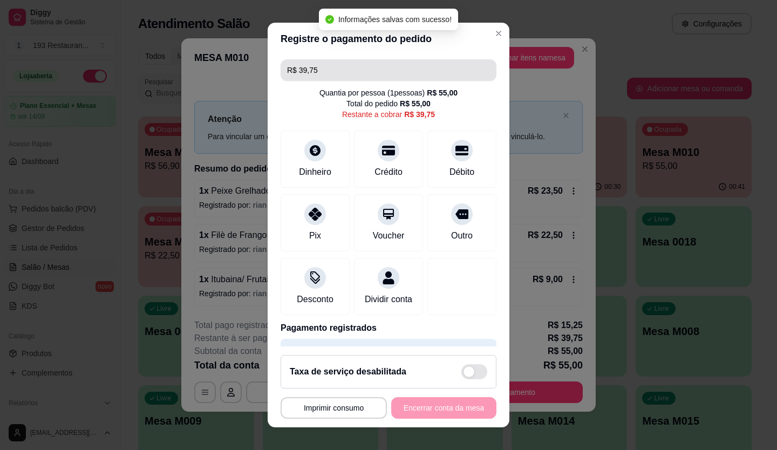
click at [336, 79] on input "R$ 39,75" at bounding box center [388, 70] width 203 height 22
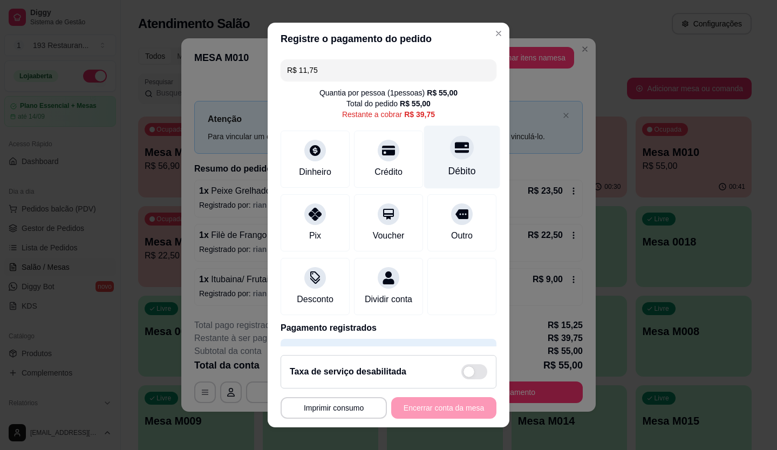
click at [455, 144] on icon at bounding box center [462, 147] width 14 height 11
click at [450, 137] on div at bounding box center [462, 147] width 24 height 24
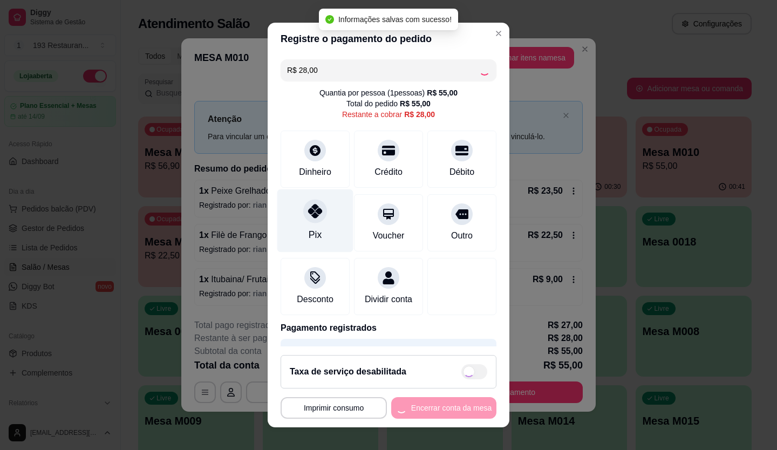
type input "R$ 0,00"
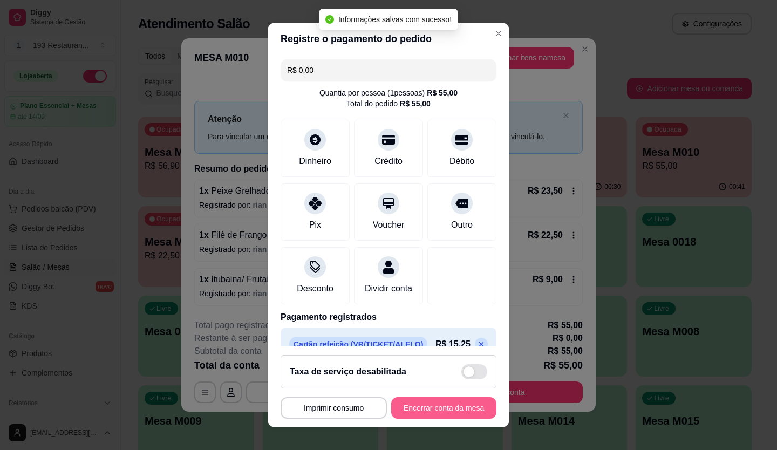
click at [418, 400] on button "Encerrar conta da mesa" at bounding box center [443, 408] width 105 height 22
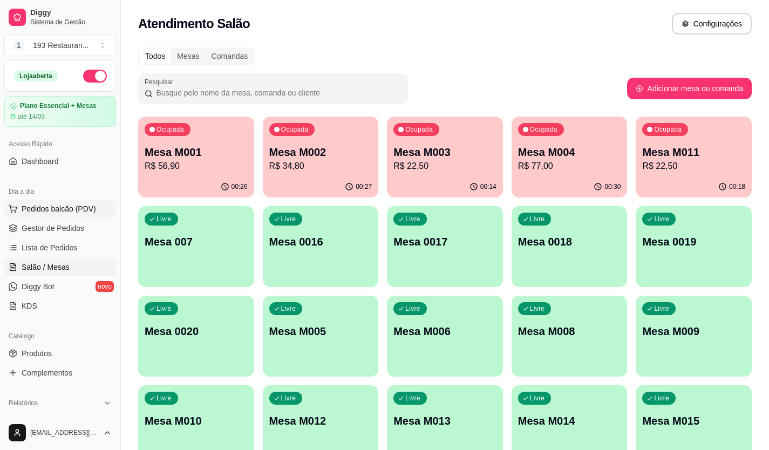
click at [86, 209] on span "Pedidos balcão (PDV)" at bounding box center [59, 208] width 74 height 11
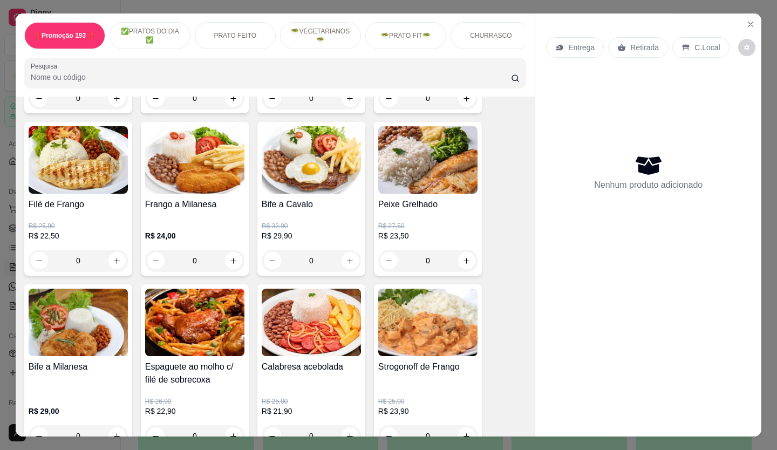
scroll to position [594, 0]
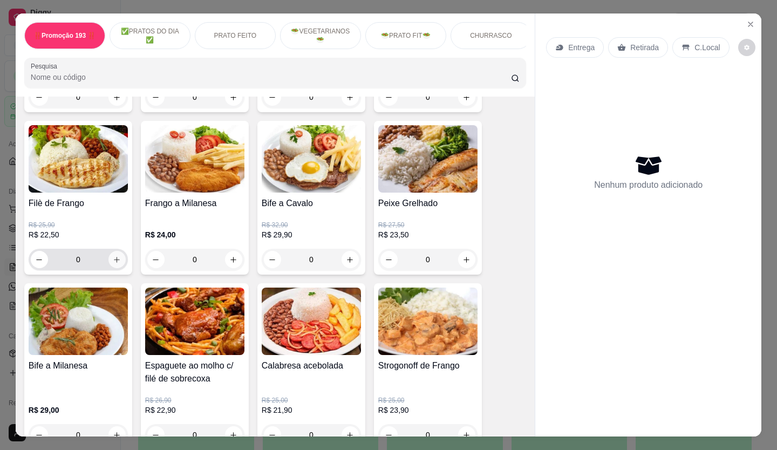
click at [114, 261] on icon "increase-product-quantity" at bounding box center [117, 260] width 8 height 8
type input "1"
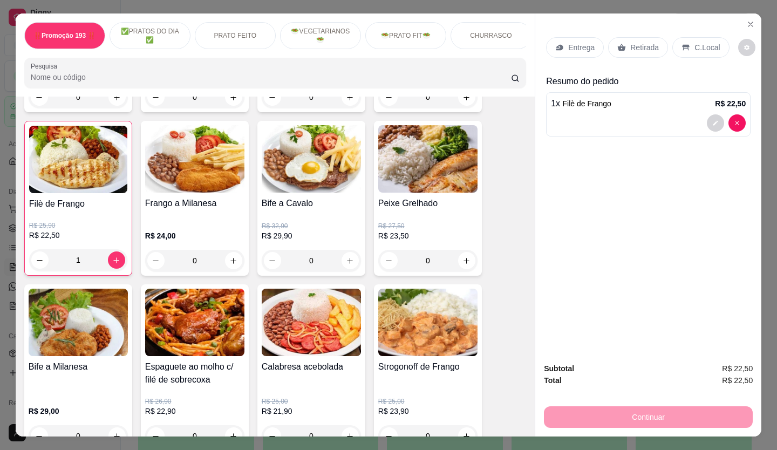
click at [630, 45] on p "Retirada" at bounding box center [644, 47] width 29 height 11
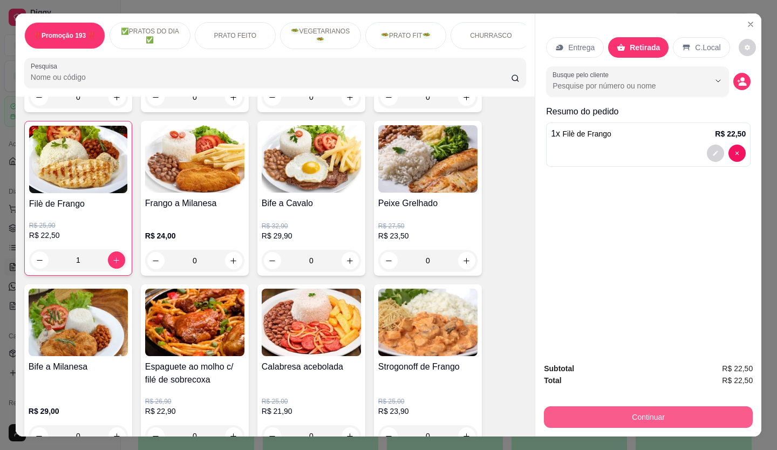
click at [645, 406] on button "Continuar" at bounding box center [648, 417] width 209 height 22
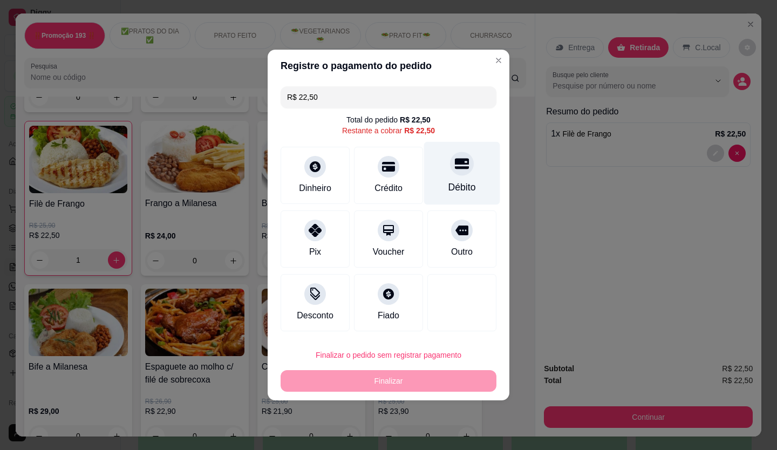
click at [462, 172] on div at bounding box center [462, 164] width 24 height 24
type input "R$ 0,00"
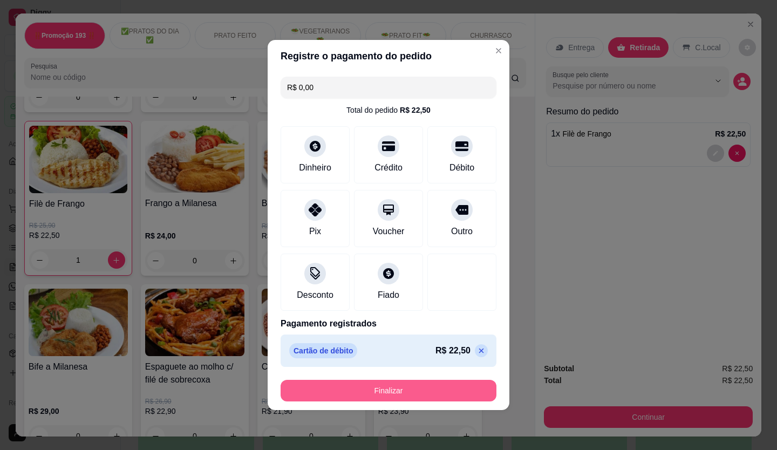
click at [450, 397] on button "Finalizar" at bounding box center [389, 391] width 216 height 22
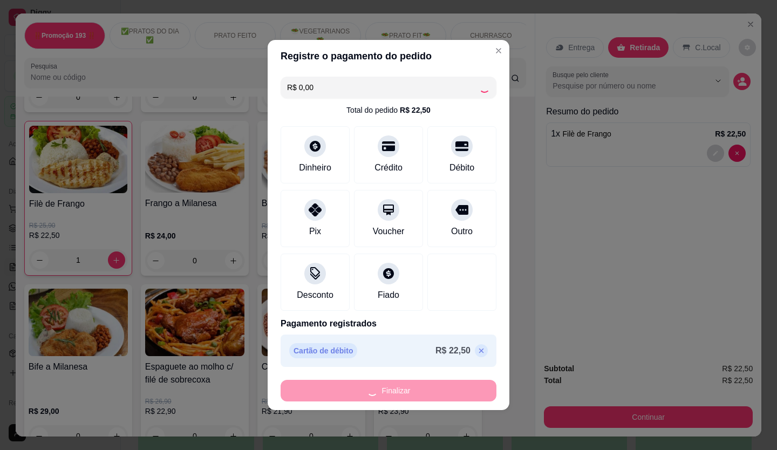
type input "0"
type input "-R$ 22,50"
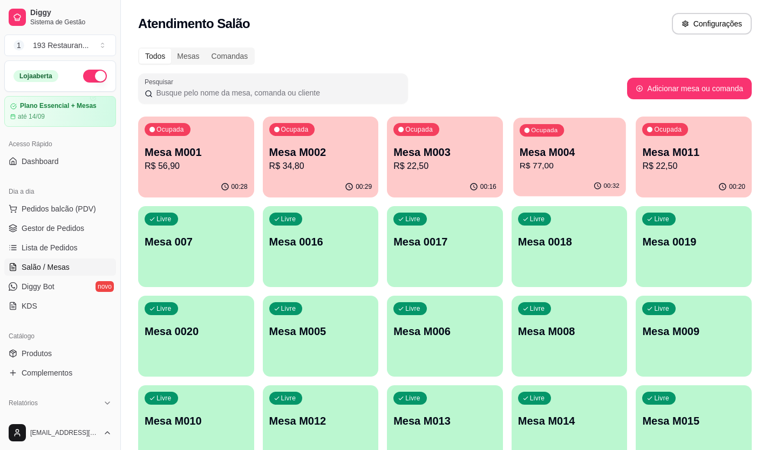
click at [546, 191] on div "00:32" at bounding box center [569, 186] width 112 height 21
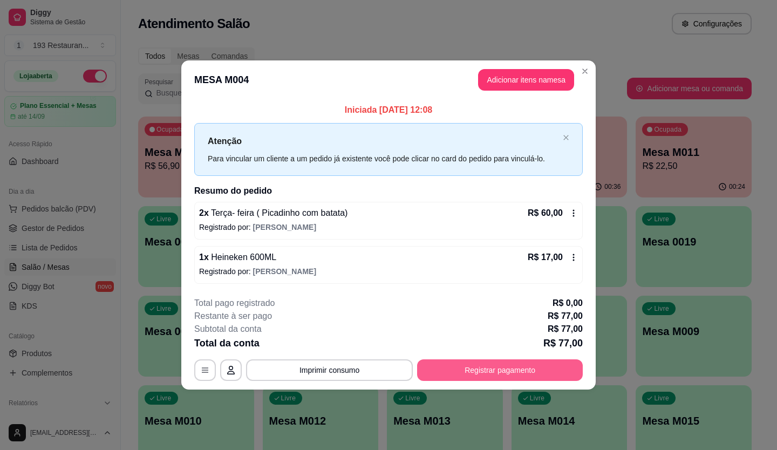
click at [554, 369] on button "Registrar pagamento" at bounding box center [500, 370] width 166 height 22
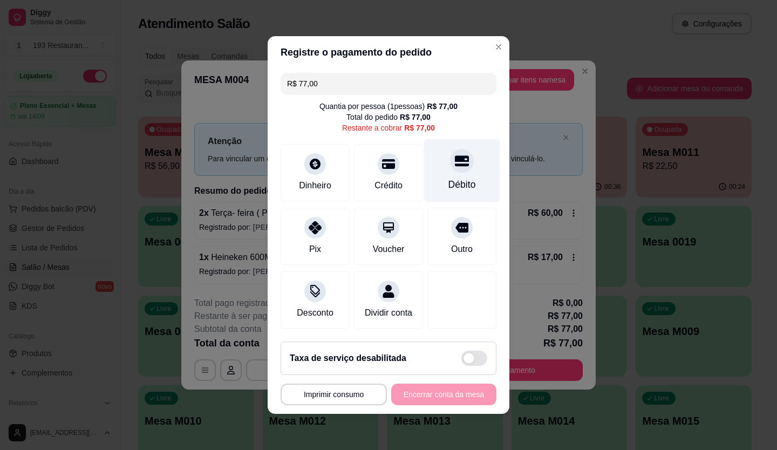
click at [462, 178] on div "Débito" at bounding box center [463, 185] width 28 height 14
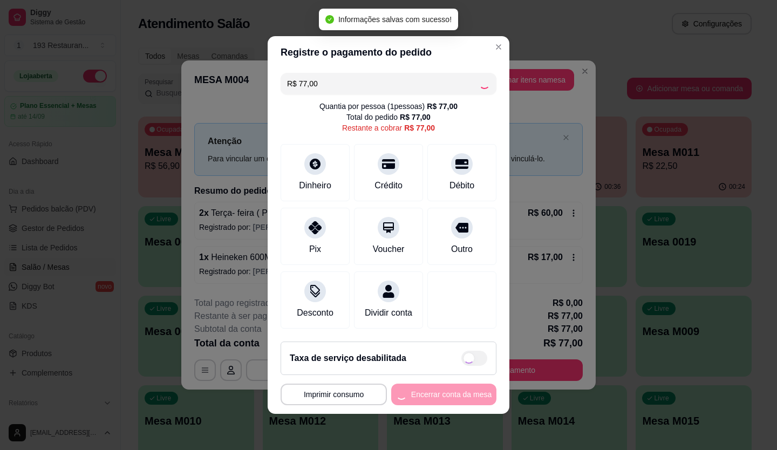
type input "R$ 0,00"
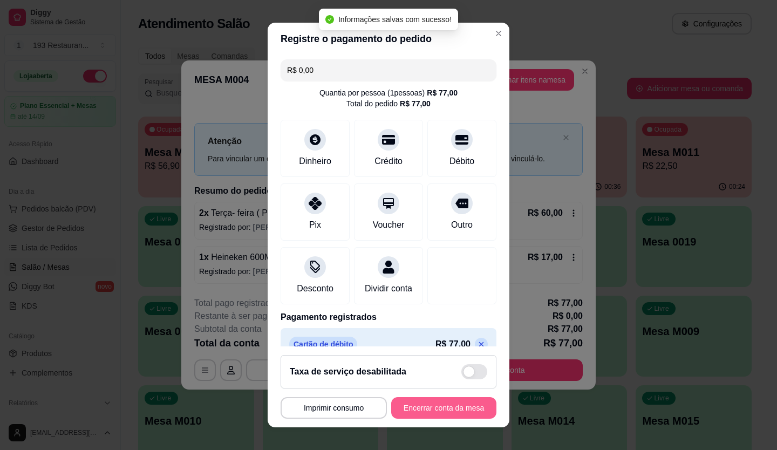
click at [426, 401] on button "Encerrar conta da mesa" at bounding box center [443, 408] width 105 height 22
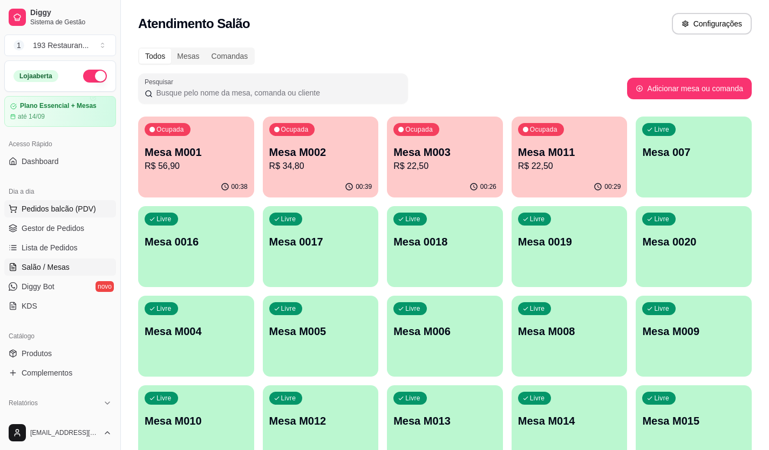
click at [43, 209] on span "Pedidos balcão (PDV)" at bounding box center [59, 208] width 74 height 11
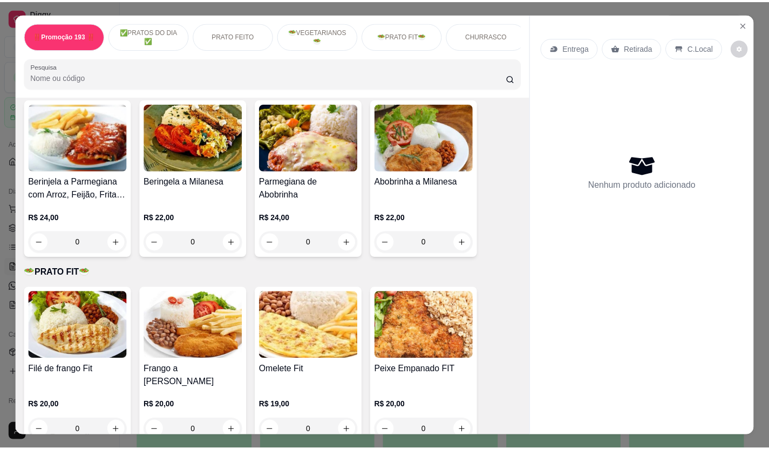
scroll to position [1727, 0]
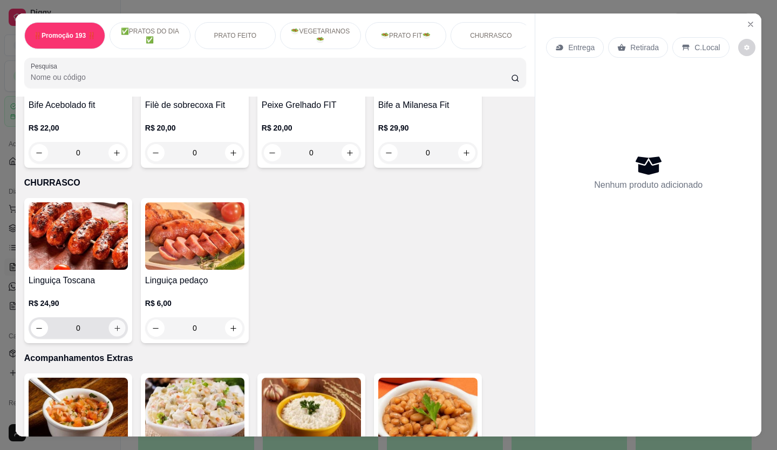
click at [113, 324] on icon "increase-product-quantity" at bounding box center [117, 328] width 8 height 8
type input "1"
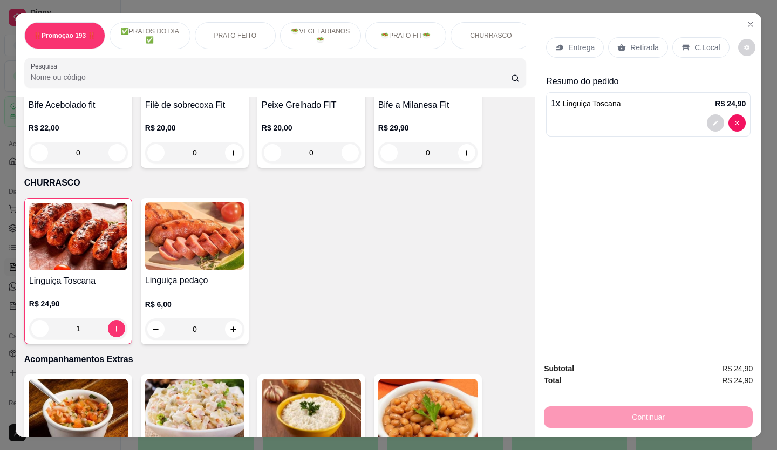
click at [634, 47] on p "Retirada" at bounding box center [644, 47] width 29 height 11
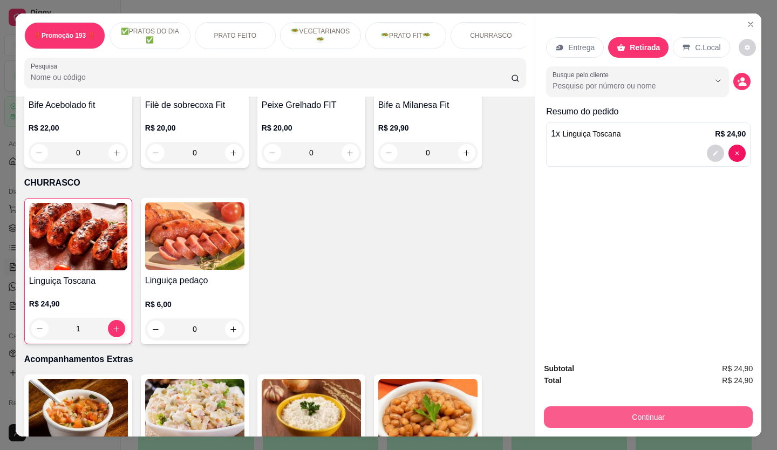
click at [694, 413] on button "Continuar" at bounding box center [648, 417] width 209 height 22
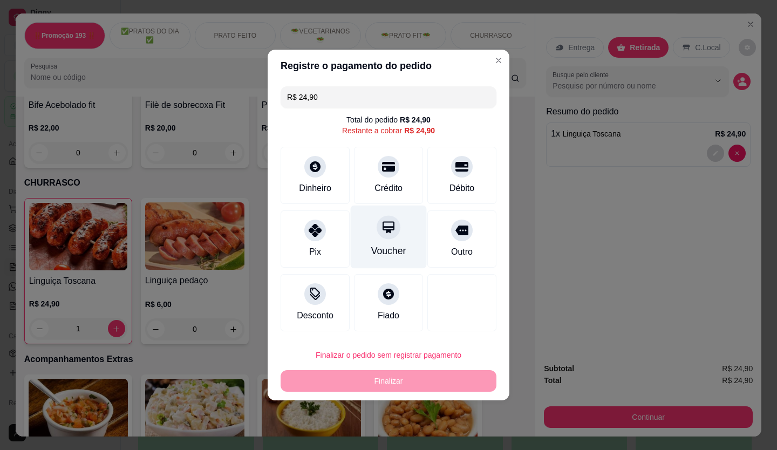
click at [382, 234] on icon at bounding box center [389, 227] width 14 height 14
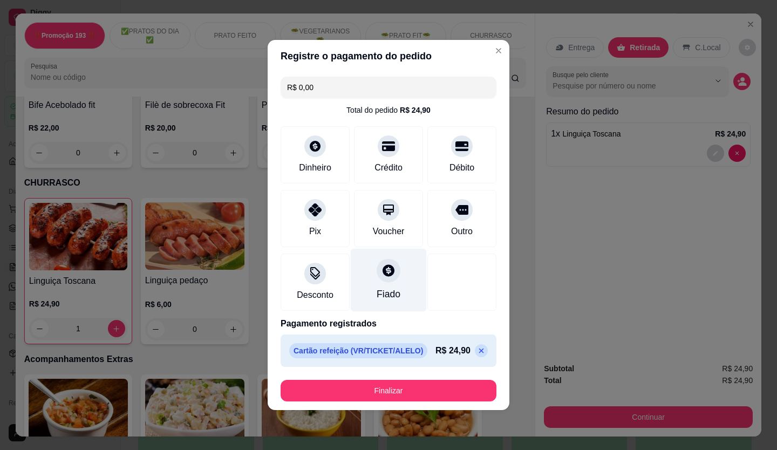
type input "R$ 0,00"
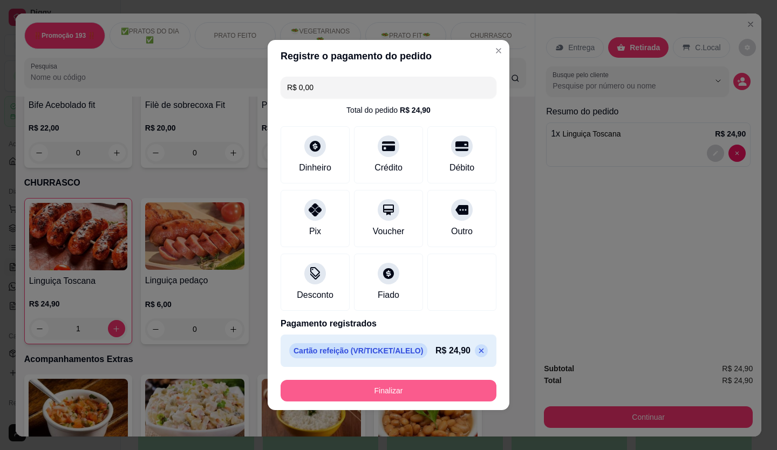
click at [424, 381] on button "Finalizar" at bounding box center [389, 391] width 216 height 22
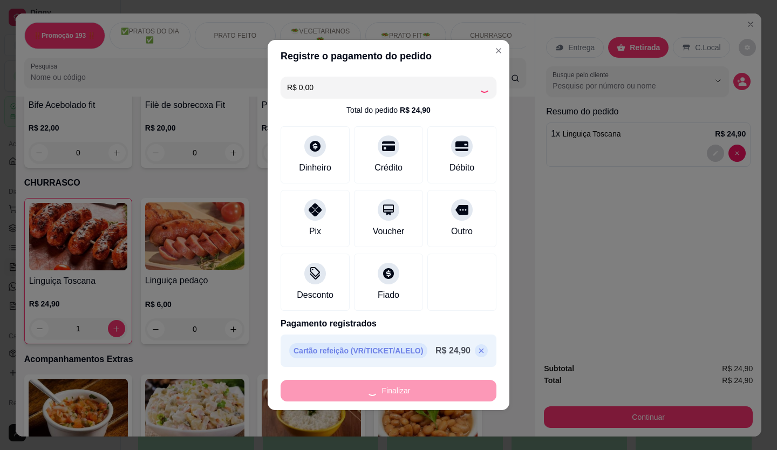
type input "0"
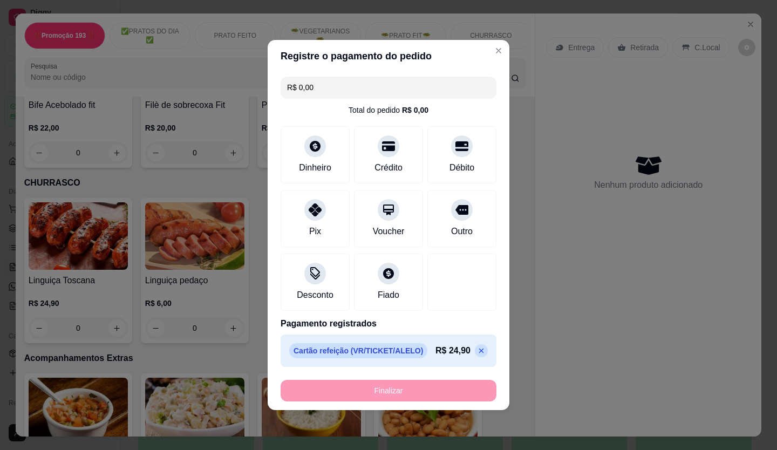
type input "-R$ 24,90"
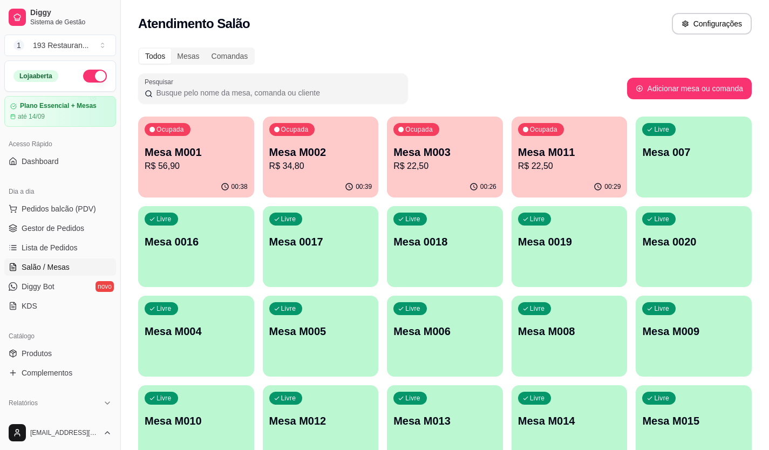
click at [533, 190] on div "00:29" at bounding box center [570, 187] width 116 height 21
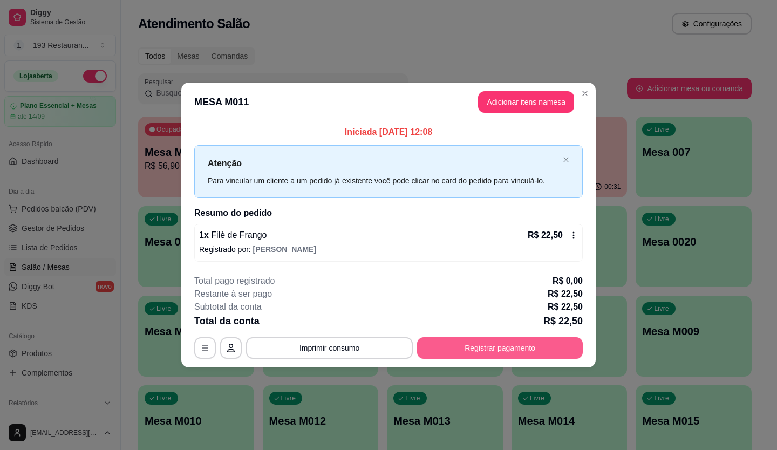
click at [541, 349] on button "Registrar pagamento" at bounding box center [500, 348] width 166 height 22
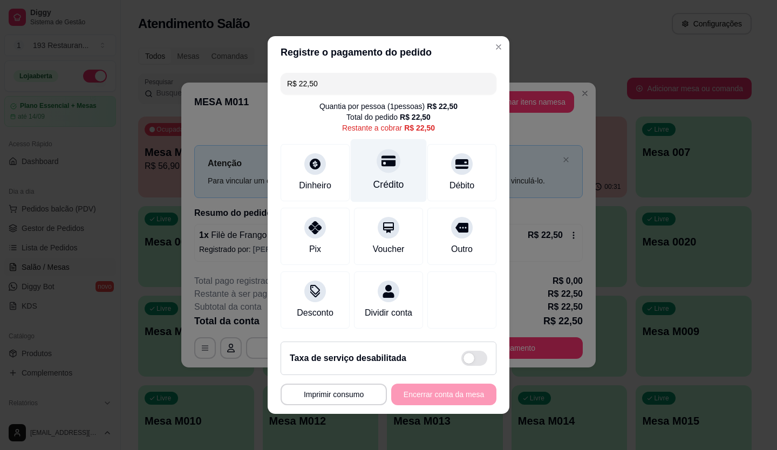
click at [386, 156] on icon at bounding box center [389, 161] width 14 height 11
click at [447, 405] on div "**********" at bounding box center [389, 395] width 216 height 22
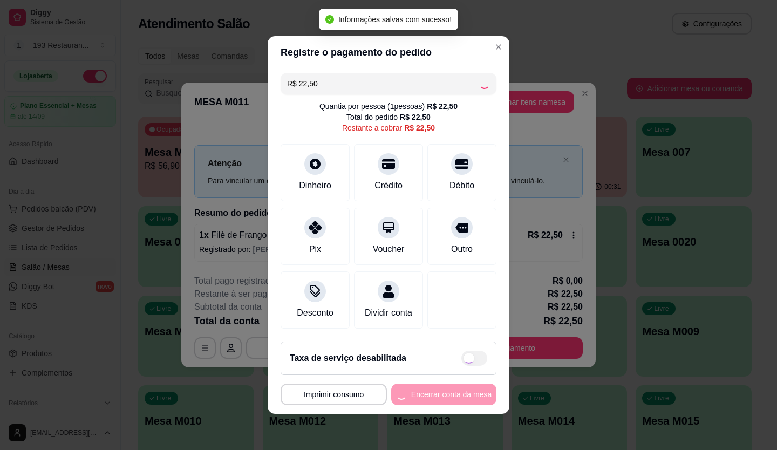
type input "R$ 0,00"
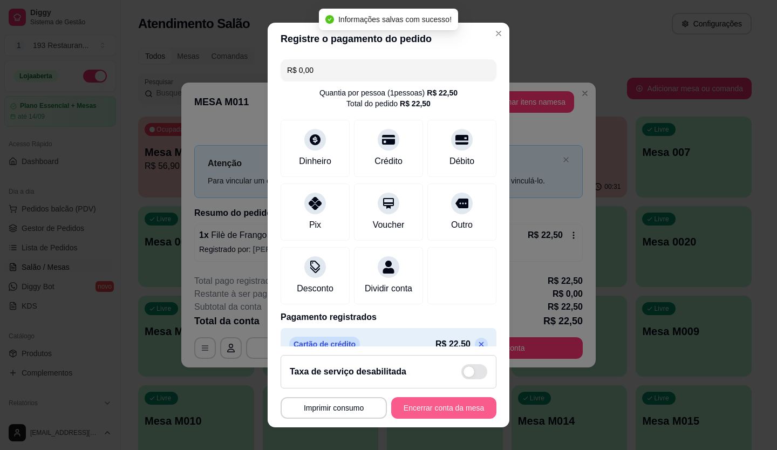
click at [447, 407] on button "Encerrar conta da mesa" at bounding box center [443, 408] width 105 height 22
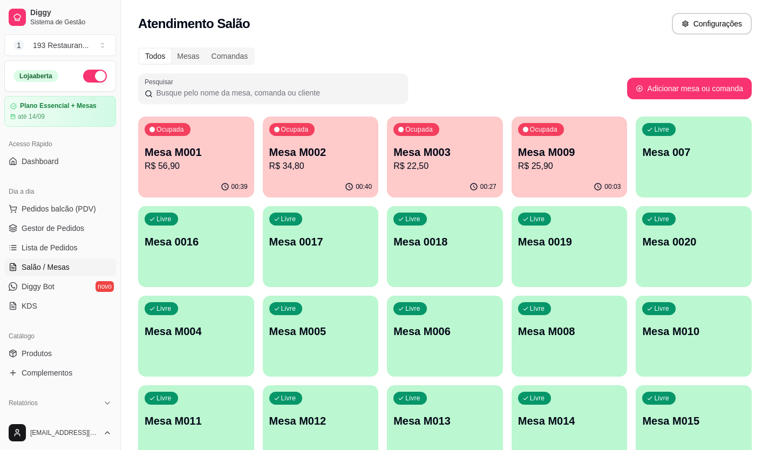
click at [450, 161] on p "R$ 22,50" at bounding box center [444, 166] width 103 height 13
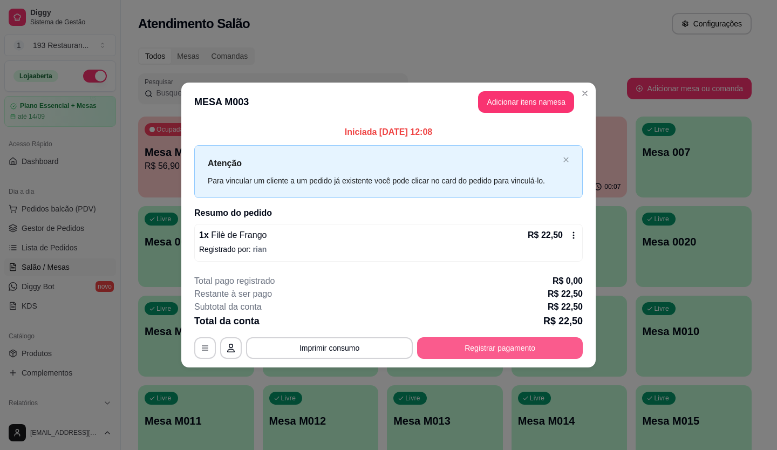
click at [505, 351] on button "Registrar pagamento" at bounding box center [500, 348] width 166 height 22
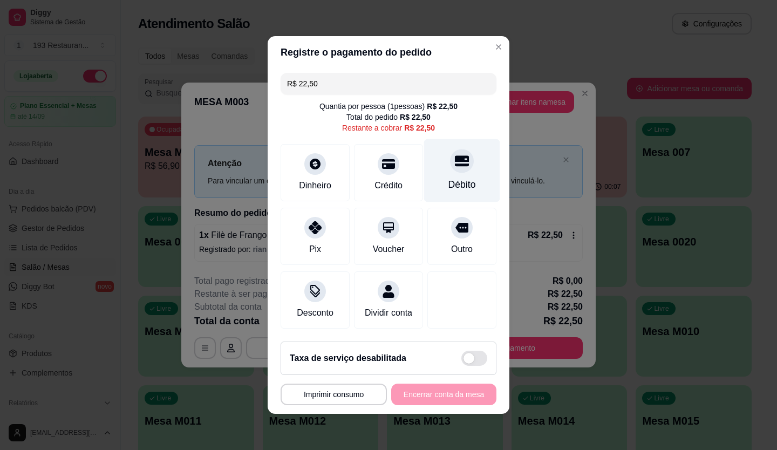
click at [450, 159] on div at bounding box center [462, 161] width 24 height 24
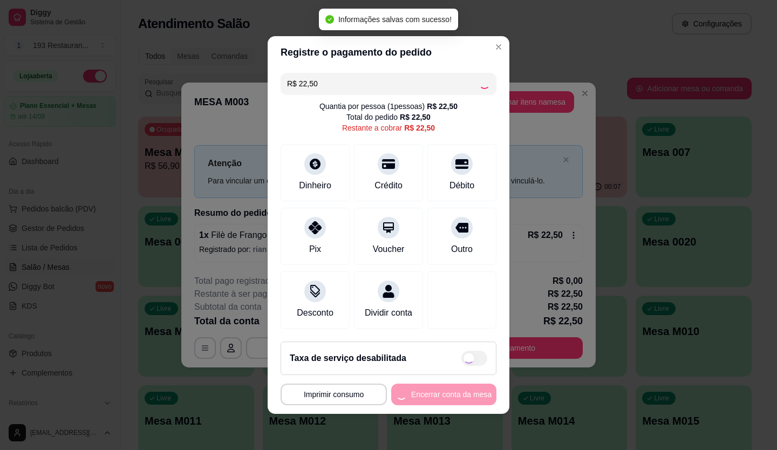
type input "R$ 0,00"
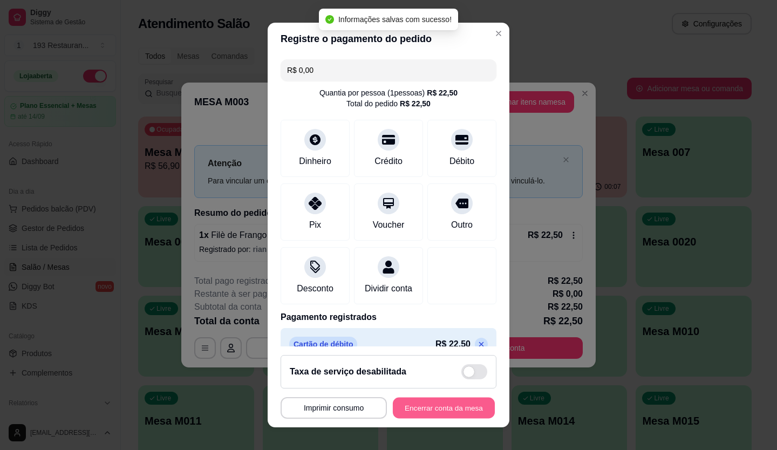
click at [426, 403] on button "Encerrar conta da mesa" at bounding box center [444, 408] width 102 height 21
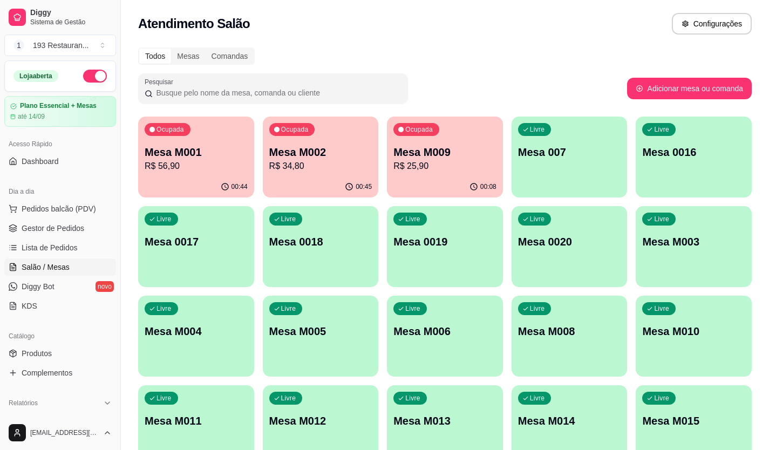
click at [321, 157] on p "Mesa M002" at bounding box center [320, 152] width 103 height 15
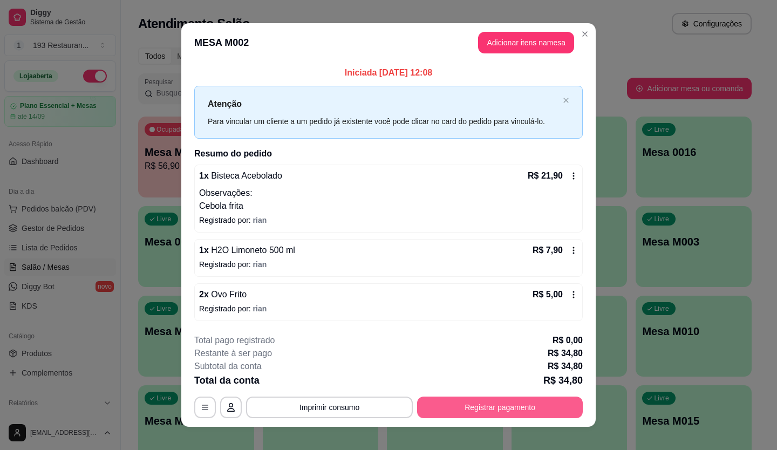
click at [474, 416] on button "Registrar pagamento" at bounding box center [500, 408] width 166 height 22
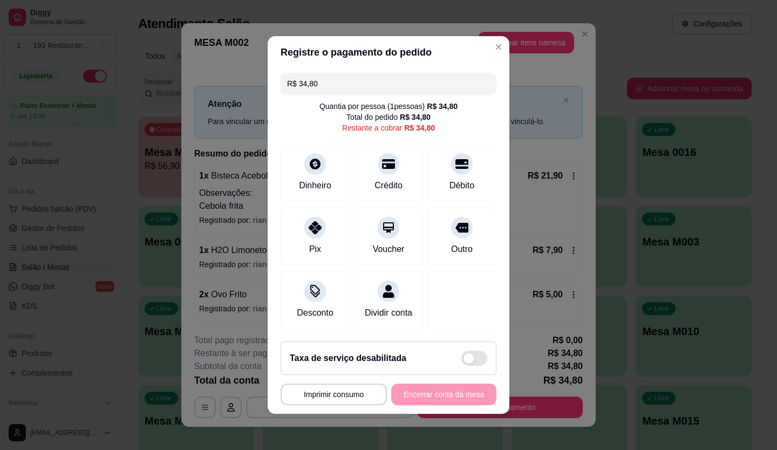
click at [331, 82] on input "R$ 34,80" at bounding box center [388, 84] width 203 height 22
click at [455, 157] on icon at bounding box center [462, 161] width 14 height 14
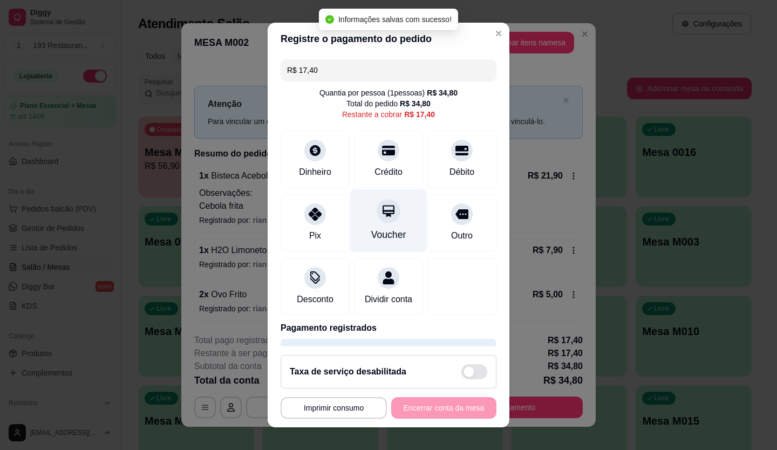
click at [388, 212] on div at bounding box center [389, 211] width 24 height 24
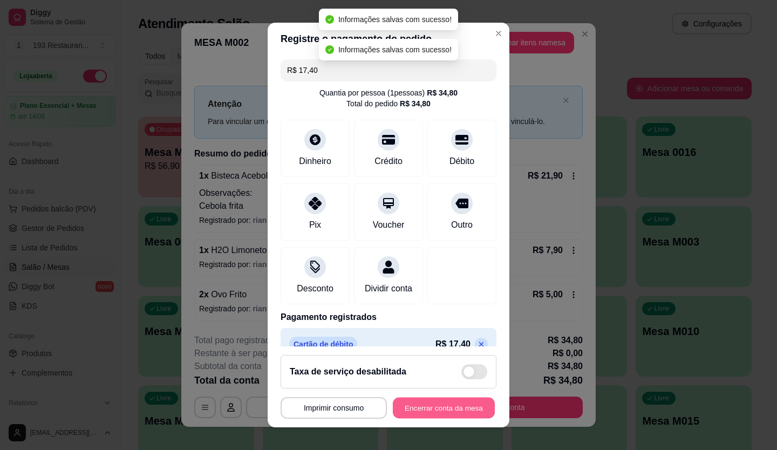
type input "R$ 0,00"
click at [460, 407] on button "Encerrar conta da mesa" at bounding box center [444, 408] width 102 height 21
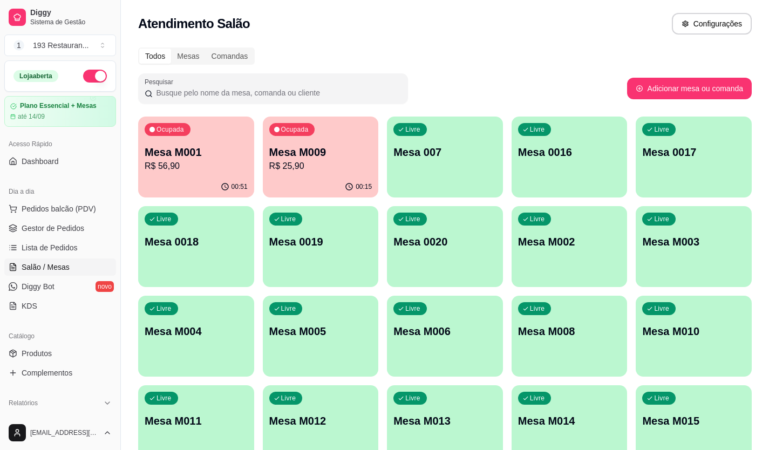
click at [200, 160] on p "R$ 56,90" at bounding box center [196, 166] width 103 height 13
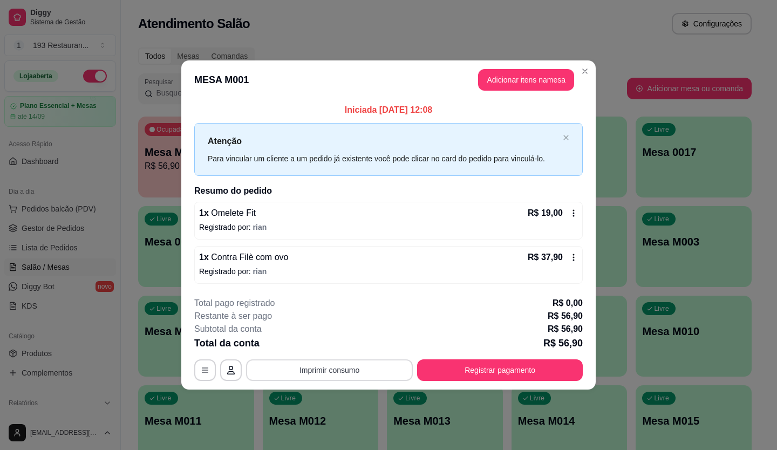
click at [378, 371] on button "Imprimir consumo" at bounding box center [329, 370] width 167 height 22
click at [357, 344] on button "CAIXA" at bounding box center [333, 344] width 76 height 17
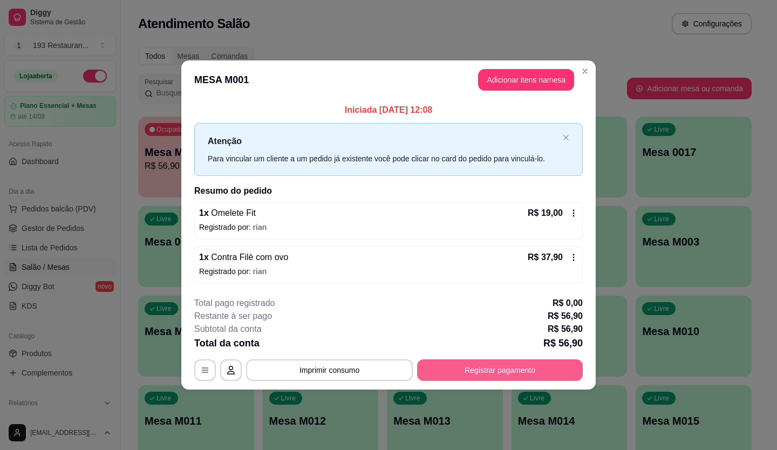
click at [422, 362] on button "Registrar pagamento" at bounding box center [500, 370] width 166 height 22
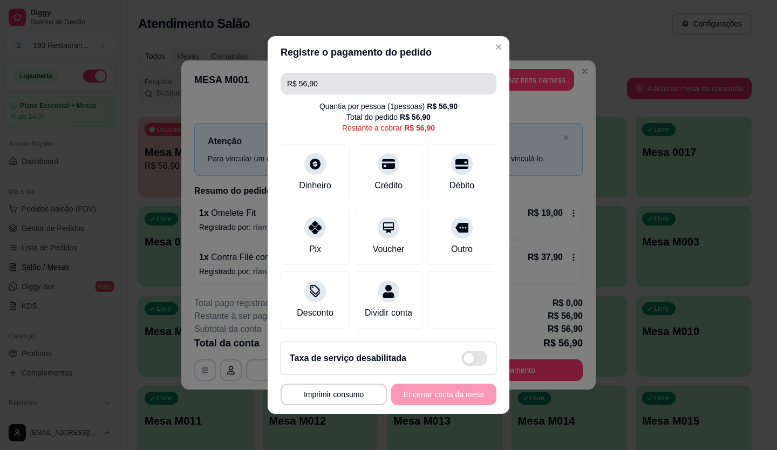
click at [374, 76] on input "R$ 56,90" at bounding box center [388, 84] width 203 height 22
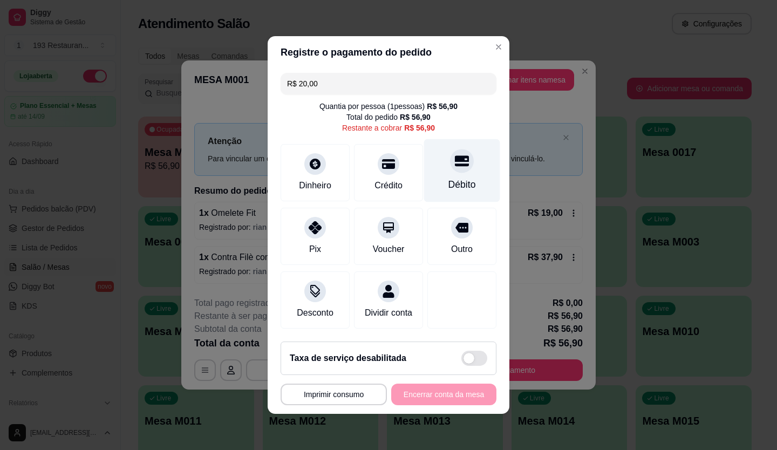
click at [449, 183] on div "Débito" at bounding box center [463, 185] width 28 height 14
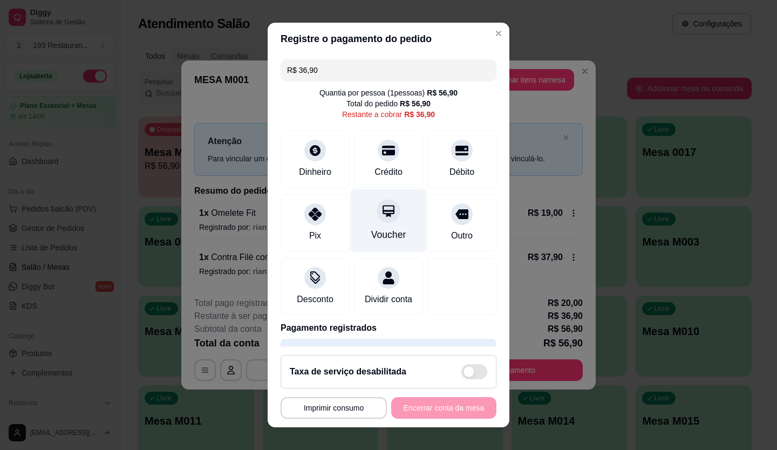
click at [382, 206] on icon at bounding box center [389, 211] width 14 height 14
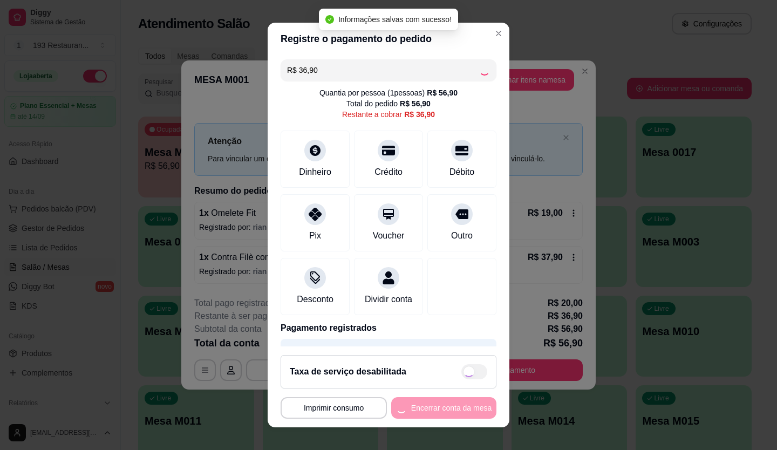
type input "R$ 0,00"
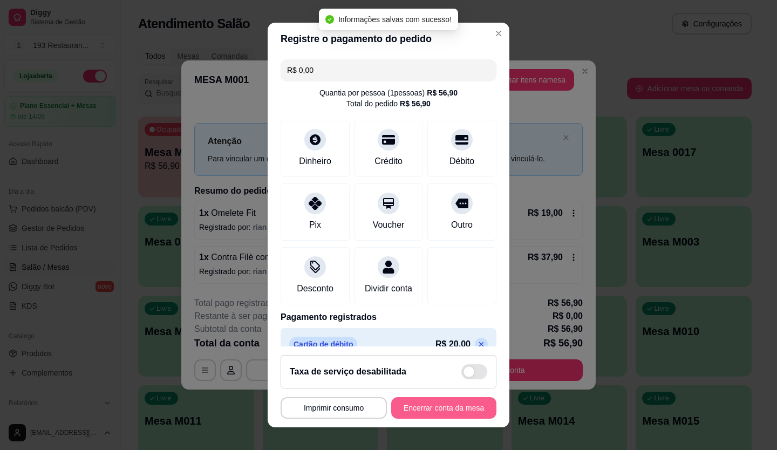
click at [451, 408] on button "Encerrar conta da mesa" at bounding box center [443, 408] width 105 height 22
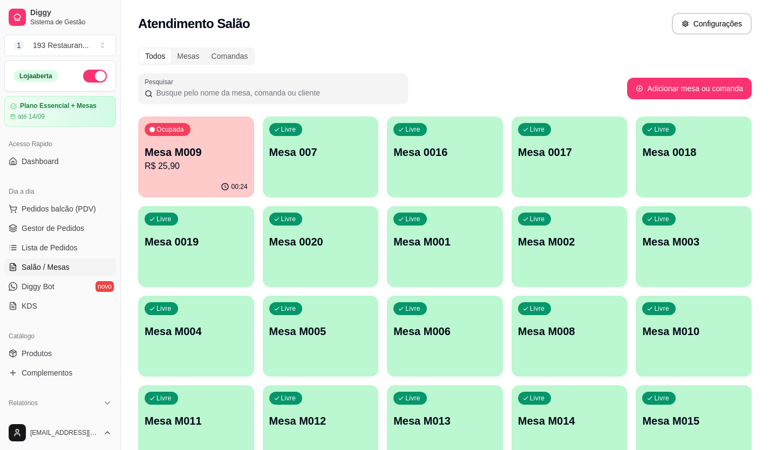
click at [152, 193] on div "00:24" at bounding box center [196, 187] width 116 height 21
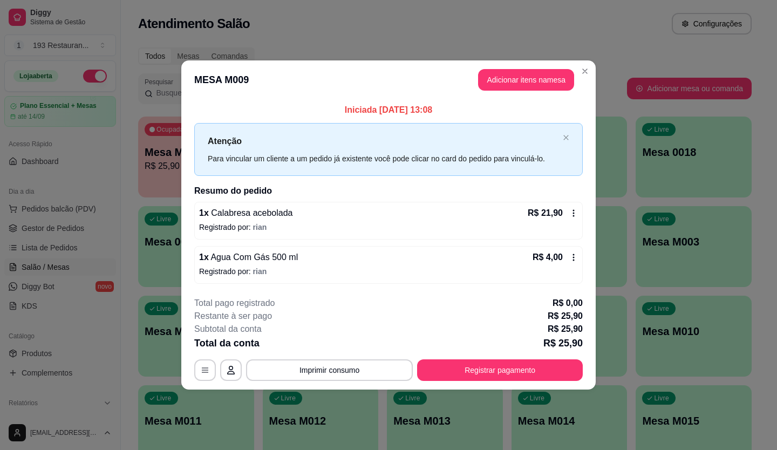
click at [386, 252] on div "1 x Agua Com Gás 500 ml R$ 4,00" at bounding box center [388, 257] width 379 height 13
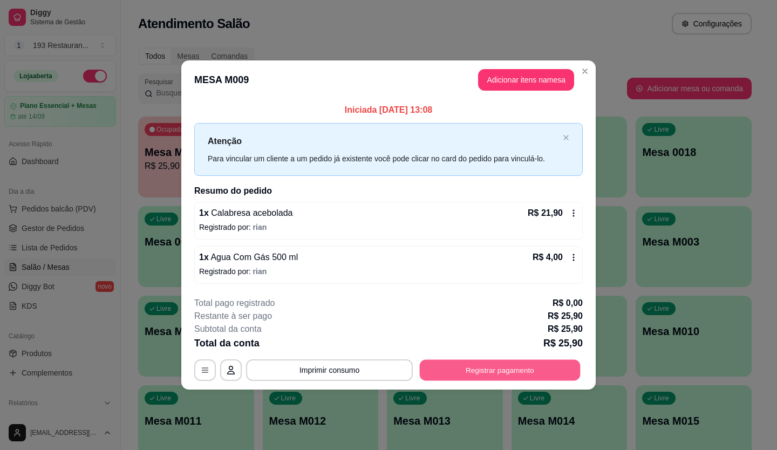
click at [549, 359] on button "Registrar pagamento" at bounding box center [500, 369] width 161 height 21
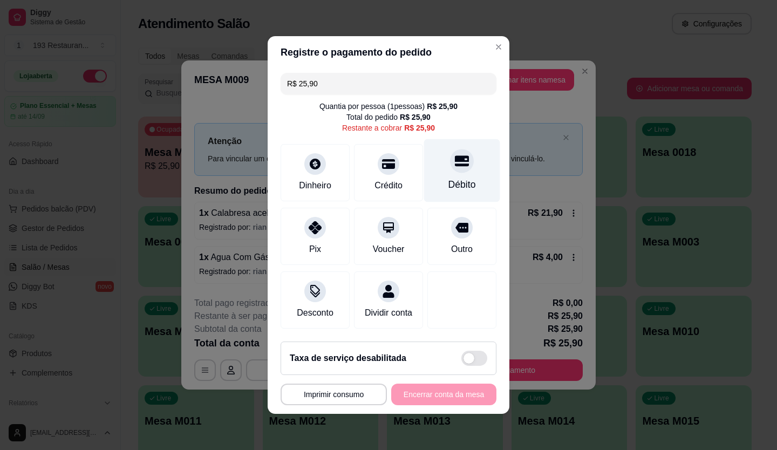
click at [449, 167] on div "Débito" at bounding box center [462, 170] width 76 height 63
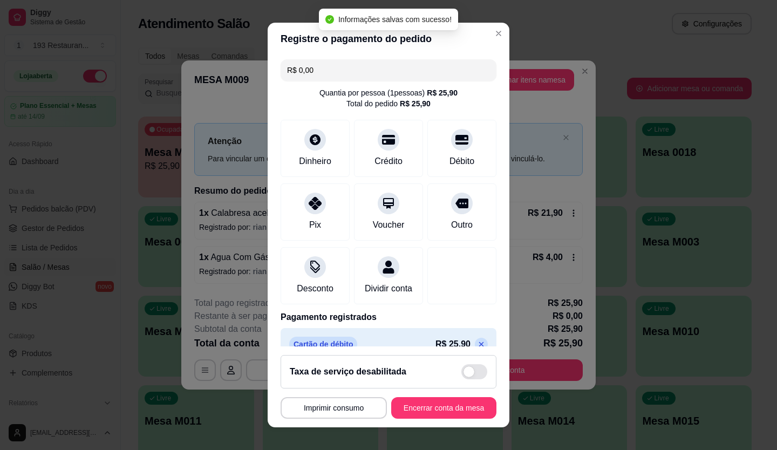
type input "R$ 0,00"
click at [354, 405] on button "Imprimir consumo" at bounding box center [333, 408] width 103 height 21
click at [339, 380] on button "CAIXA" at bounding box center [331, 383] width 76 height 17
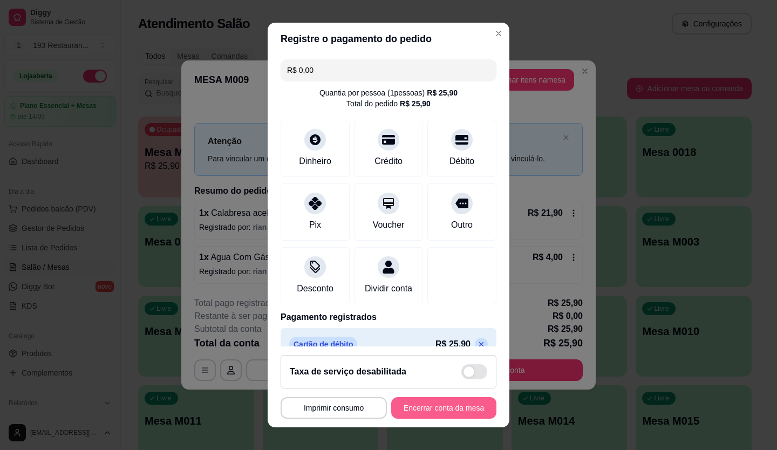
click at [432, 405] on button "Encerrar conta da mesa" at bounding box center [443, 408] width 105 height 22
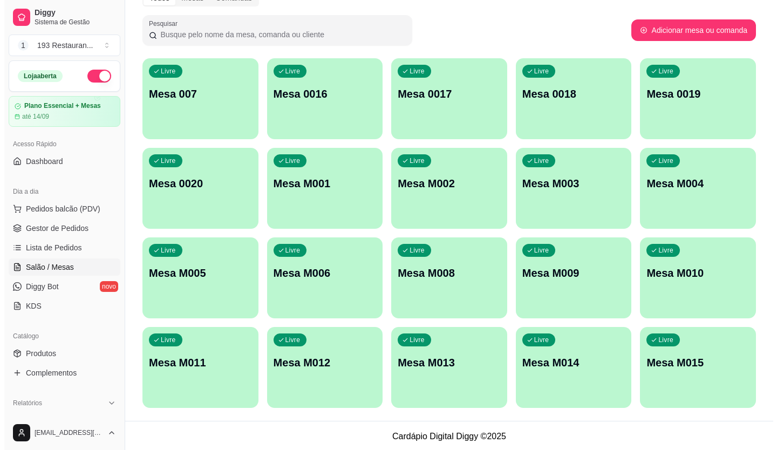
scroll to position [60, 0]
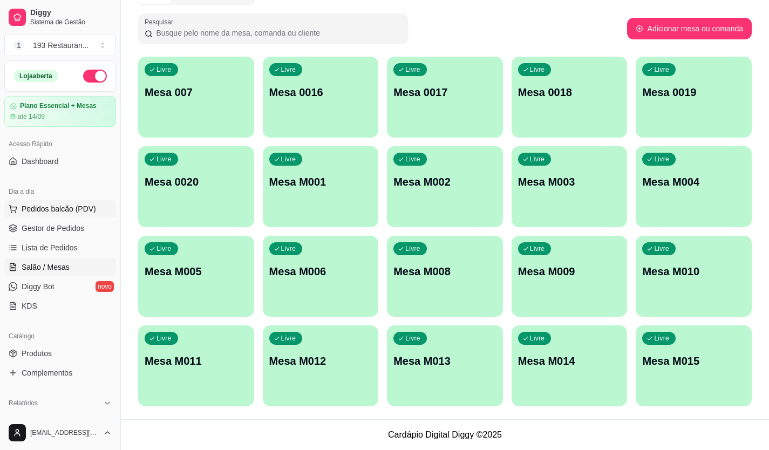
click at [62, 207] on span "Pedidos balcão (PDV)" at bounding box center [59, 208] width 74 height 11
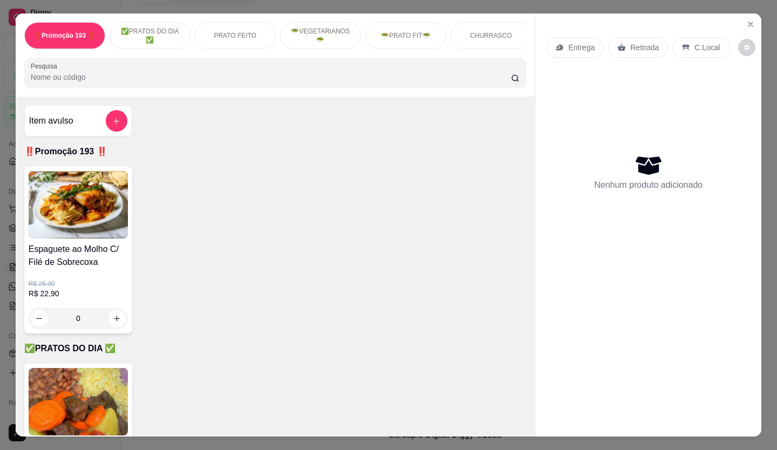
click at [640, 50] on div "Retirada" at bounding box center [638, 47] width 60 height 21
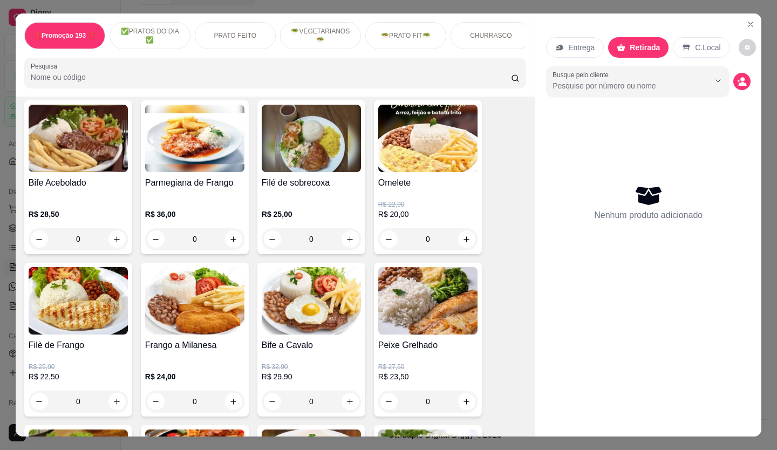
scroll to position [432, 0]
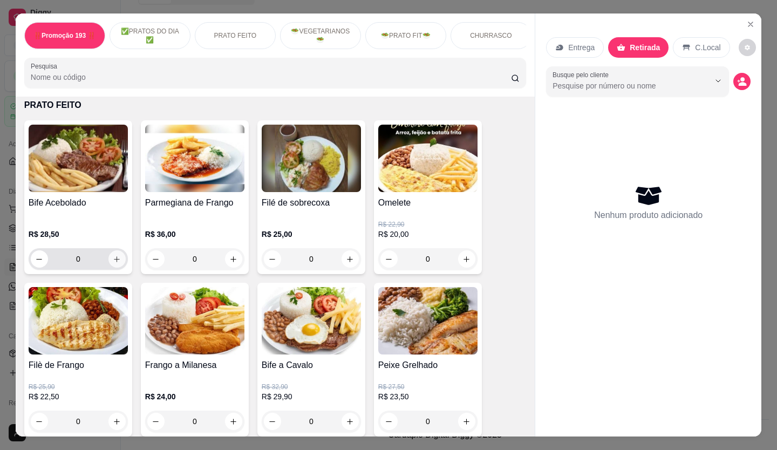
click at [114, 262] on icon "increase-product-quantity" at bounding box center [117, 259] width 8 height 8
type input "1"
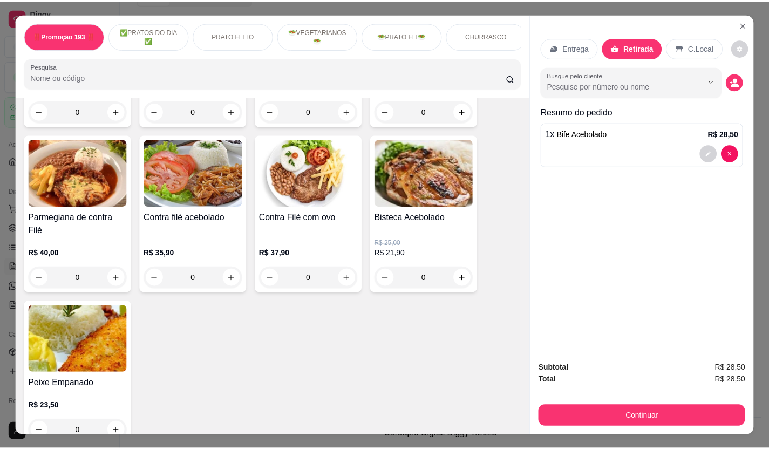
scroll to position [810, 0]
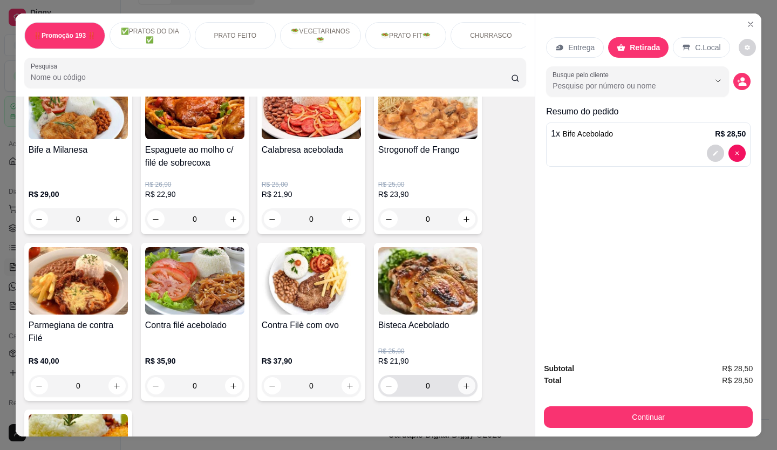
click at [466, 389] on icon "increase-product-quantity" at bounding box center [467, 386] width 8 height 8
type input "1"
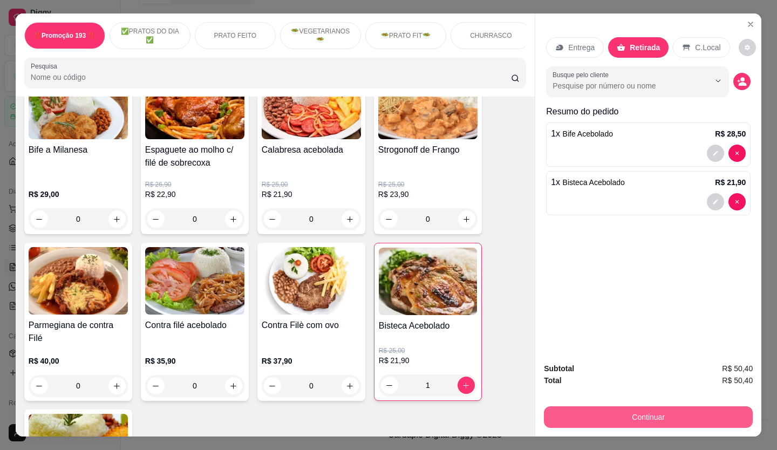
click at [600, 411] on button "Continuar" at bounding box center [648, 417] width 209 height 22
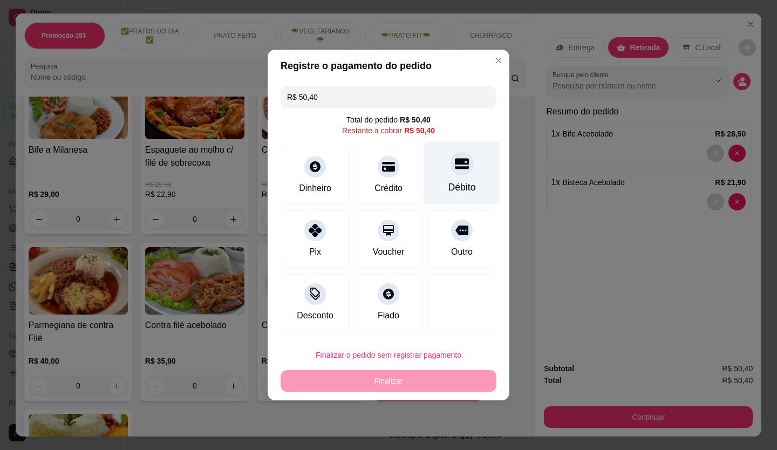
click at [450, 180] on div "Débito" at bounding box center [462, 173] width 76 height 63
type input "R$ 0,00"
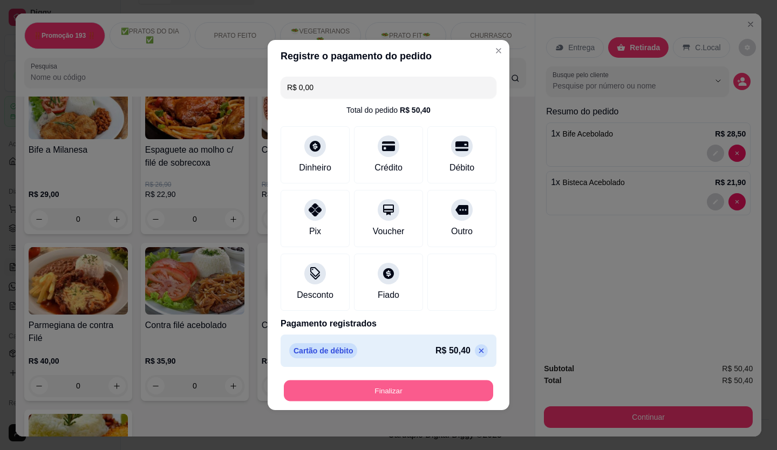
click at [389, 386] on button "Finalizar" at bounding box center [388, 391] width 209 height 21
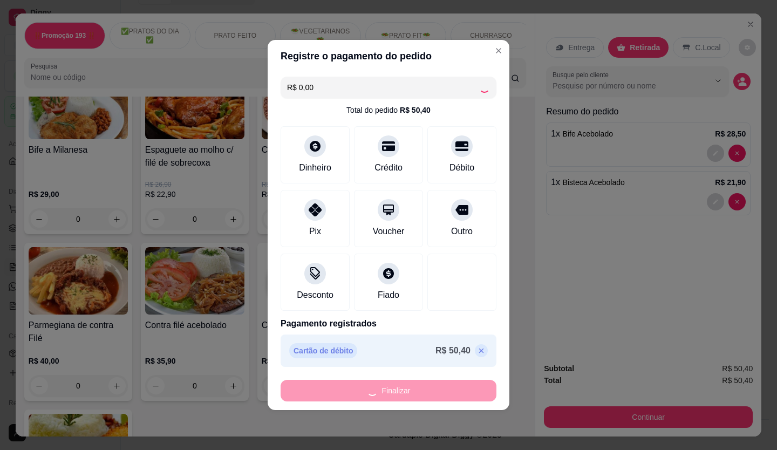
type input "0"
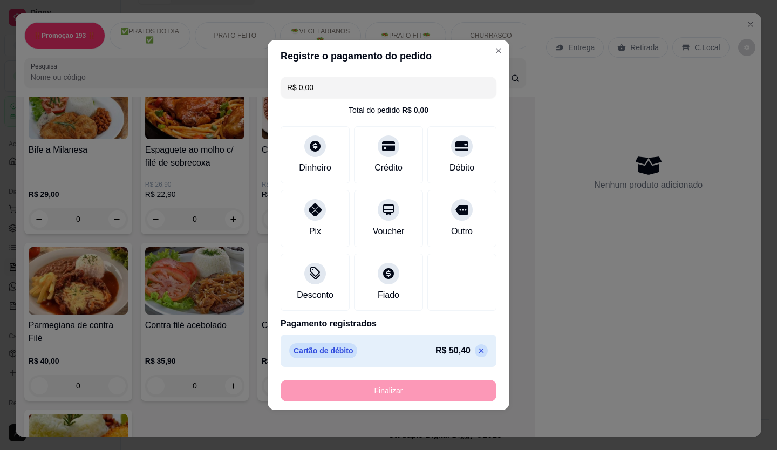
type input "-R$ 50,40"
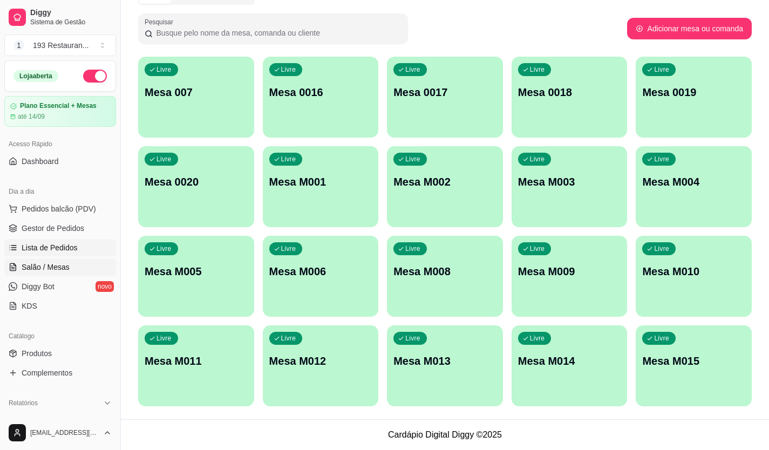
click at [53, 245] on span "Lista de Pedidos" at bounding box center [50, 247] width 56 height 11
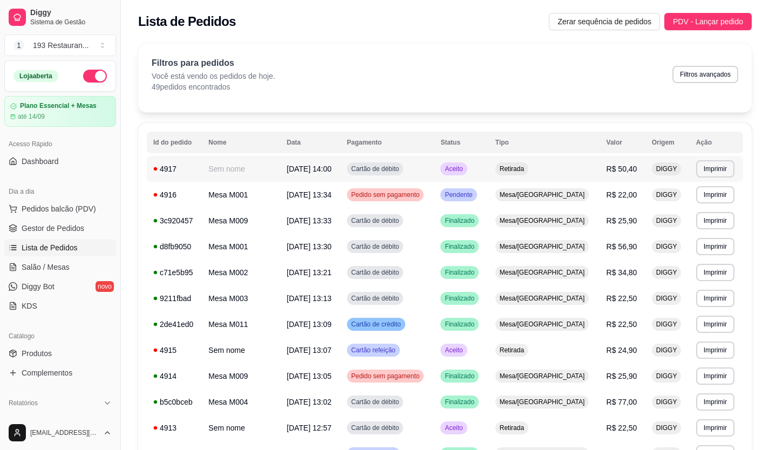
click at [561, 172] on td "Retirada" at bounding box center [544, 169] width 111 height 26
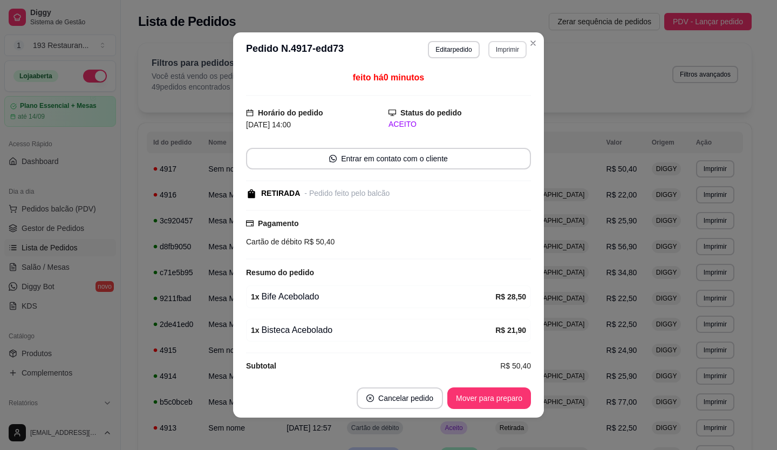
click at [506, 51] on button "Imprimir" at bounding box center [508, 49] width 38 height 17
click at [483, 111] on button "CAIXA" at bounding box center [485, 108] width 78 height 17
